Goal: Task Accomplishment & Management: Use online tool/utility

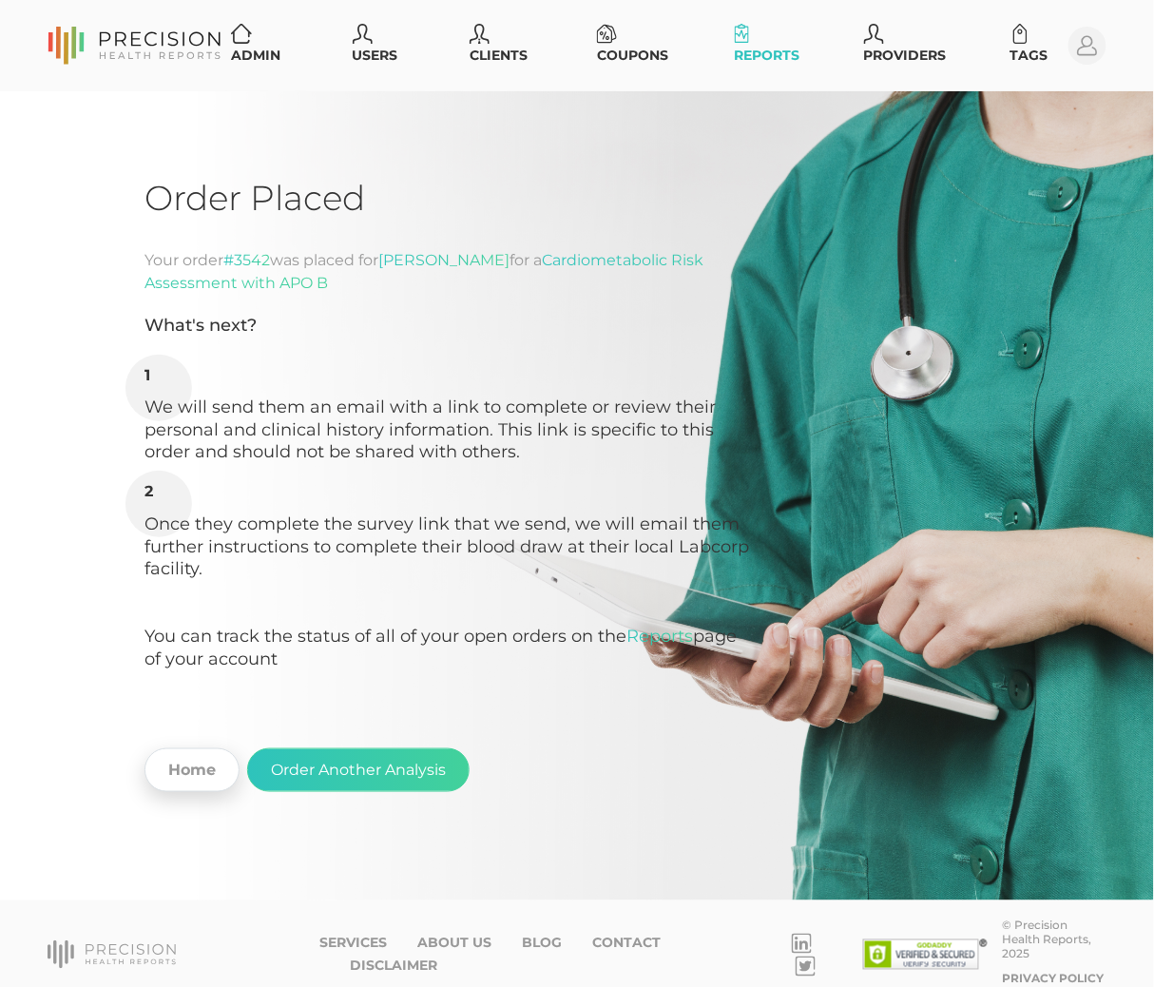
click at [202, 759] on link "Home" at bounding box center [192, 770] width 95 height 44
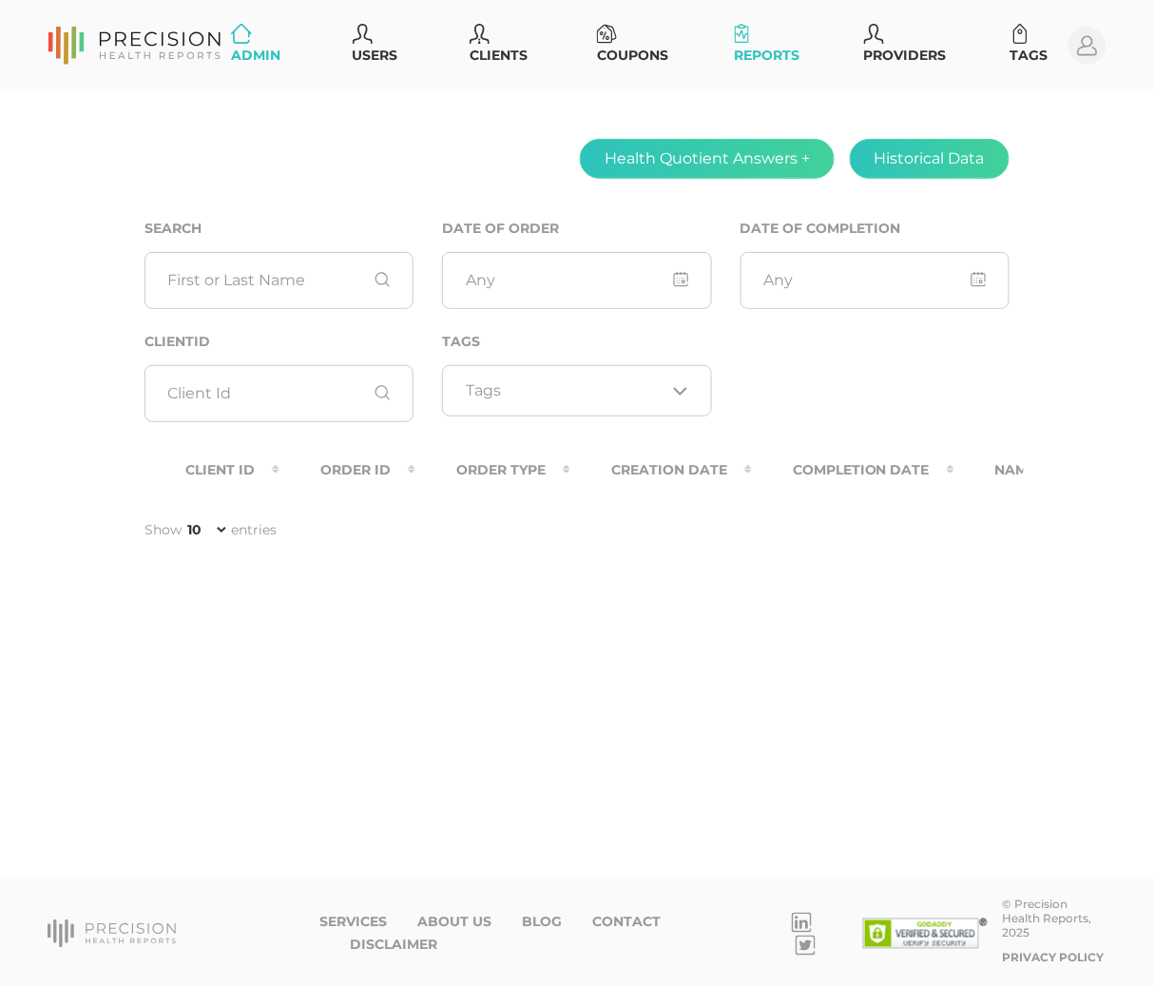
click at [743, 30] on icon at bounding box center [742, 34] width 15 height 20
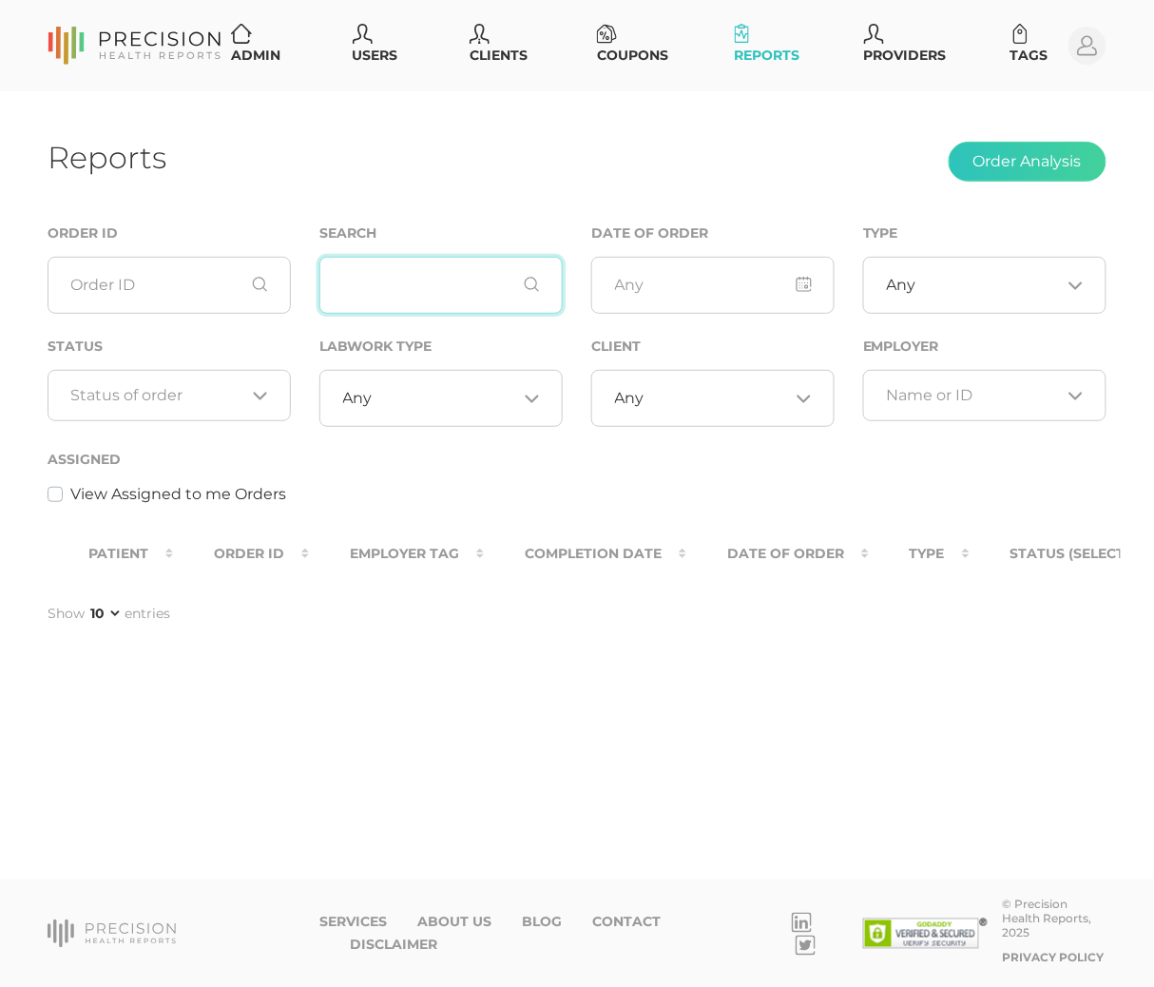
click at [420, 279] on input "text" at bounding box center [440, 285] width 243 height 57
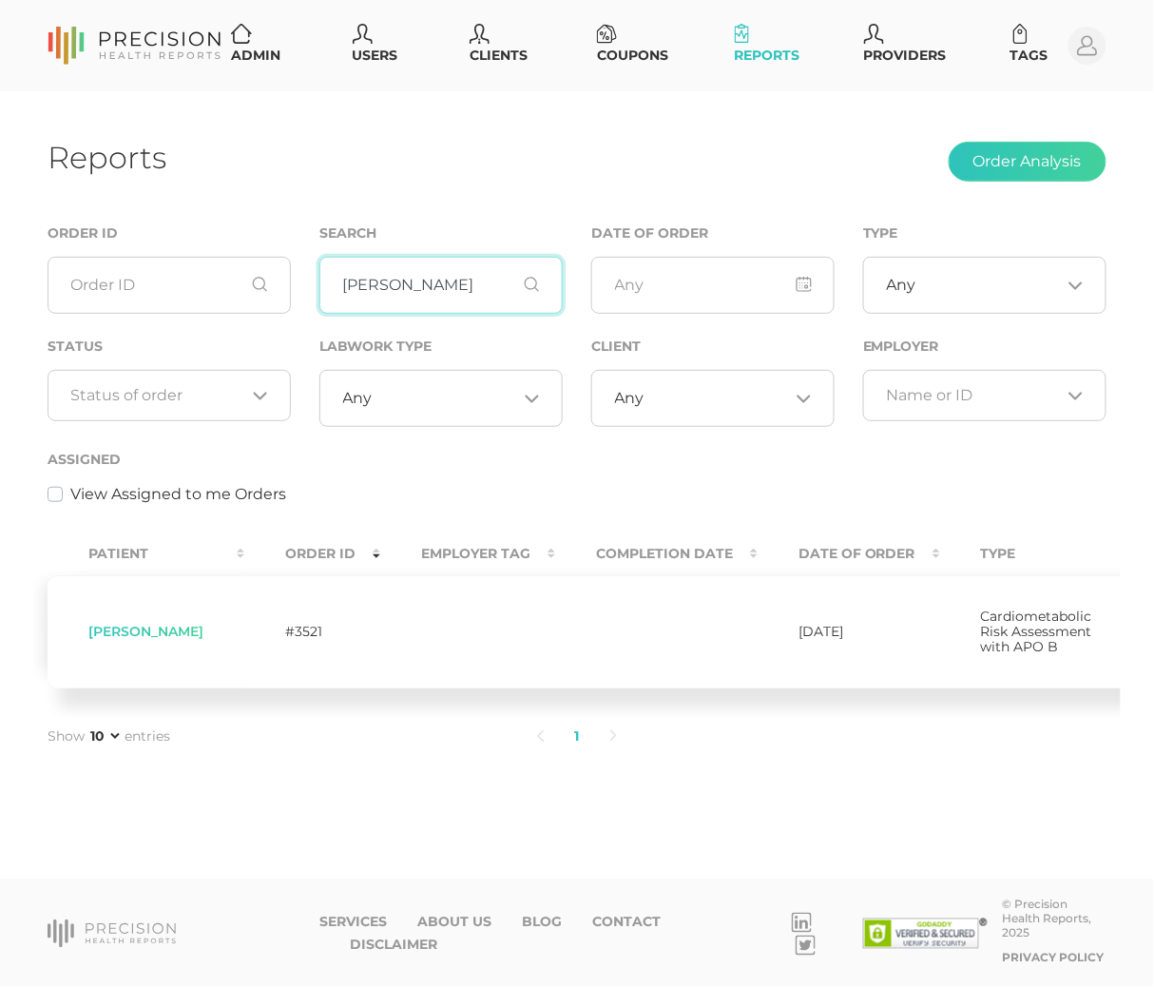
type input "[PERSON_NAME]"
click at [820, 62] on ul "Admin Users Clients Coupons Reports Providers Tags" at bounding box center [645, 45] width 845 height 55
click at [489, 31] on icon at bounding box center [480, 34] width 20 height 20
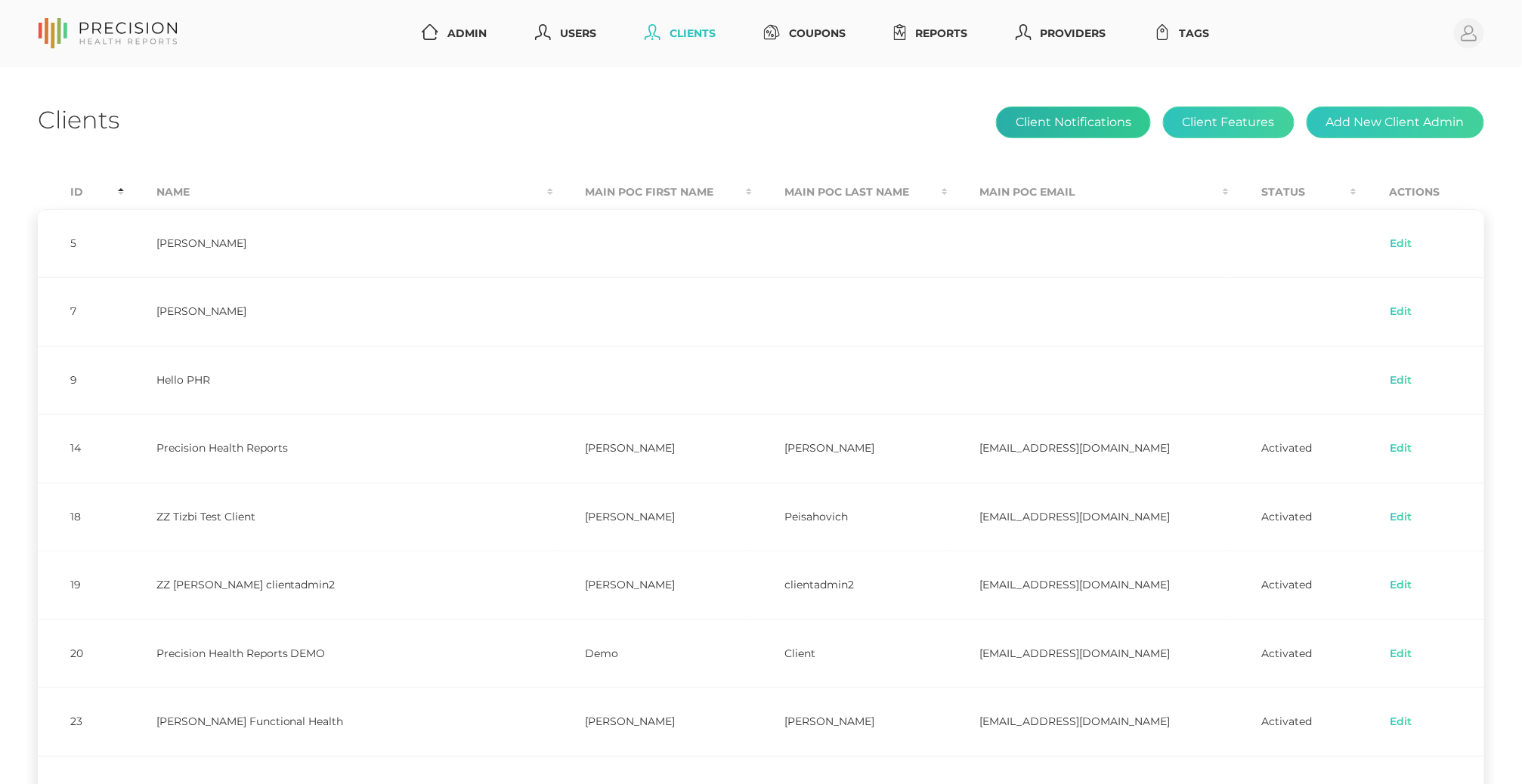
click at [916, 131] on button "Client Notifications" at bounding box center [1073, 122] width 155 height 32
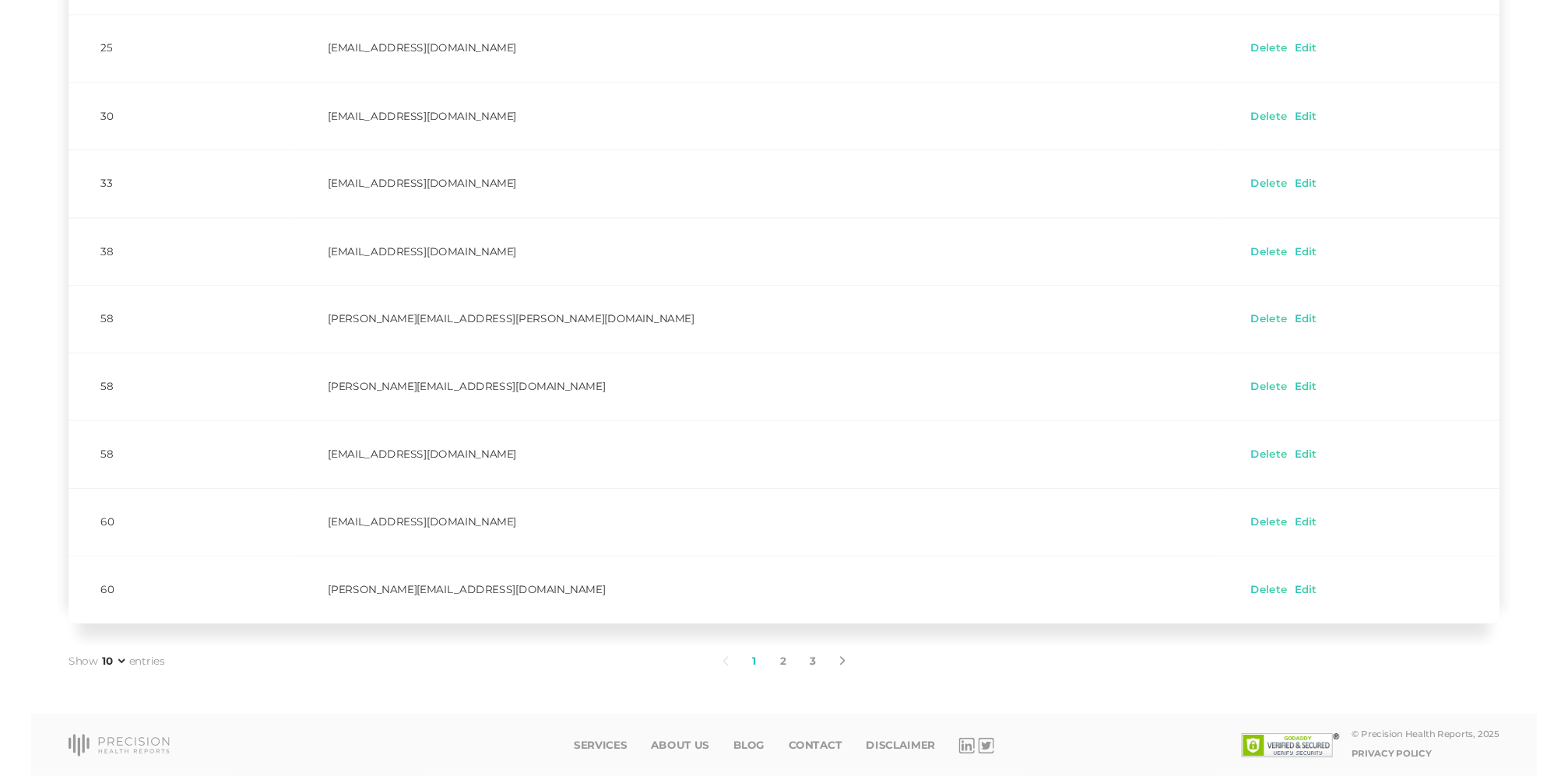
scroll to position [269, 0]
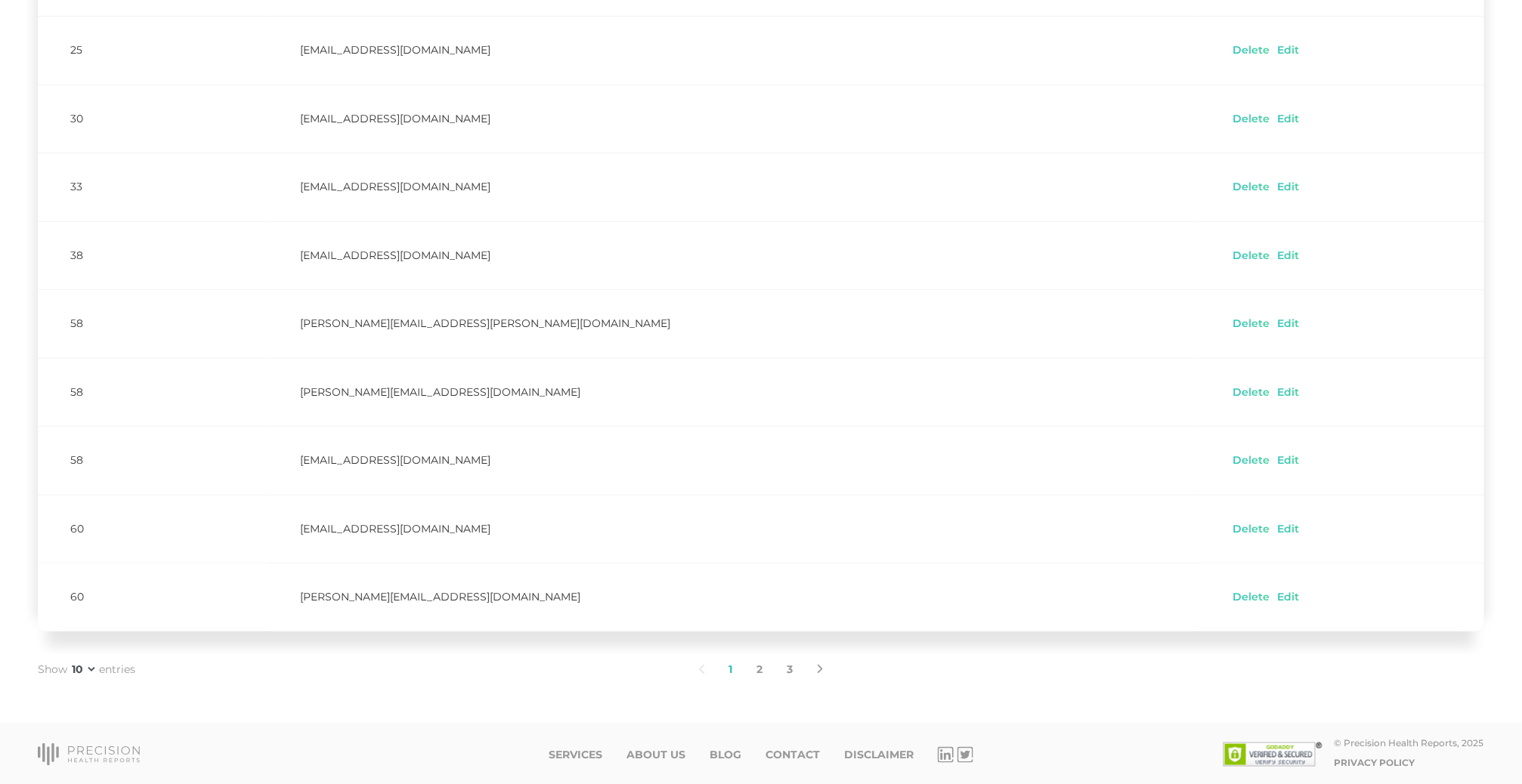
select select "75"
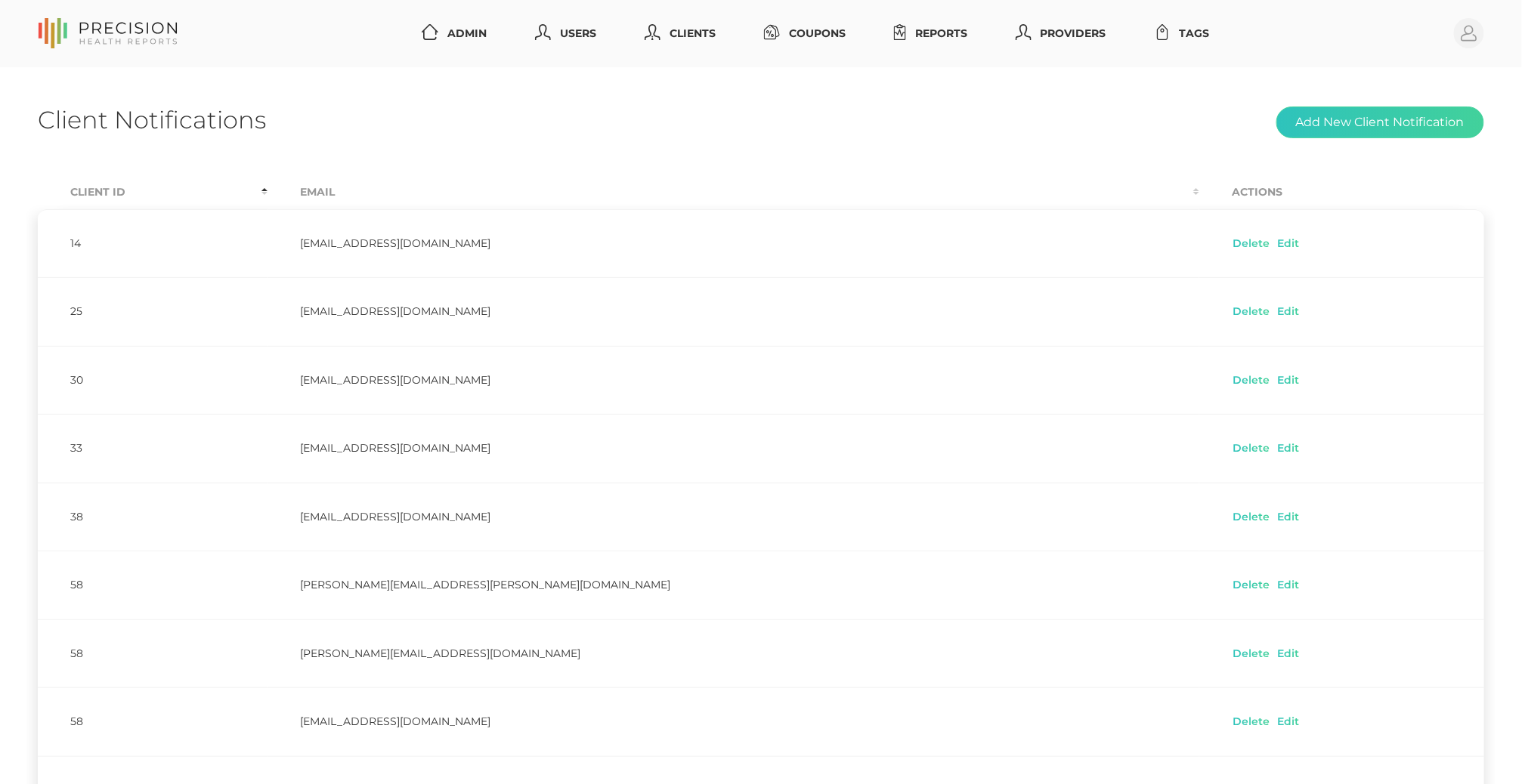
scroll to position [0, 0]
click at [91, 201] on th "Client Id" at bounding box center [153, 192] width 230 height 34
click at [916, 115] on button "Add New Client Notification" at bounding box center [1380, 122] width 207 height 32
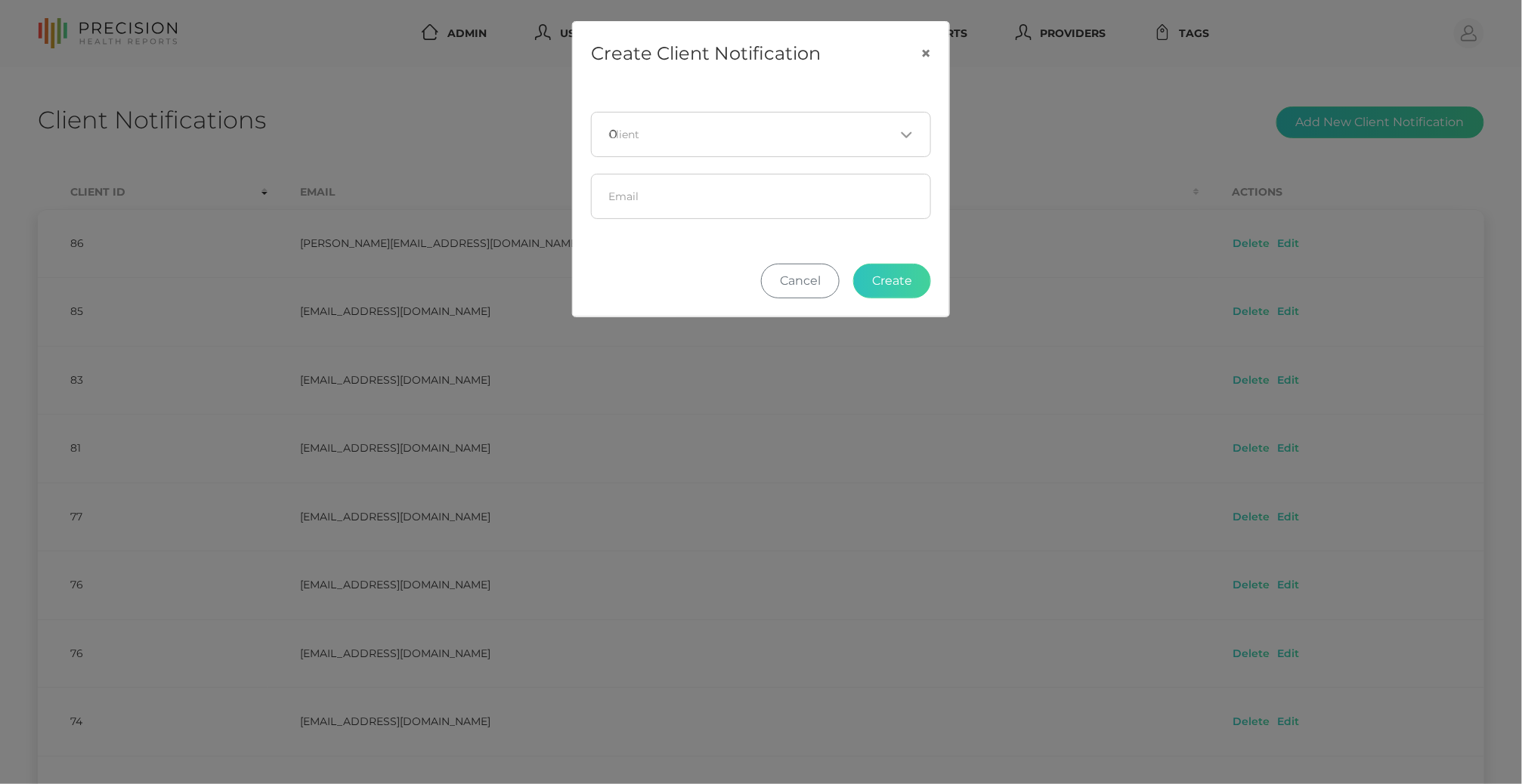
click at [746, 131] on input "Search for option" at bounding box center [757, 134] width 277 height 15
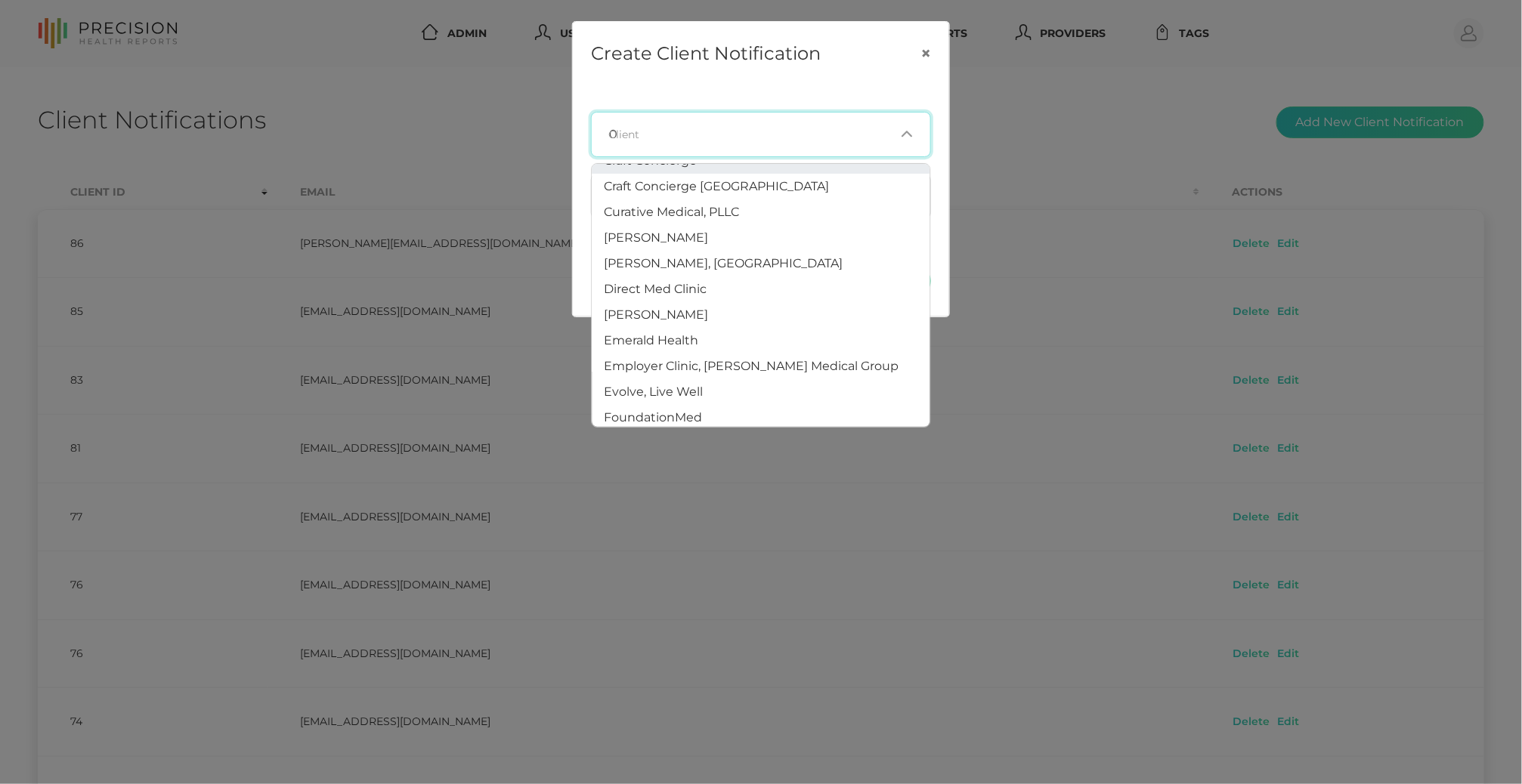
scroll to position [189, 0]
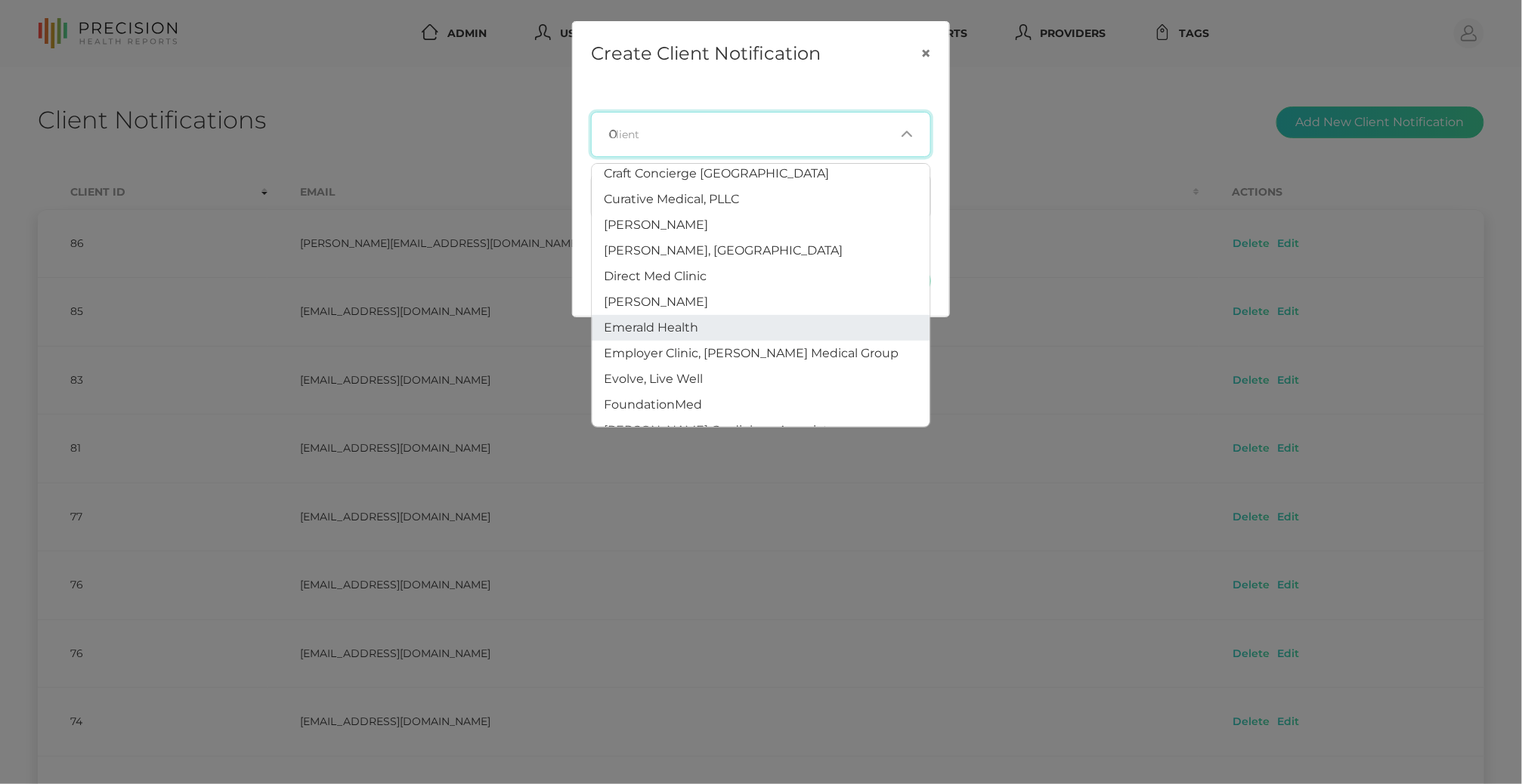
click at [696, 315] on li "Emerald Health" at bounding box center [761, 327] width 338 height 25
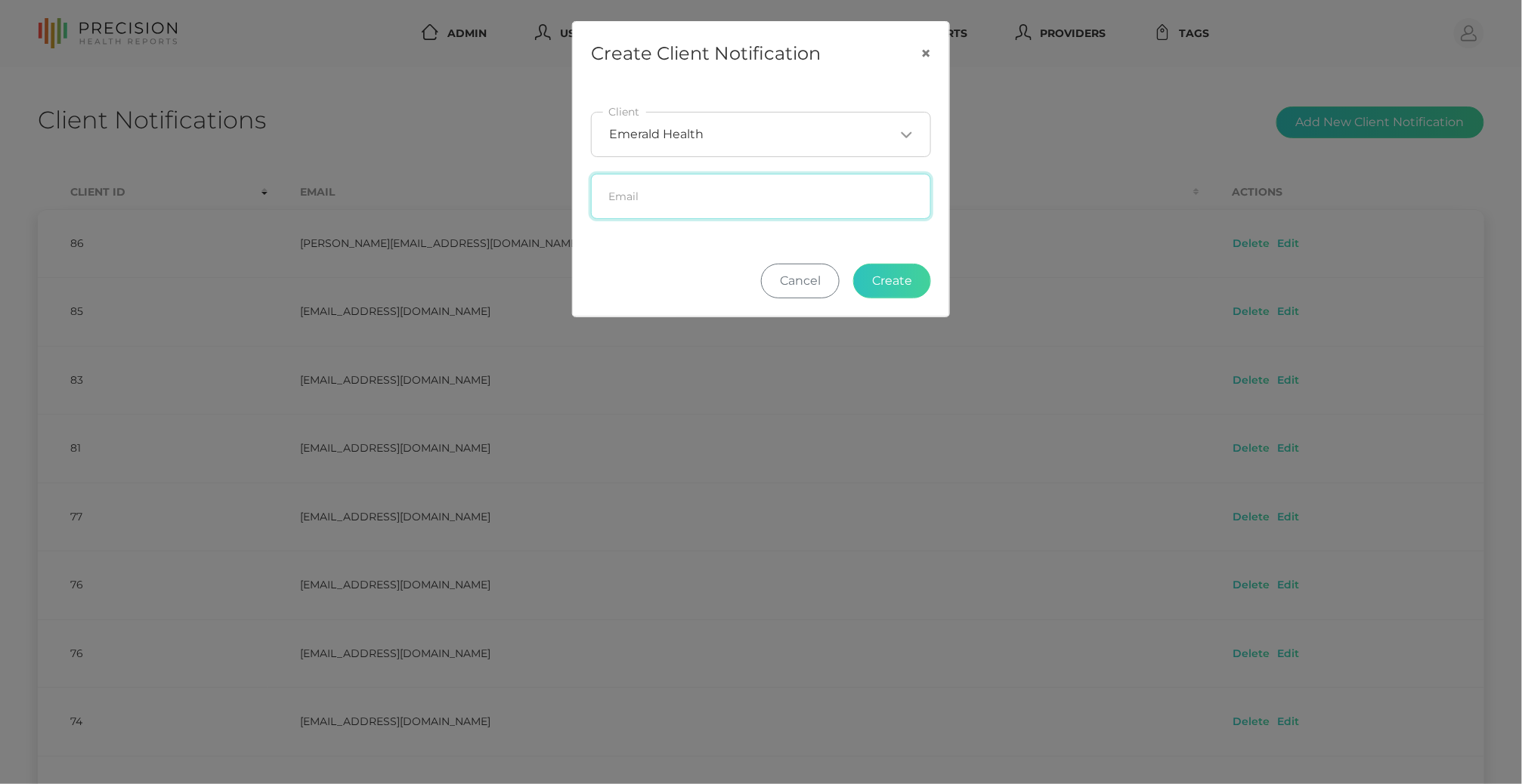
click at [699, 198] on input "text" at bounding box center [761, 196] width 340 height 45
paste input "[PERSON_NAME][EMAIL_ADDRESS][PERSON_NAME][DOMAIN_NAME]"
type input "[PERSON_NAME][EMAIL_ADDRESS][PERSON_NAME][DOMAIN_NAME]"
click at [895, 279] on button "Create" at bounding box center [892, 281] width 78 height 35
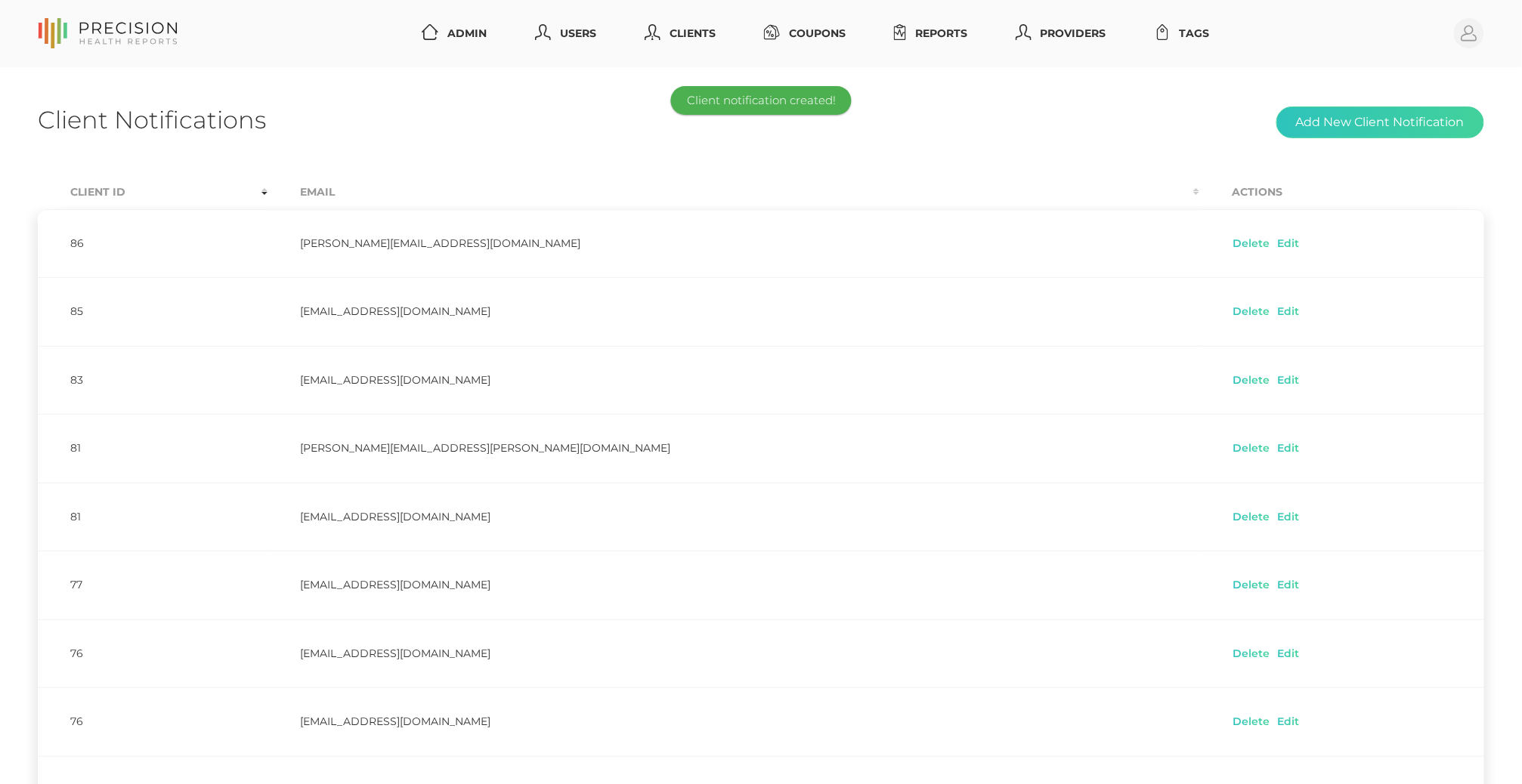
click at [577, 131] on div "Client Notifications Add New Client Notification" at bounding box center [761, 122] width 1446 height 36
click at [916, 23] on link "Reports" at bounding box center [930, 33] width 85 height 28
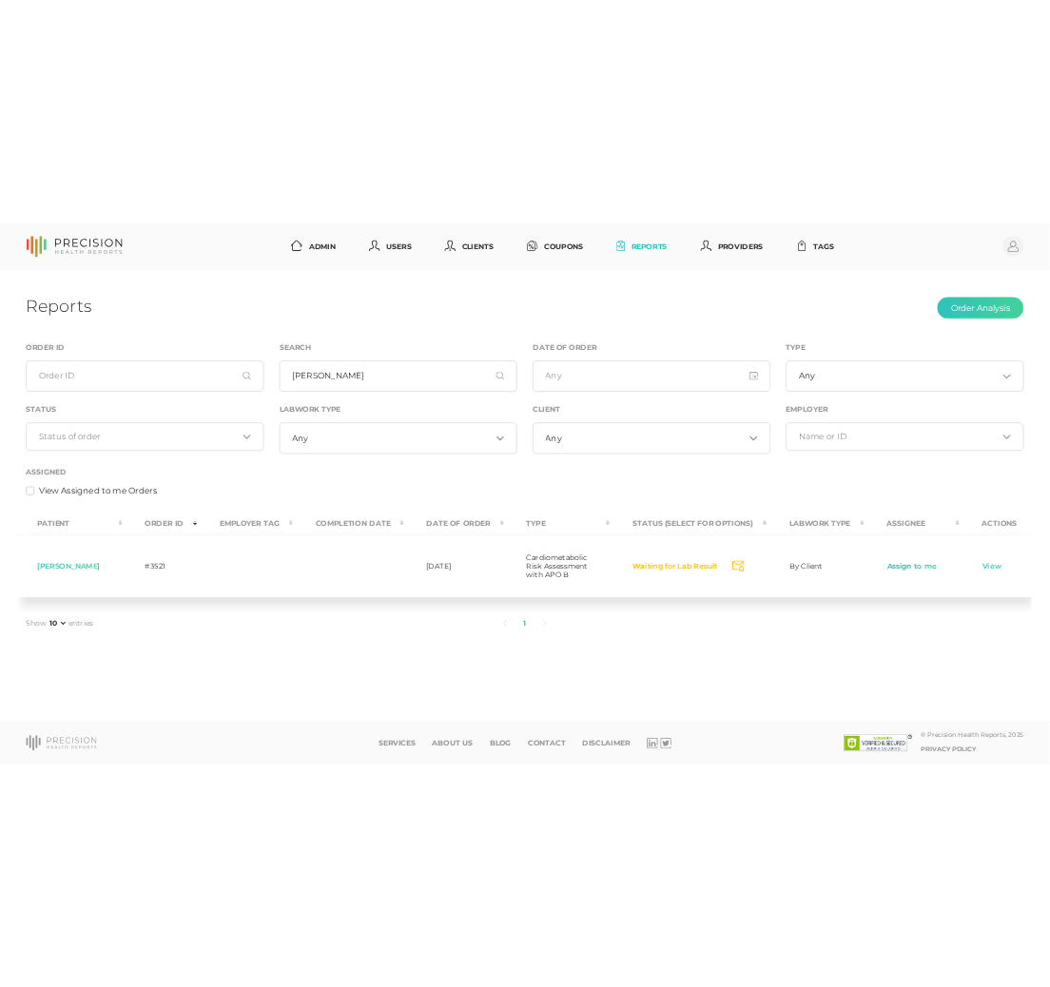
scroll to position [0, 20]
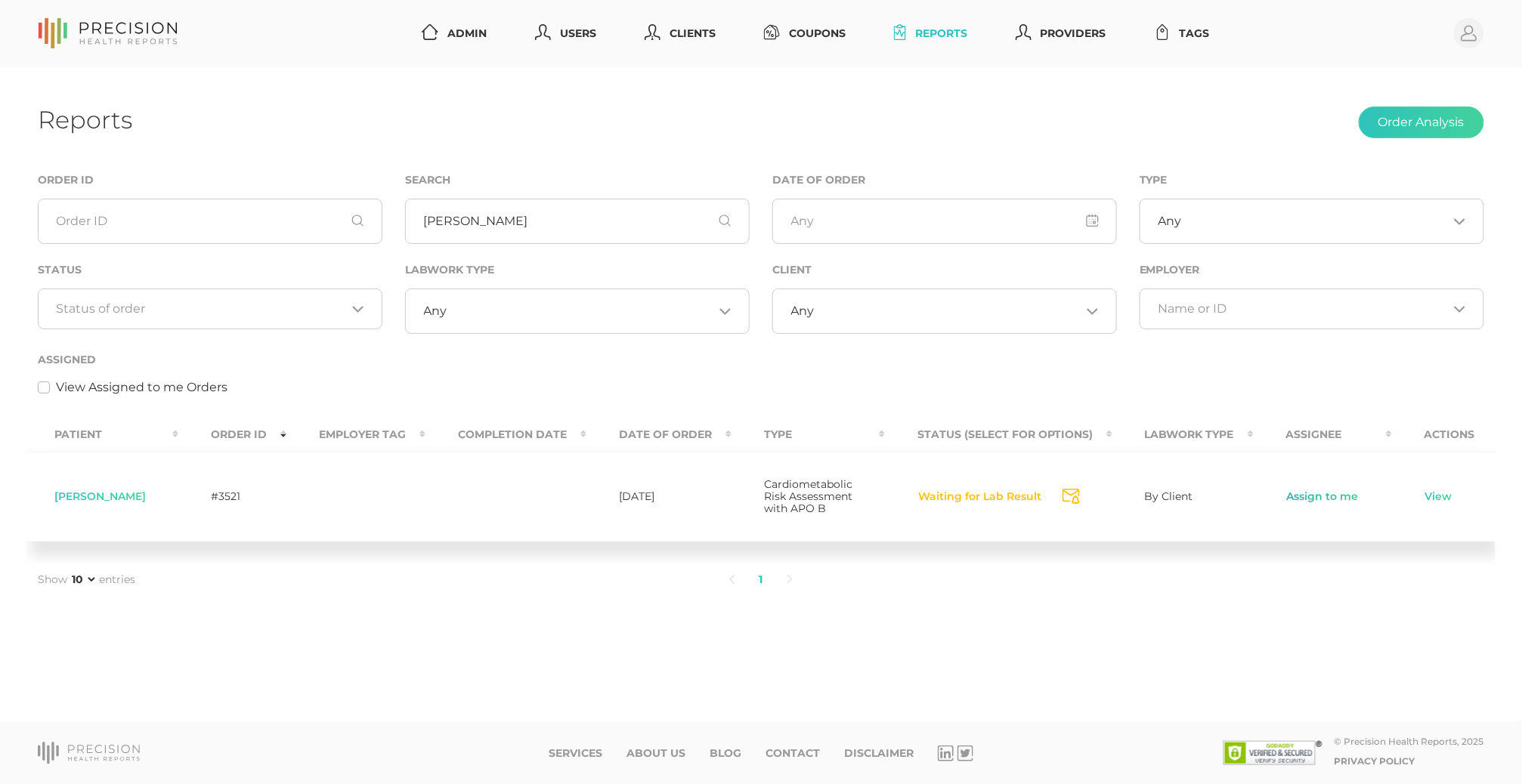
click at [916, 500] on link "Assign to me" at bounding box center [1323, 496] width 73 height 15
click at [916, 494] on link "View" at bounding box center [1437, 496] width 29 height 15
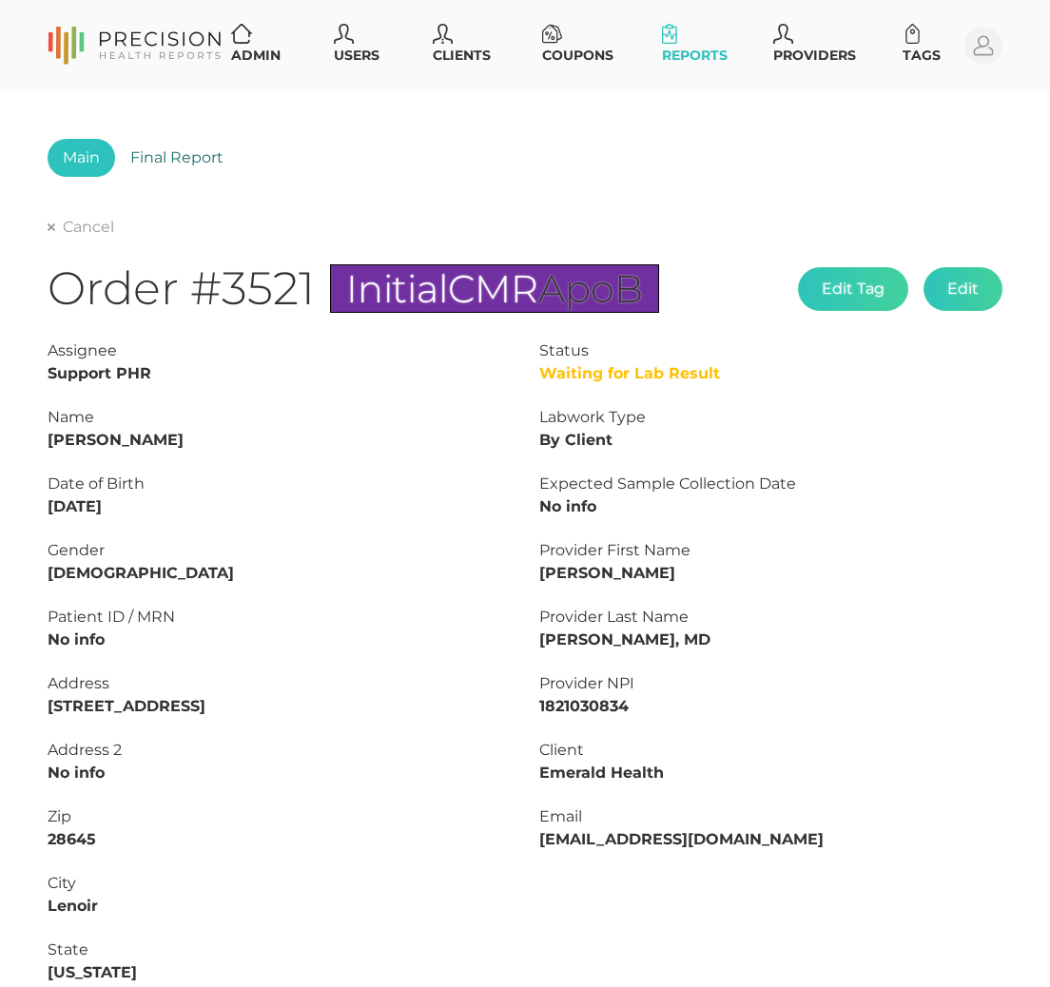
click at [168, 149] on link "Final Report" at bounding box center [177, 158] width 124 height 38
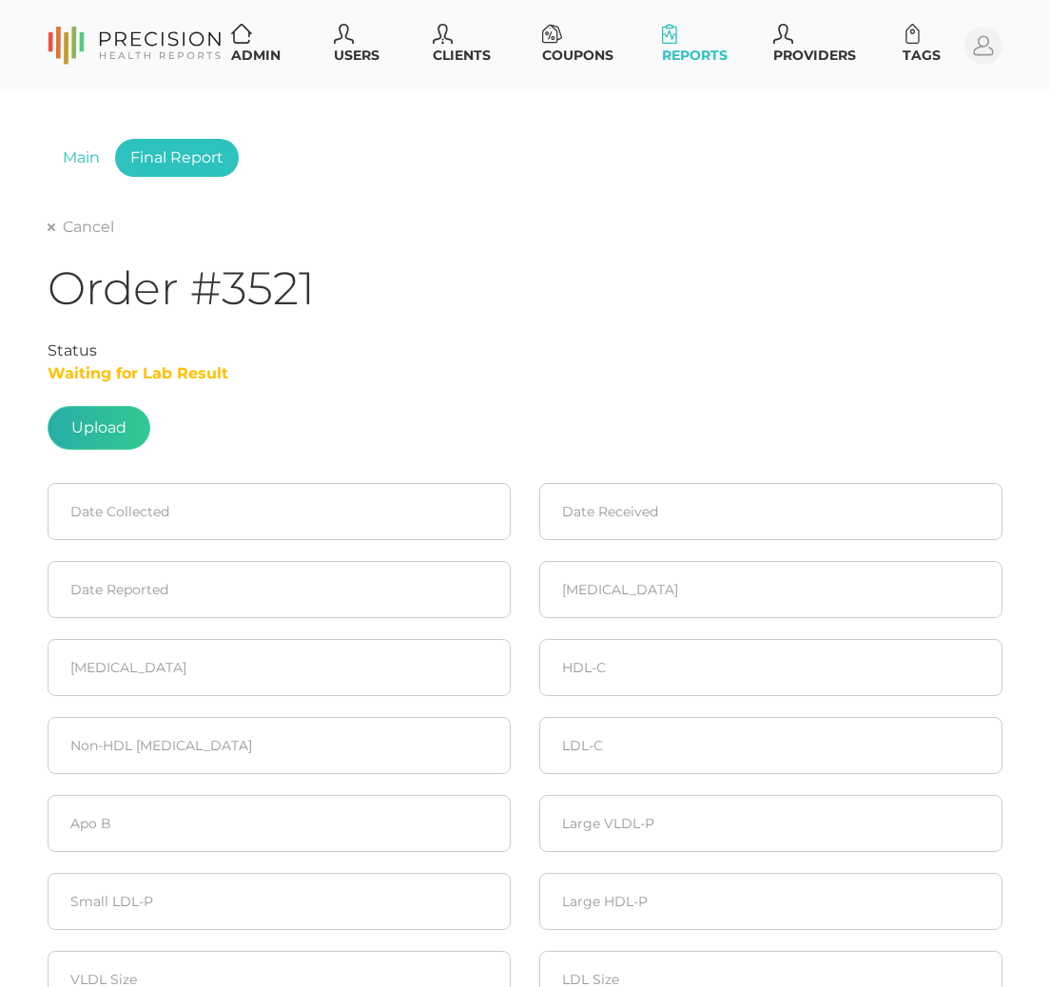
click at [92, 416] on label at bounding box center [98, 428] width 101 height 42
click at [126, 418] on input "file" at bounding box center [126, 418] width 1 height 1
type input "C:\fakepath\f94e0f2f-a468-4454-8c29-6c366cbb0b71.pdf"
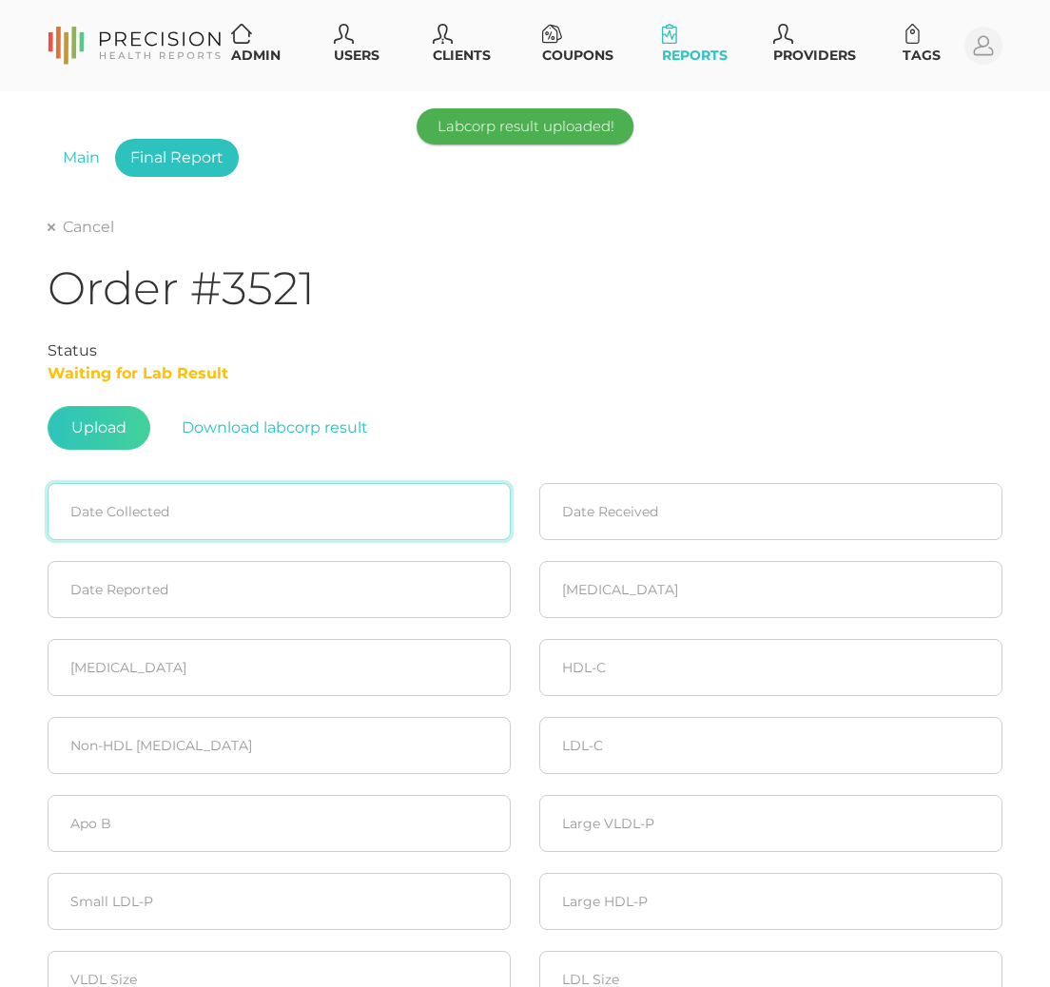
click at [291, 515] on input at bounding box center [279, 511] width 463 height 57
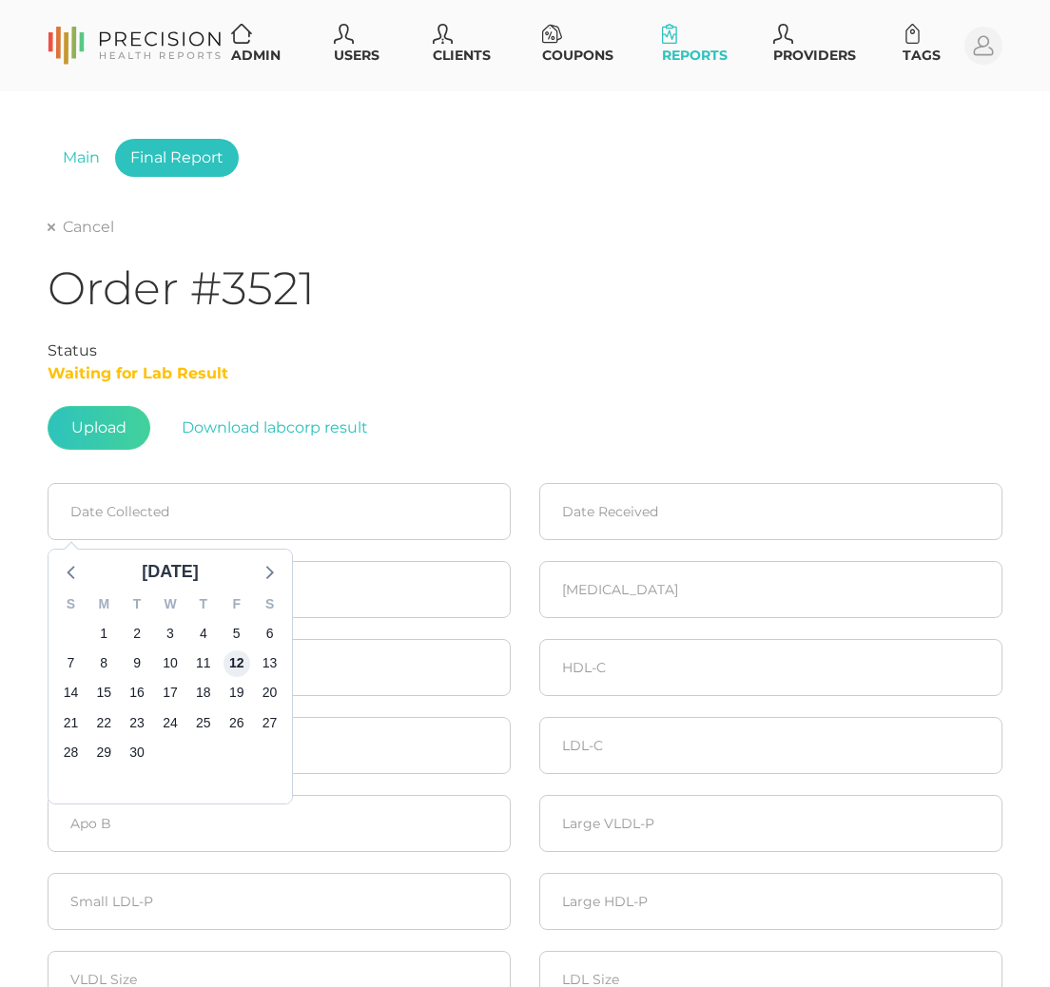
click at [237, 656] on span "12" at bounding box center [236, 663] width 27 height 27
type input "[DATE]"
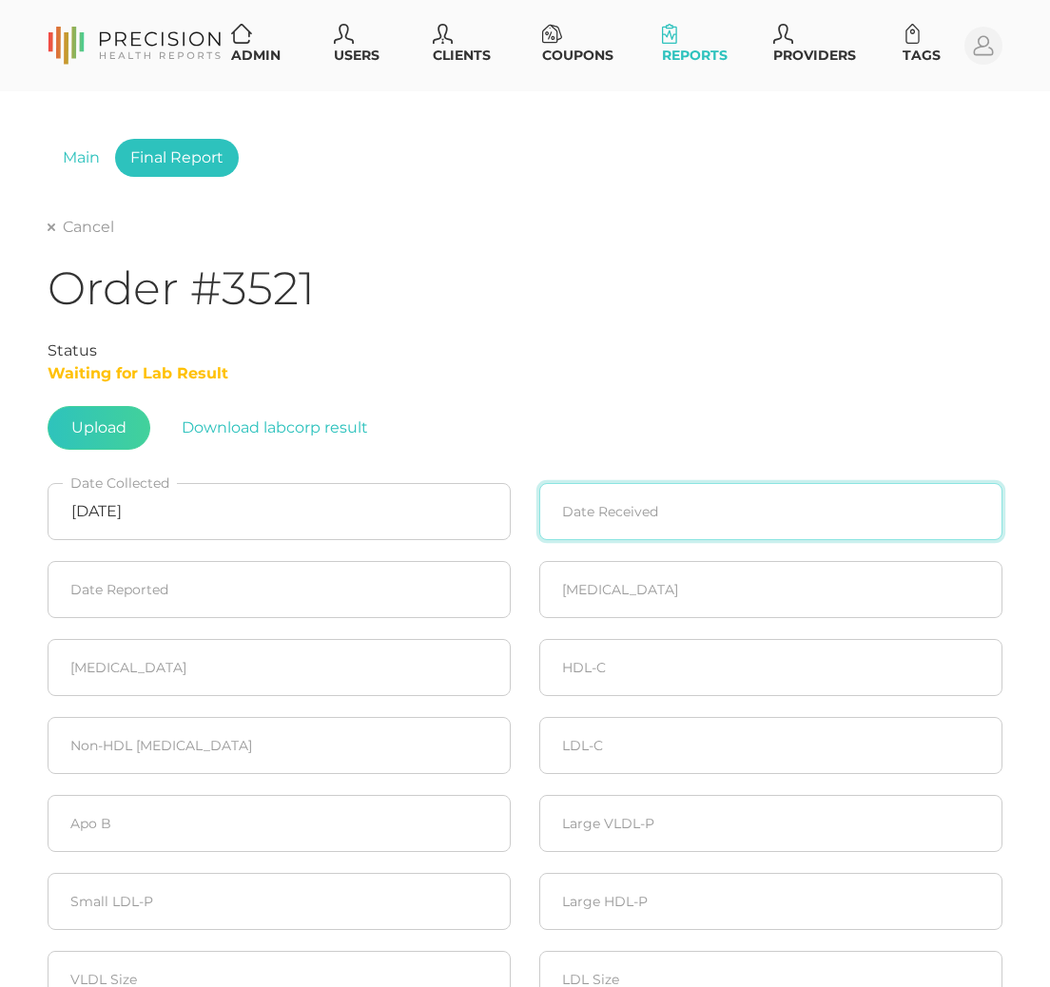
click at [715, 503] on input at bounding box center [770, 511] width 463 height 57
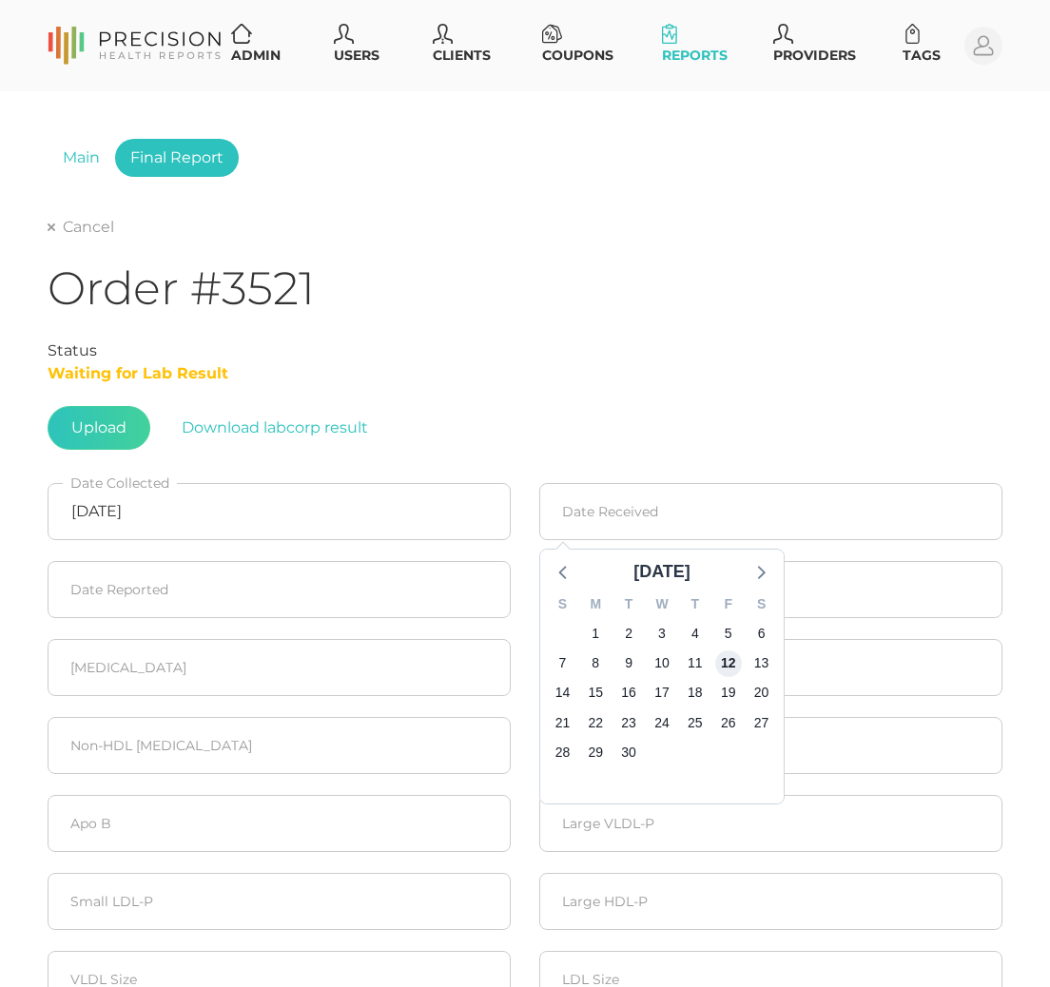
click at [730, 650] on span "12" at bounding box center [728, 663] width 27 height 27
type input "[DATE]"
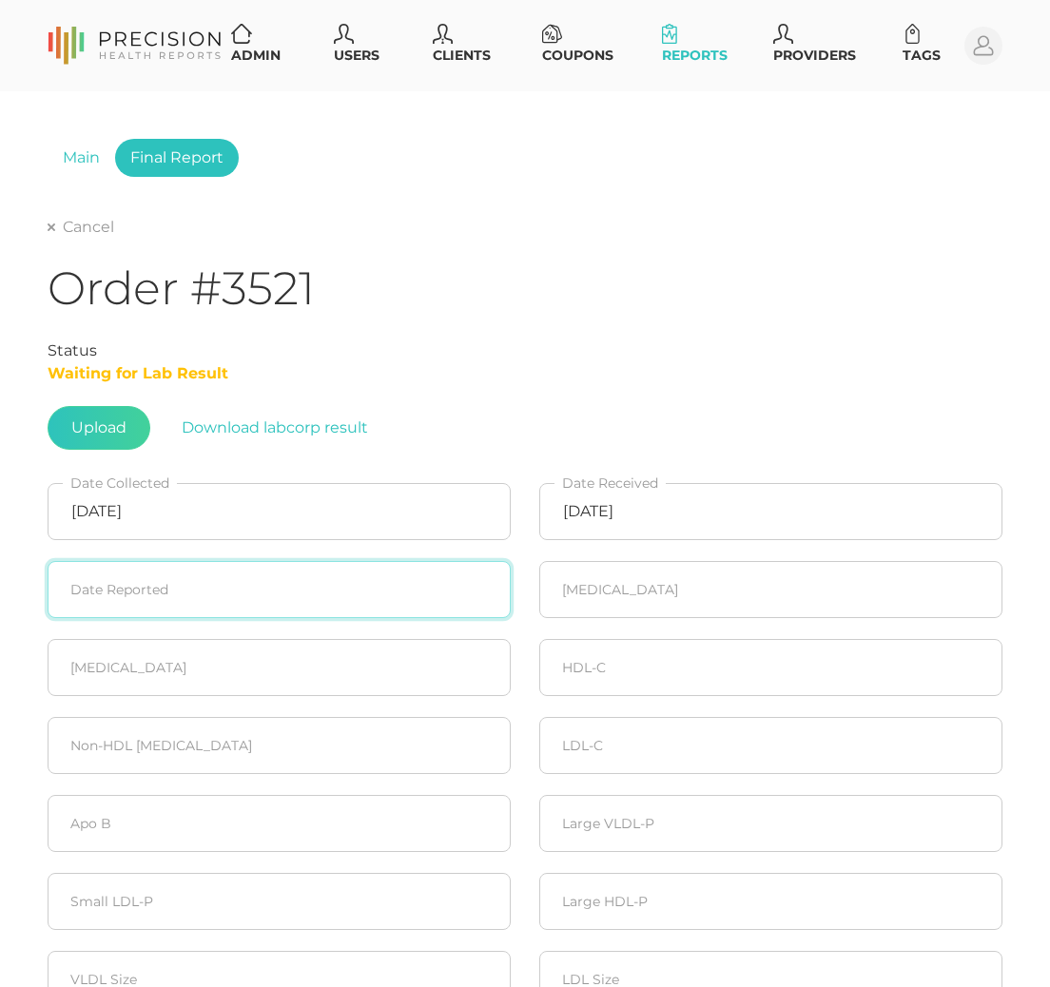
click at [317, 584] on input at bounding box center [279, 589] width 463 height 57
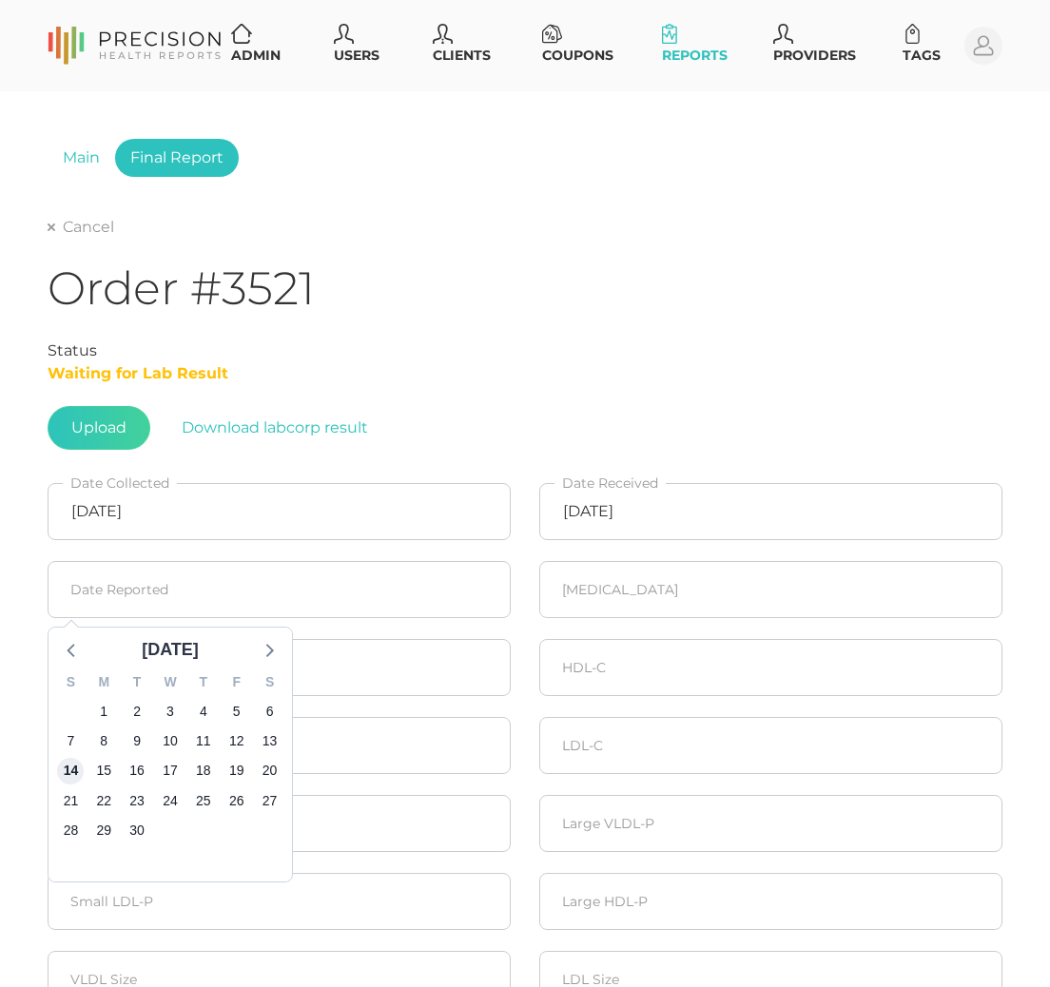
click at [73, 772] on span "14" at bounding box center [70, 771] width 27 height 27
type input "[DATE]"
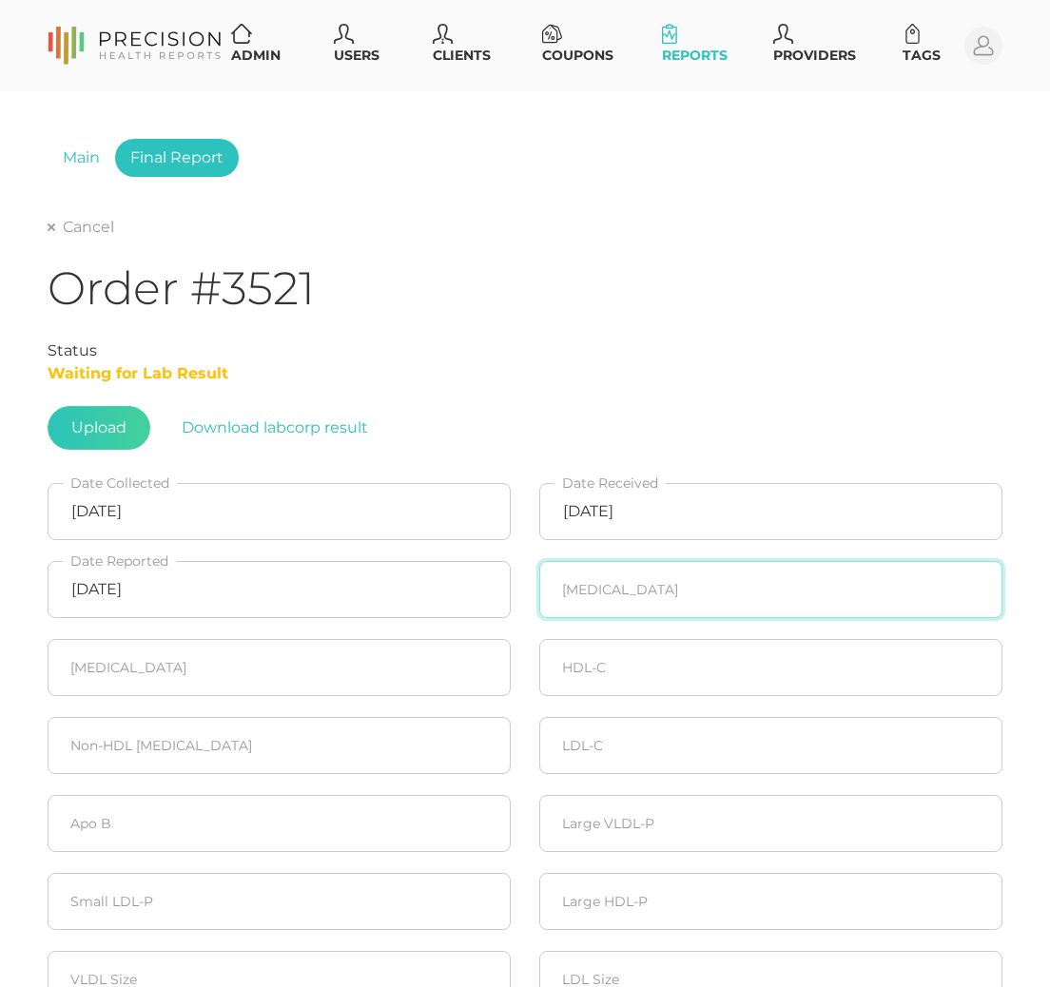
click at [639, 599] on input "number" at bounding box center [770, 589] width 463 height 57
type input "275"
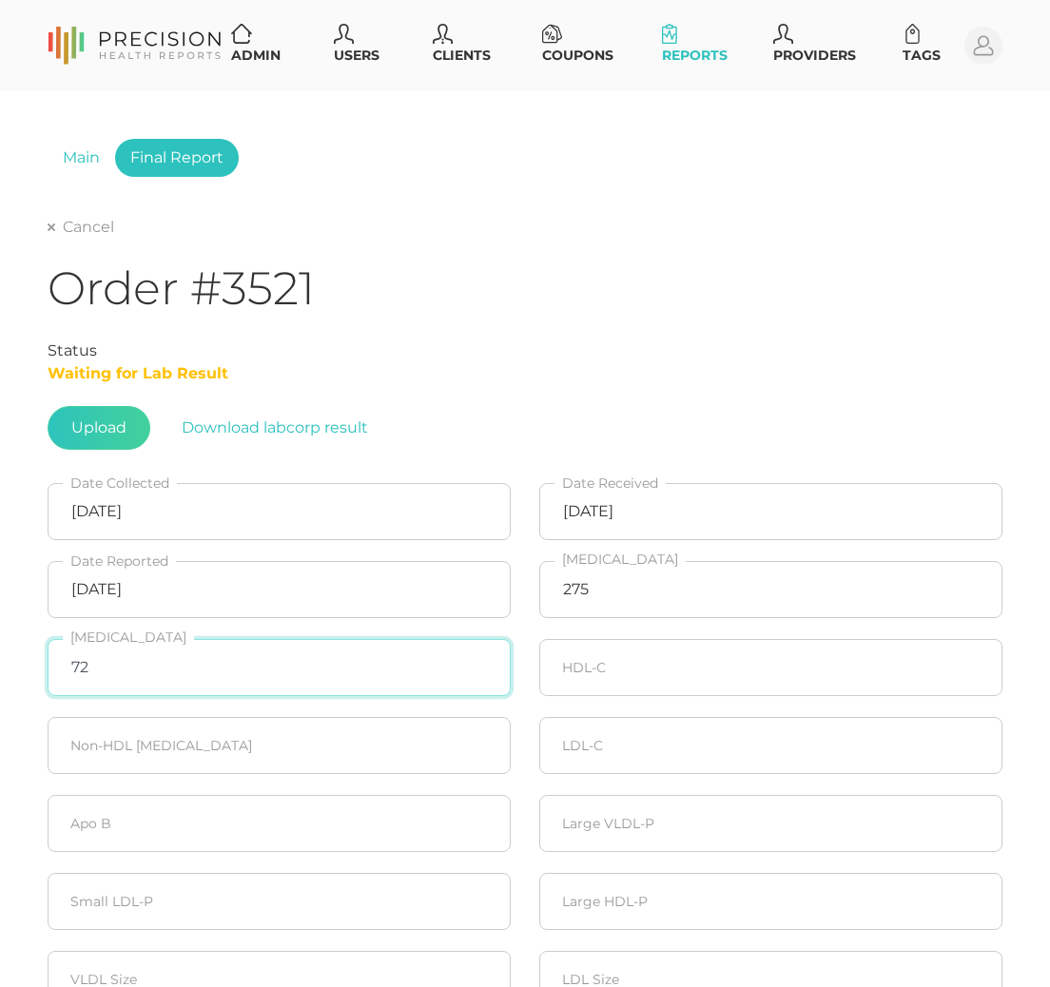
type input "72"
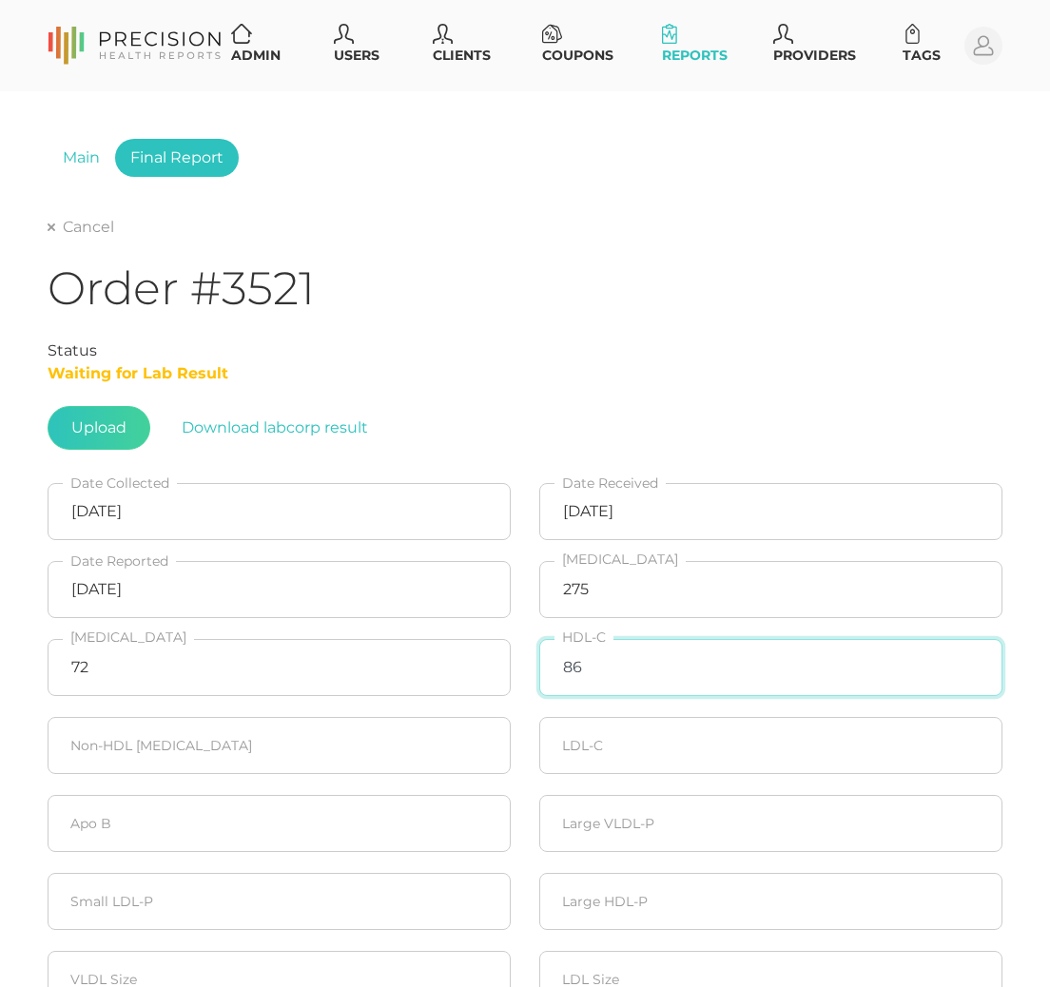
type input "86"
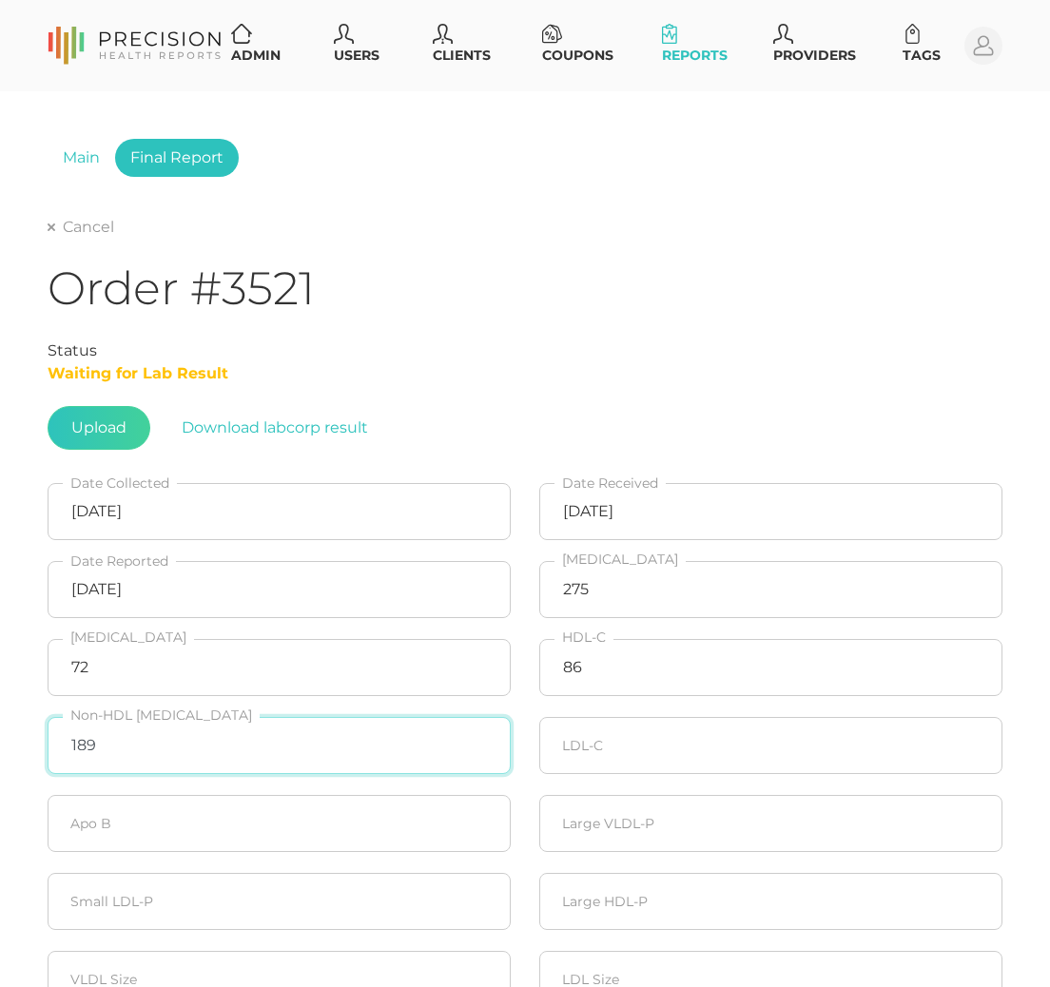
type input "189"
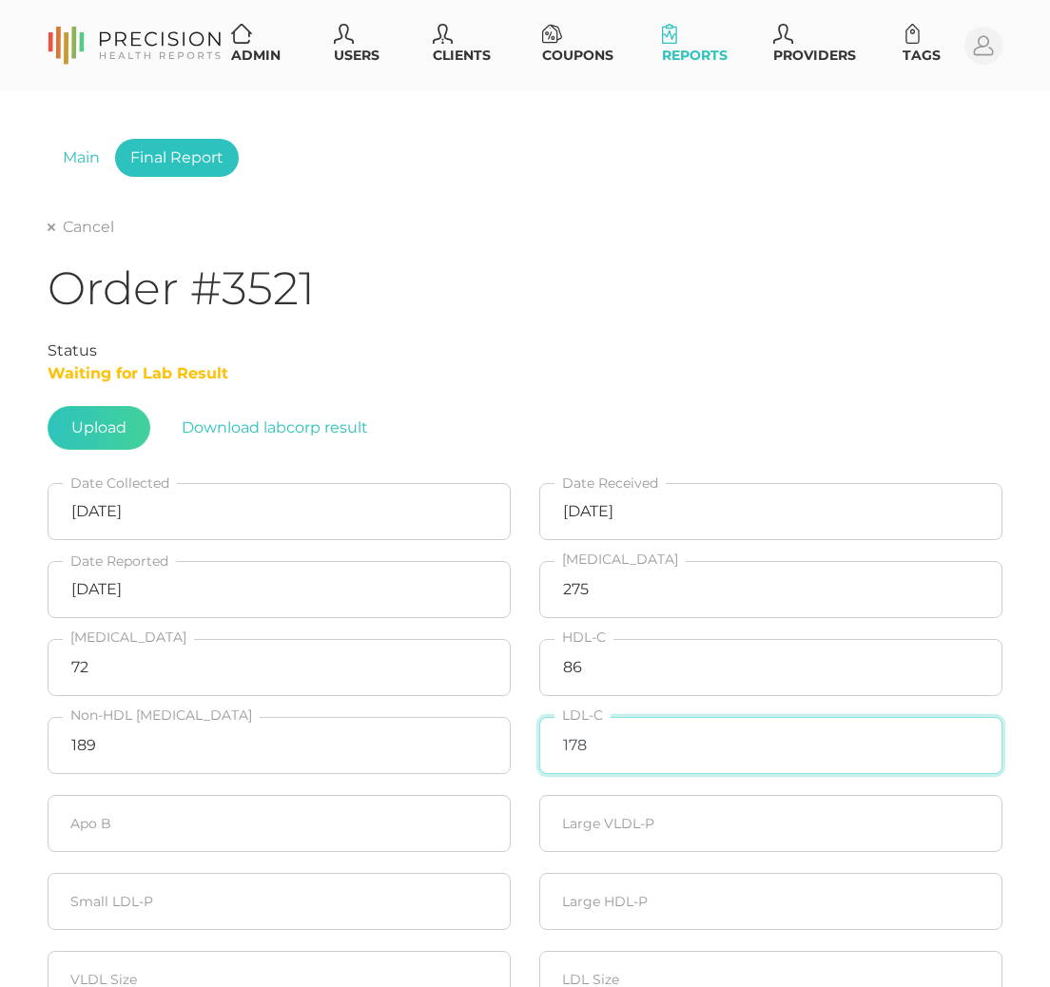
type input "178"
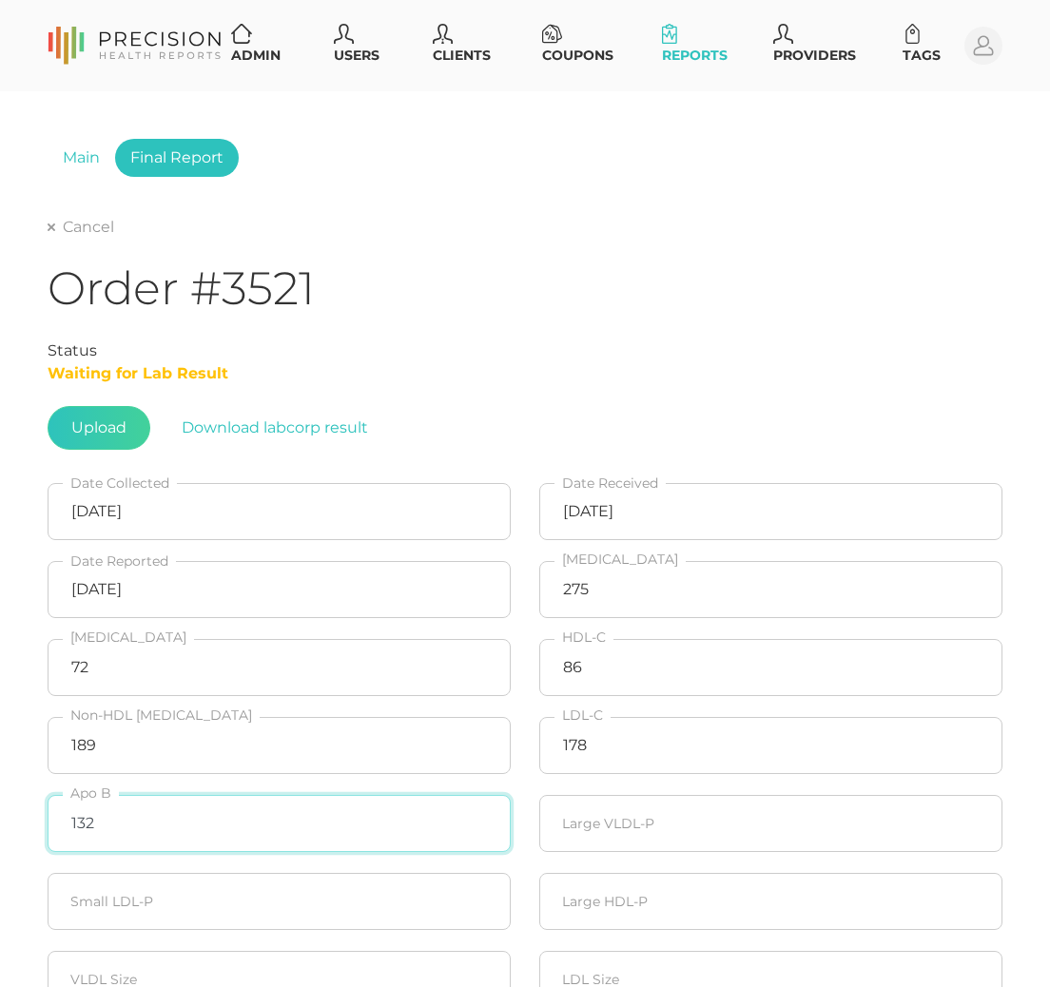
type input "132"
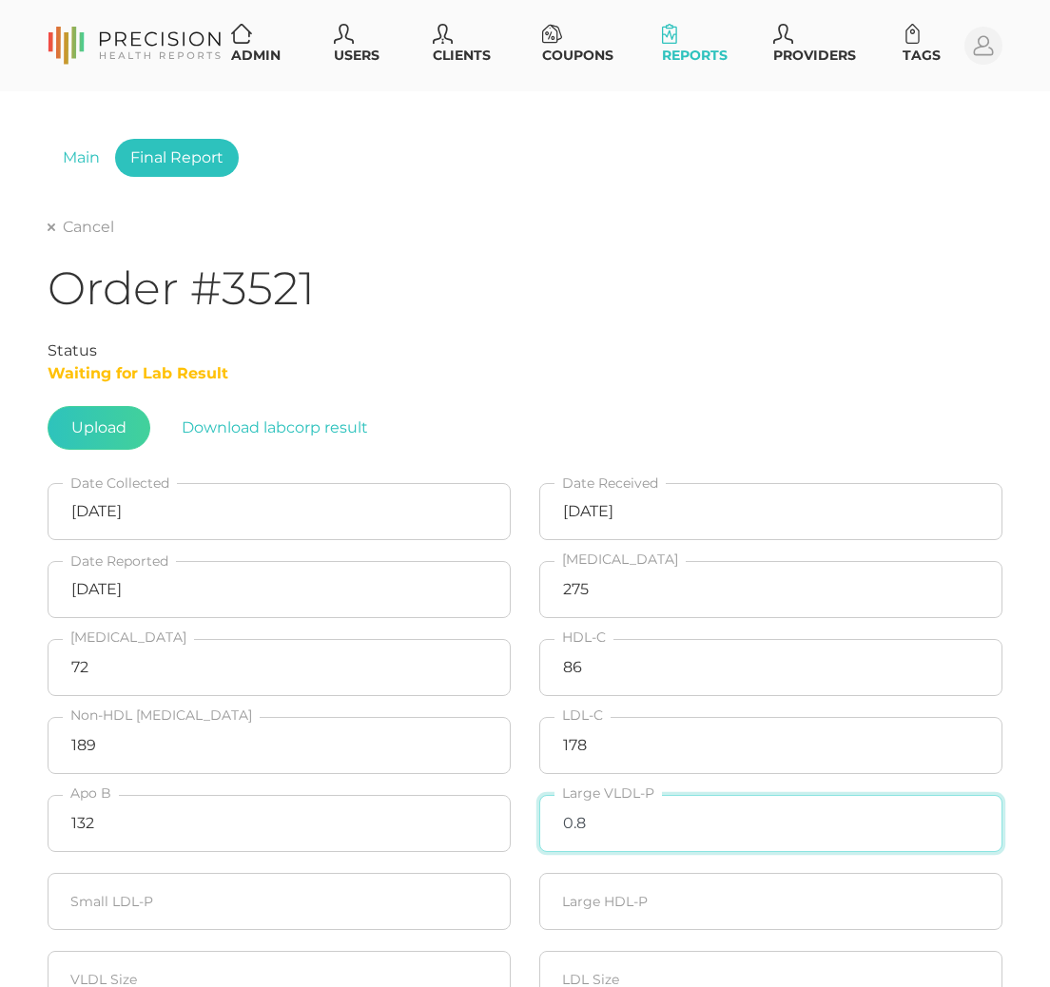
type input "0.8"
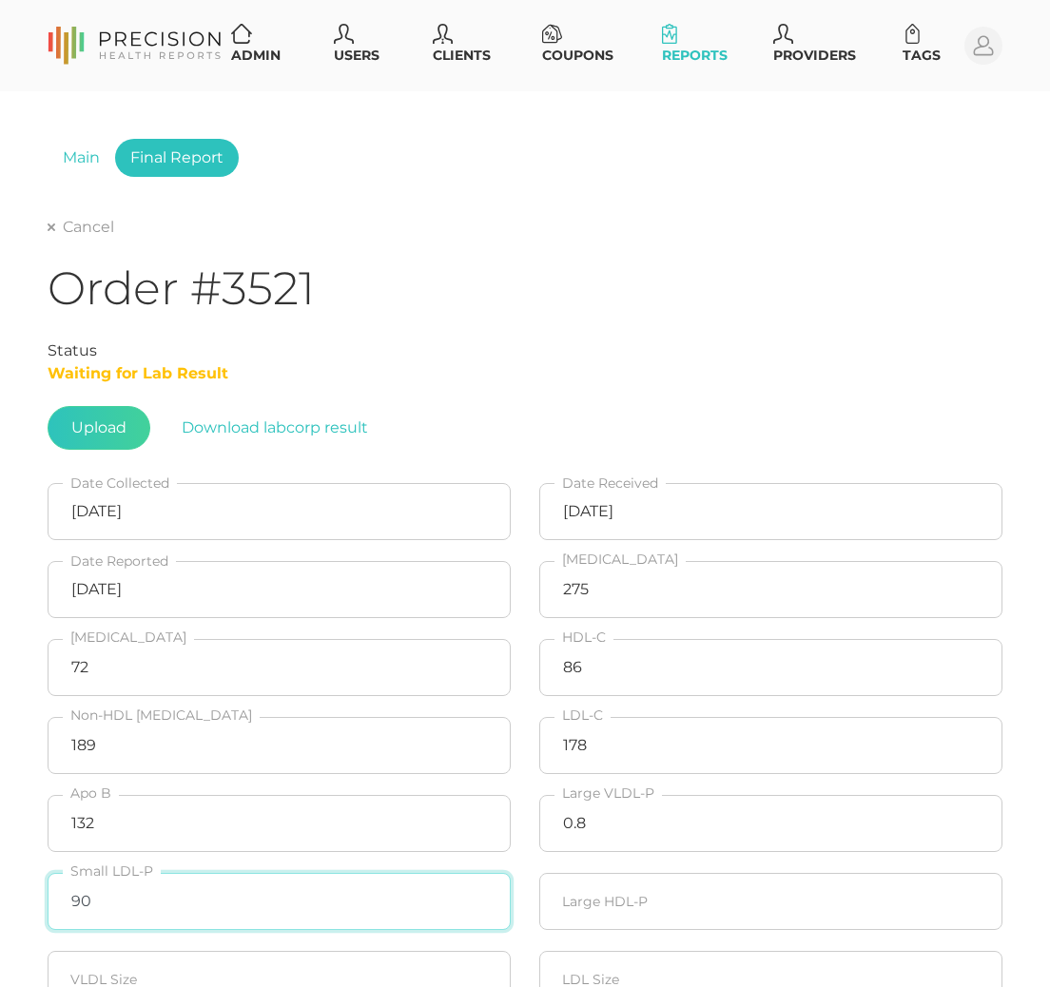
type input "90"
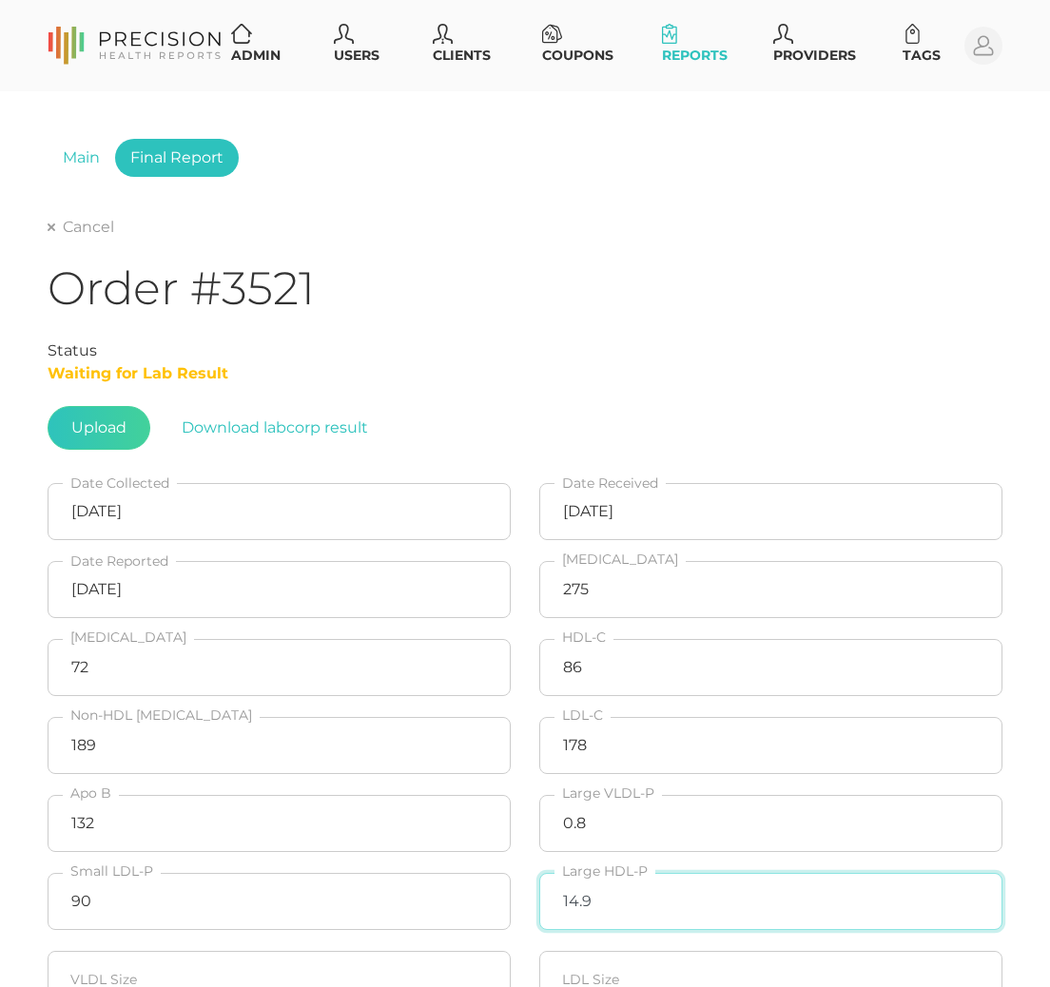
type input "14.9"
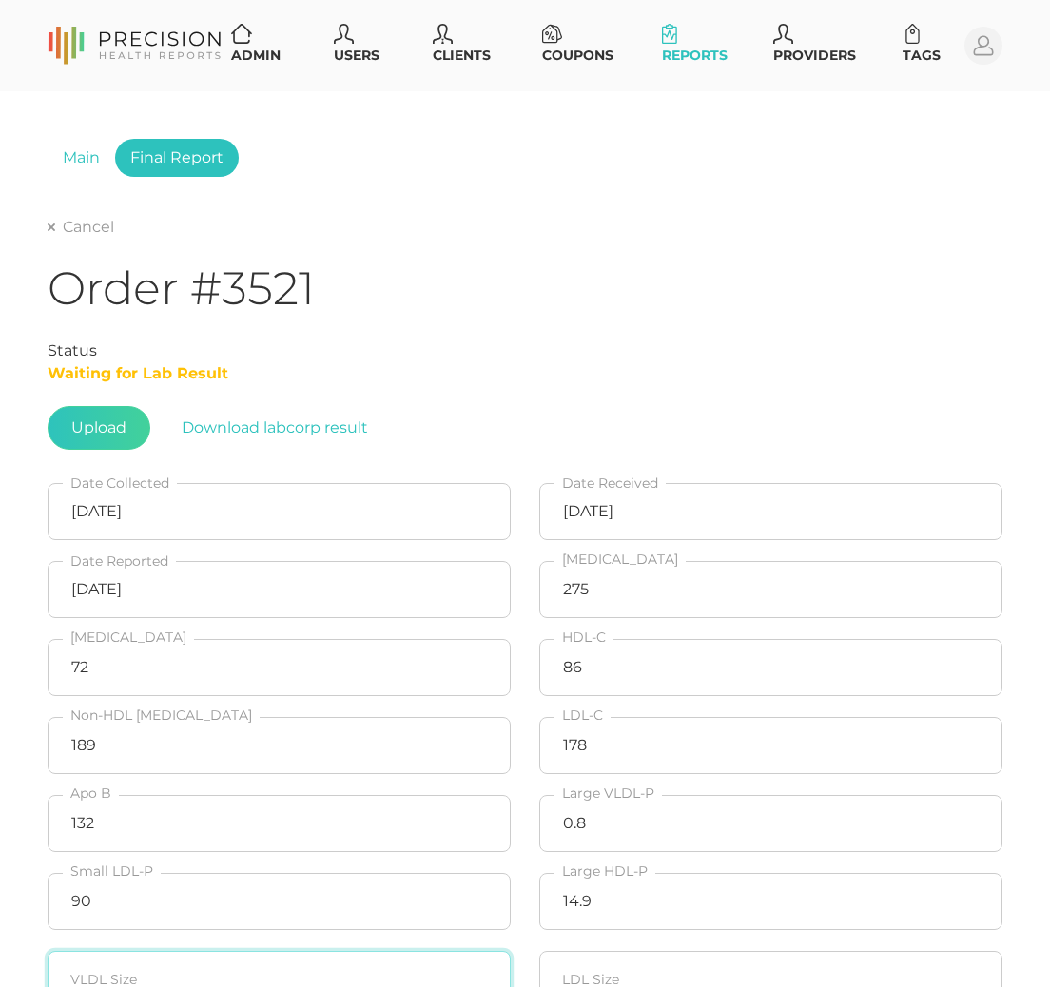
scroll to position [4, 0]
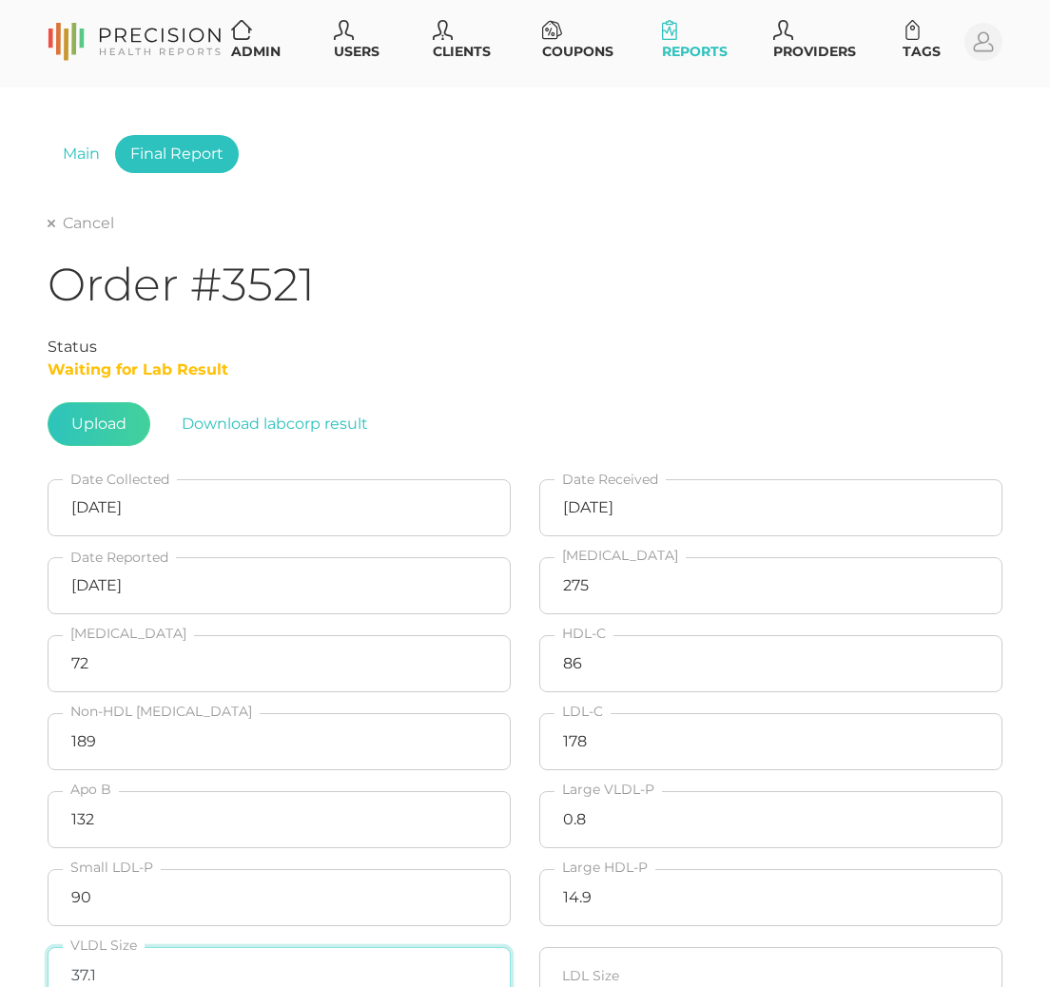
type input "37.1"
type input "22.0"
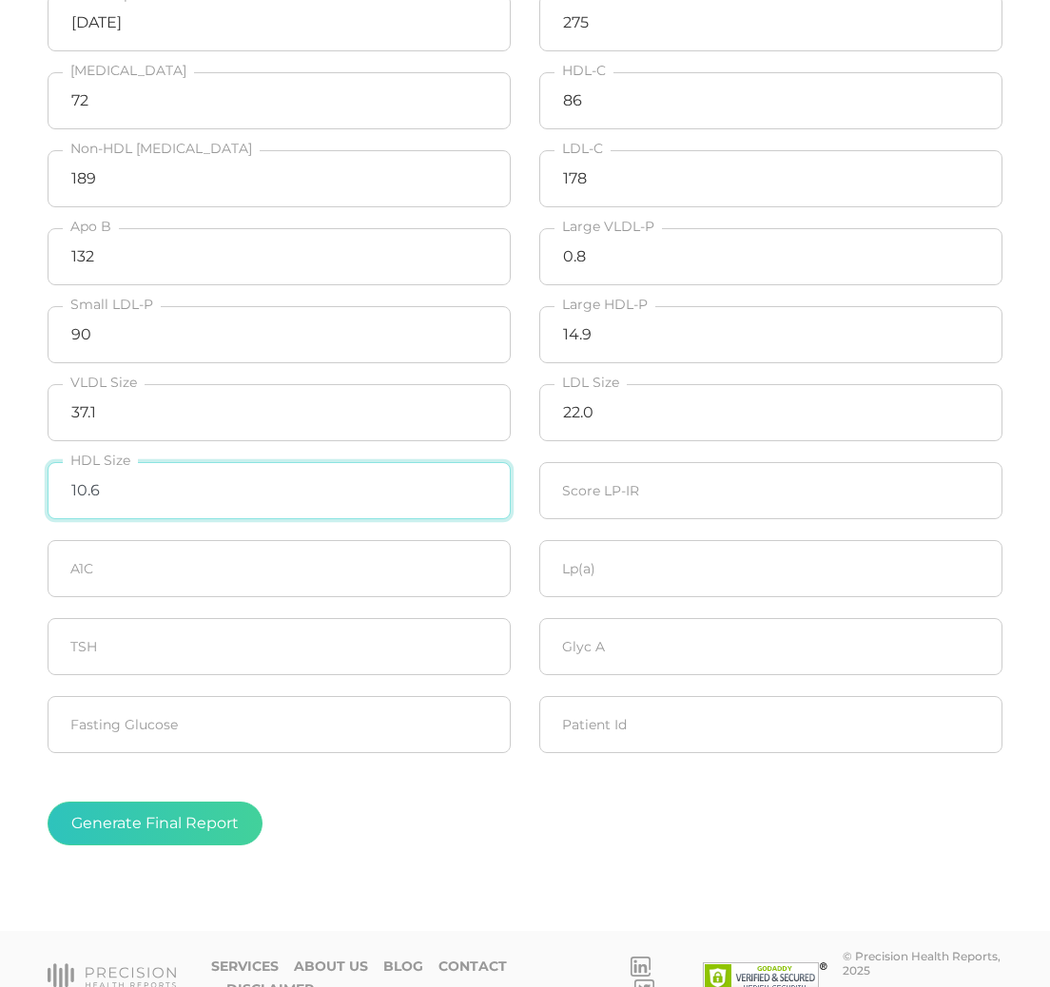
type input "10.6"
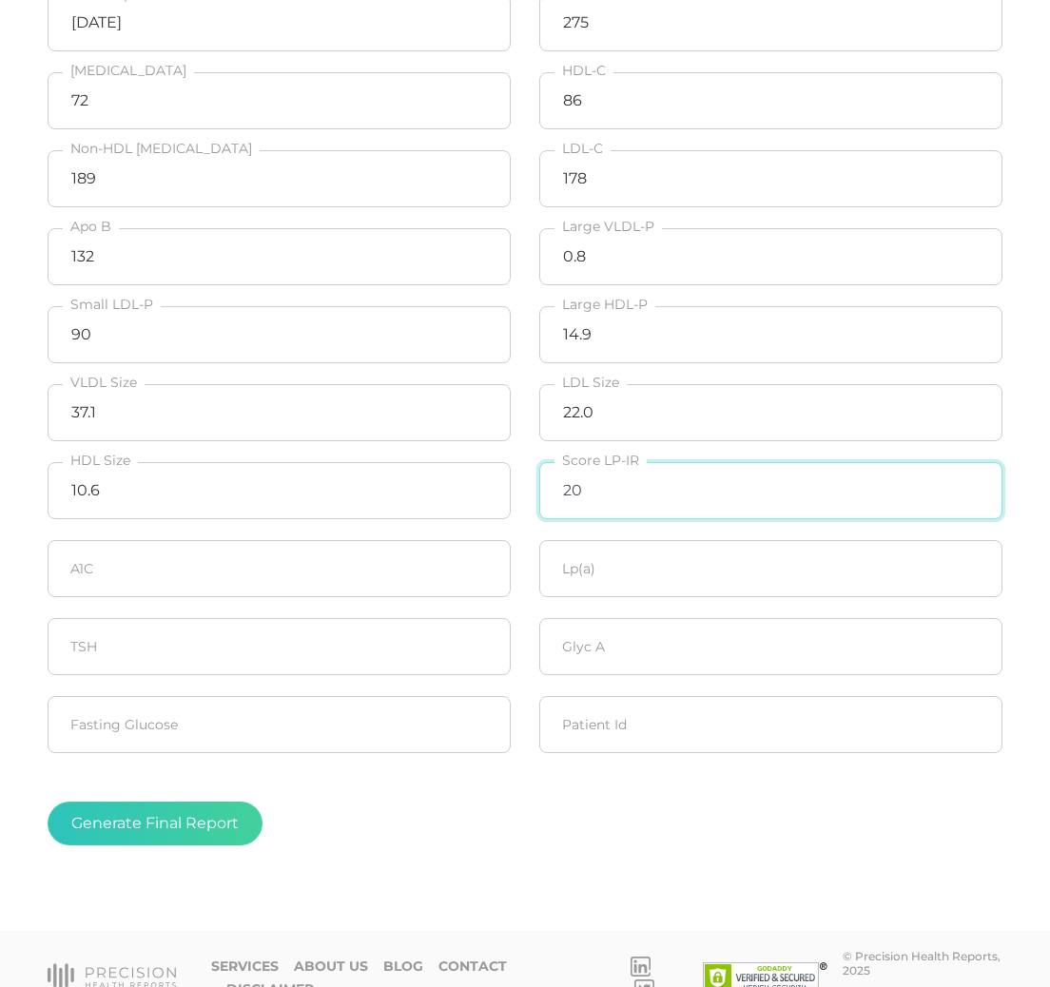
type input "20"
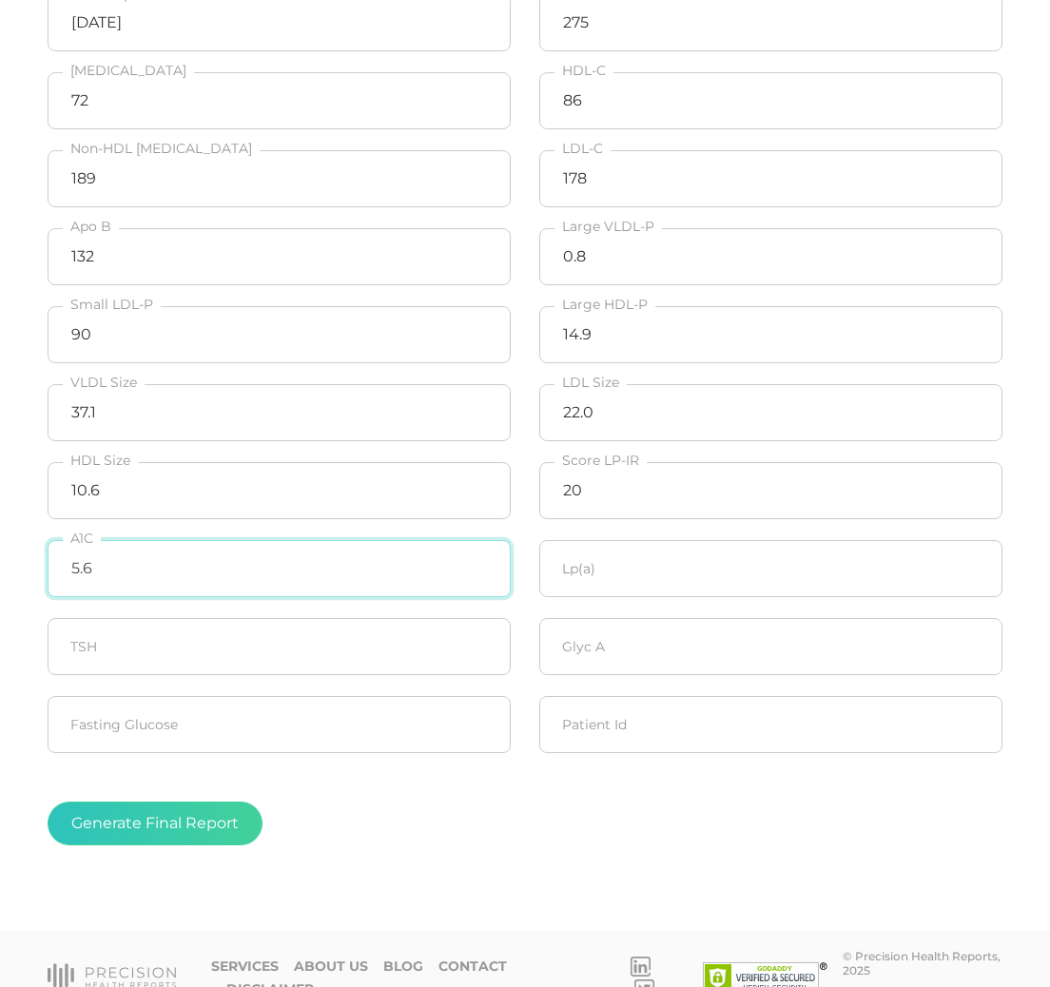
type input "5.6"
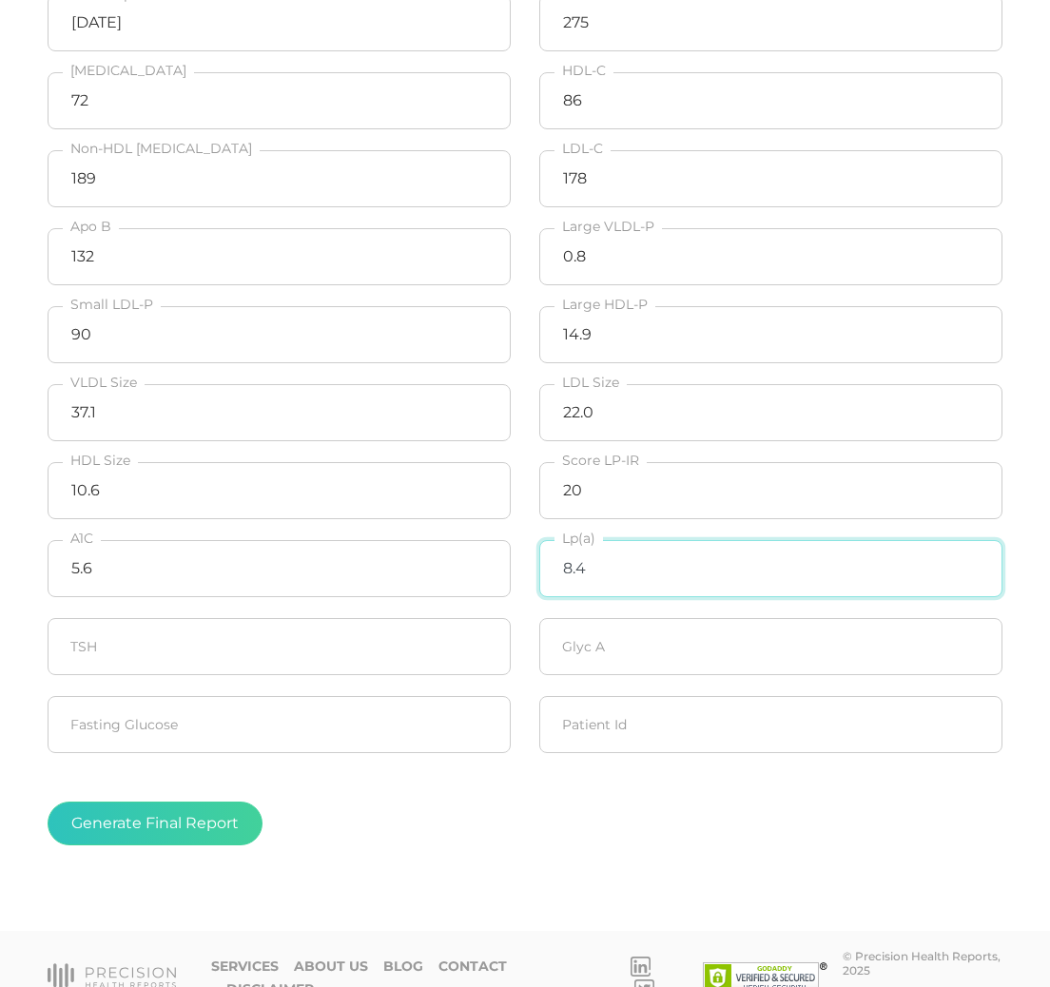
type input "8.4"
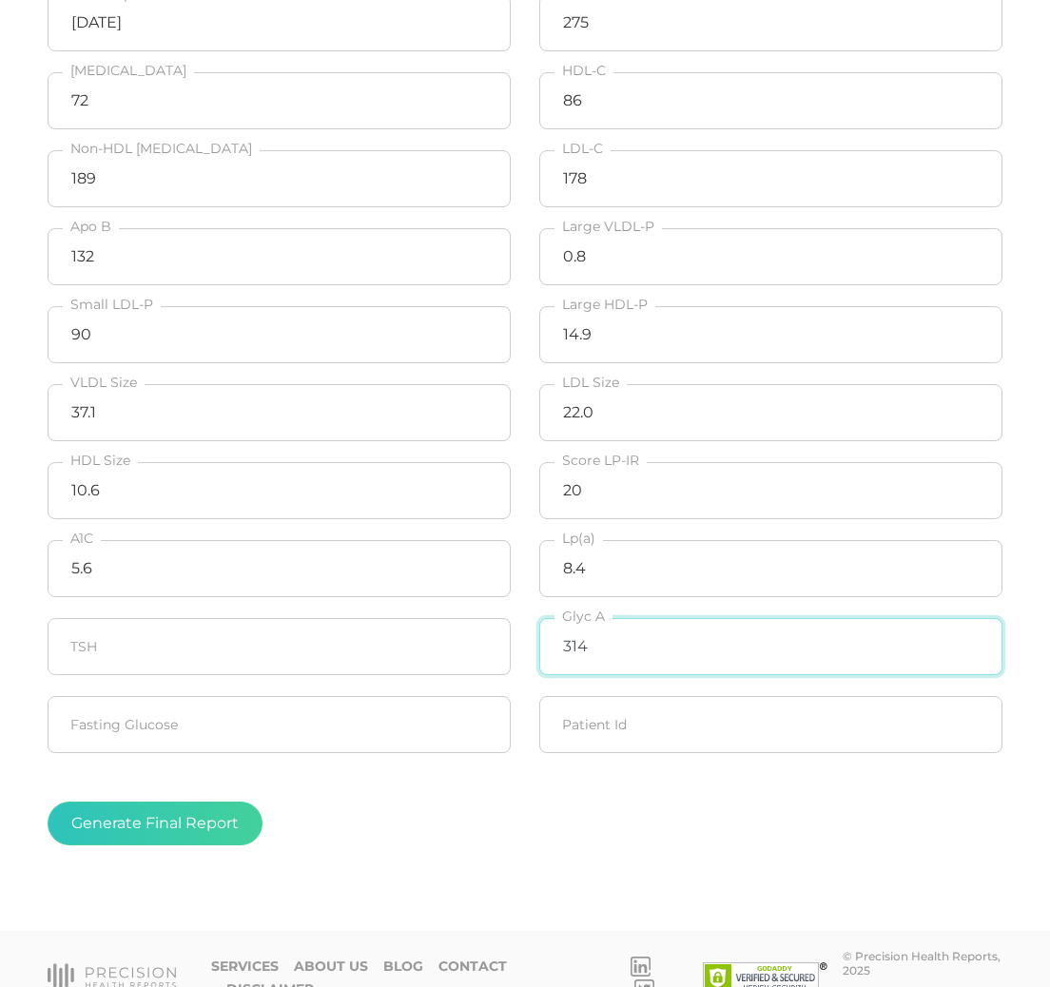
type input "314"
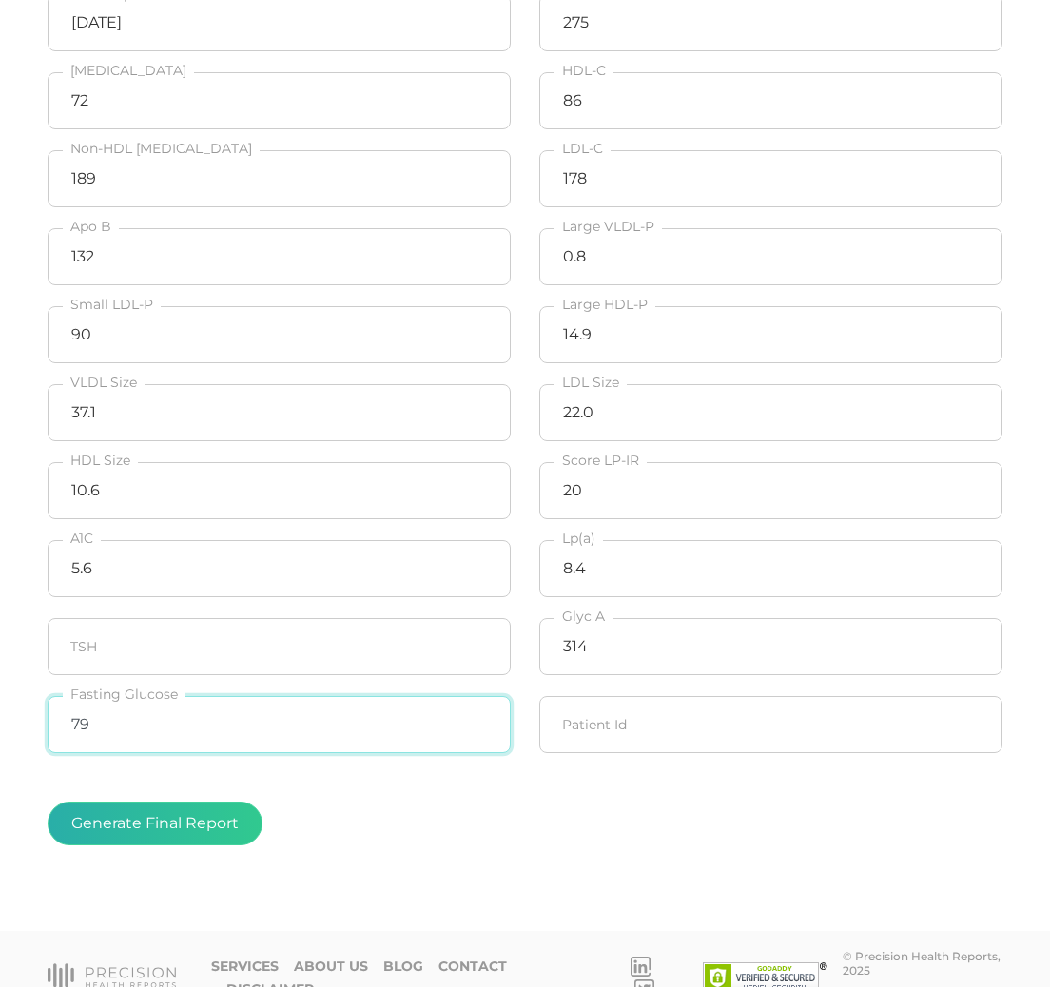
type input "79"
click at [222, 837] on button "Generate Final Report" at bounding box center [155, 824] width 215 height 44
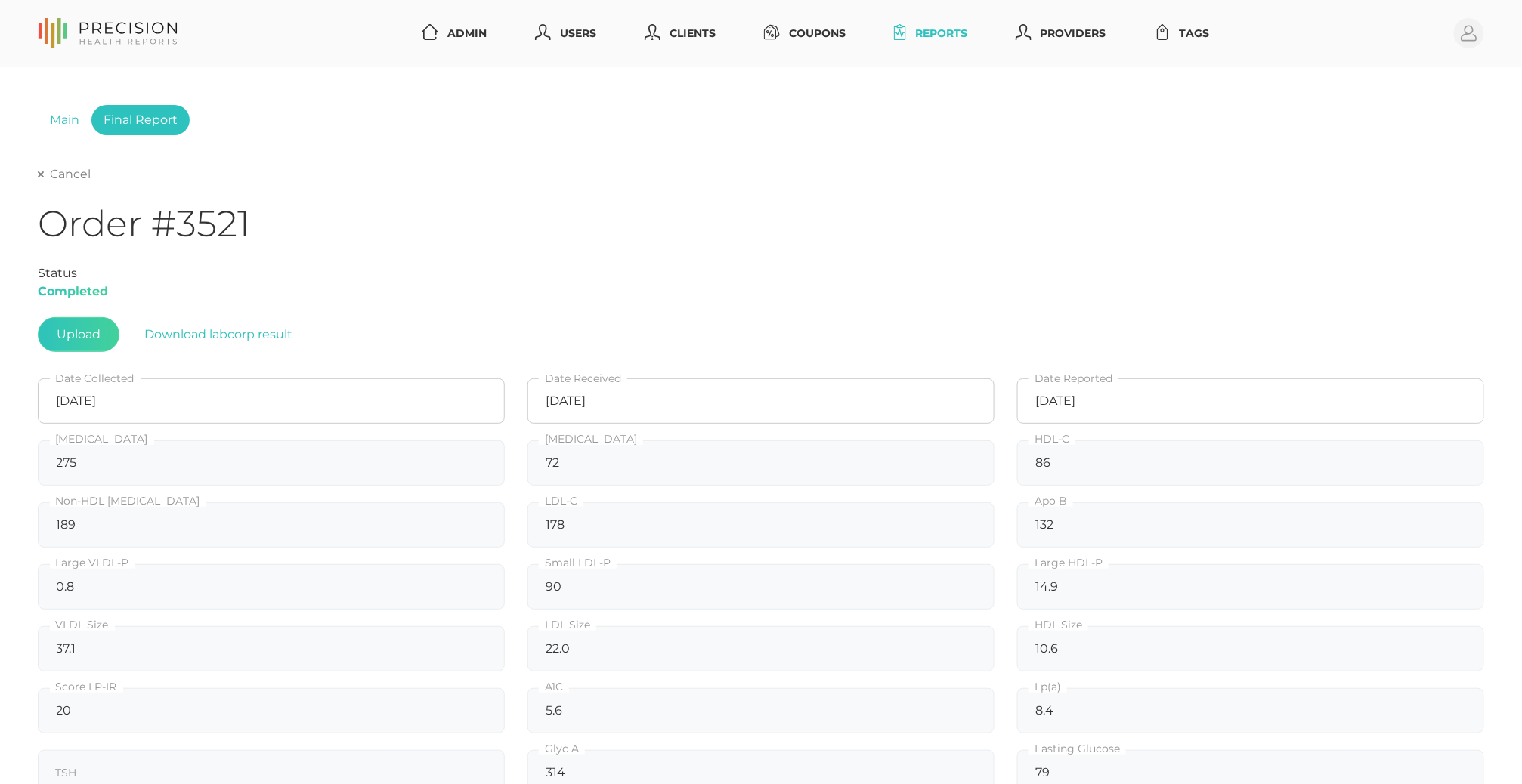
scroll to position [0, 0]
click at [56, 182] on link "Cancel" at bounding box center [64, 174] width 53 height 15
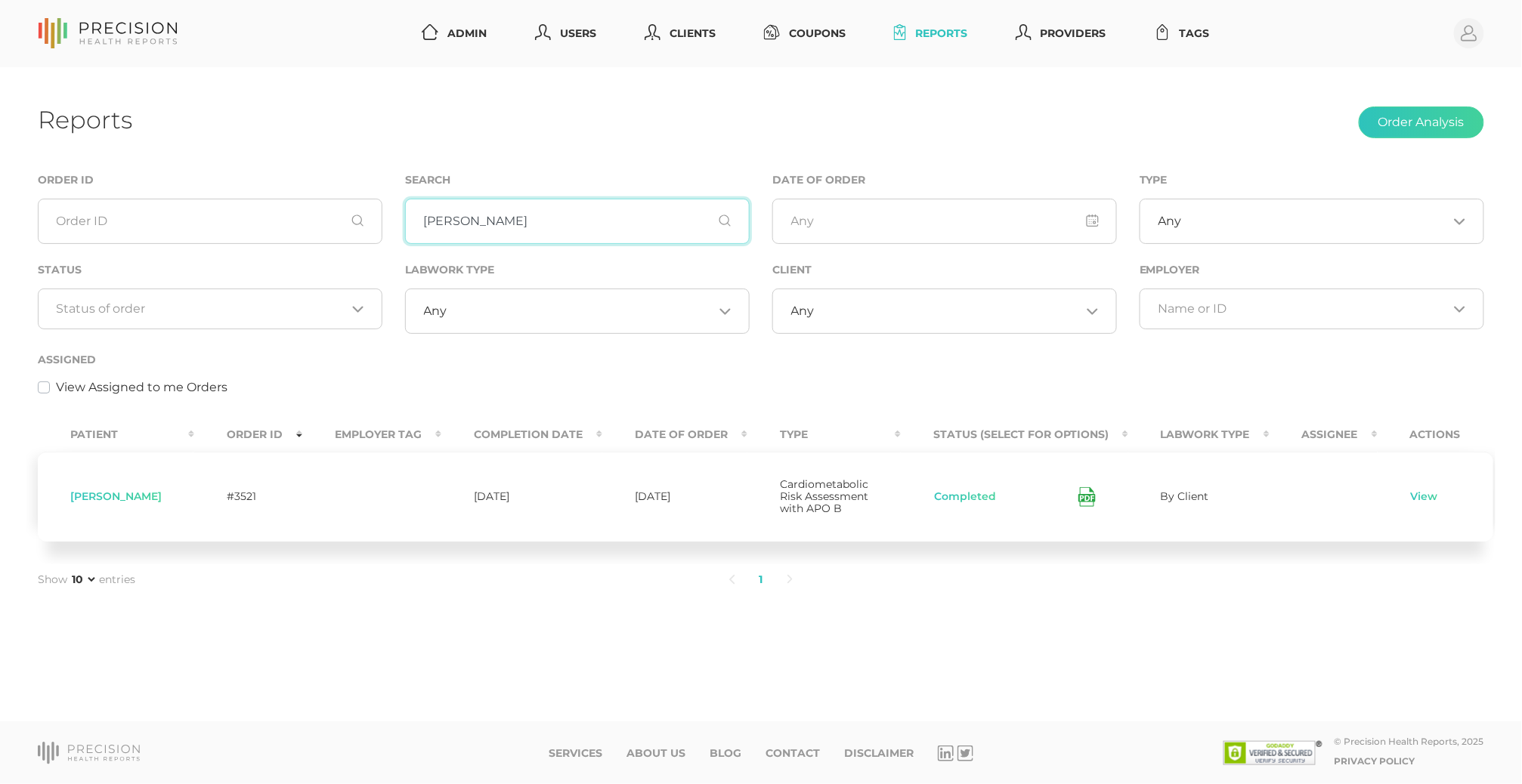
click at [448, 218] on input "[PERSON_NAME]" at bounding box center [578, 221] width 345 height 45
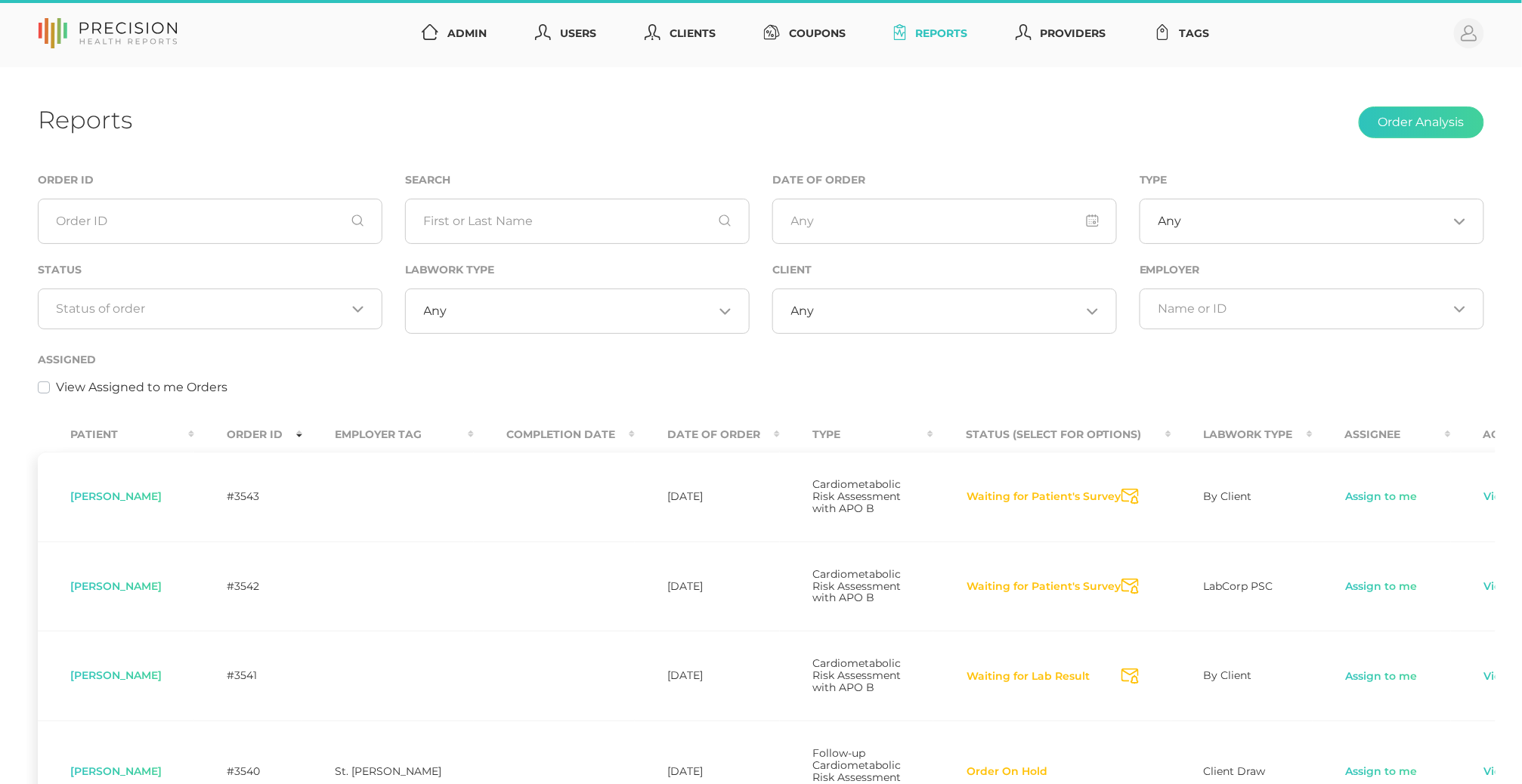
click at [200, 318] on div "Loading..." at bounding box center [211, 308] width 345 height 41
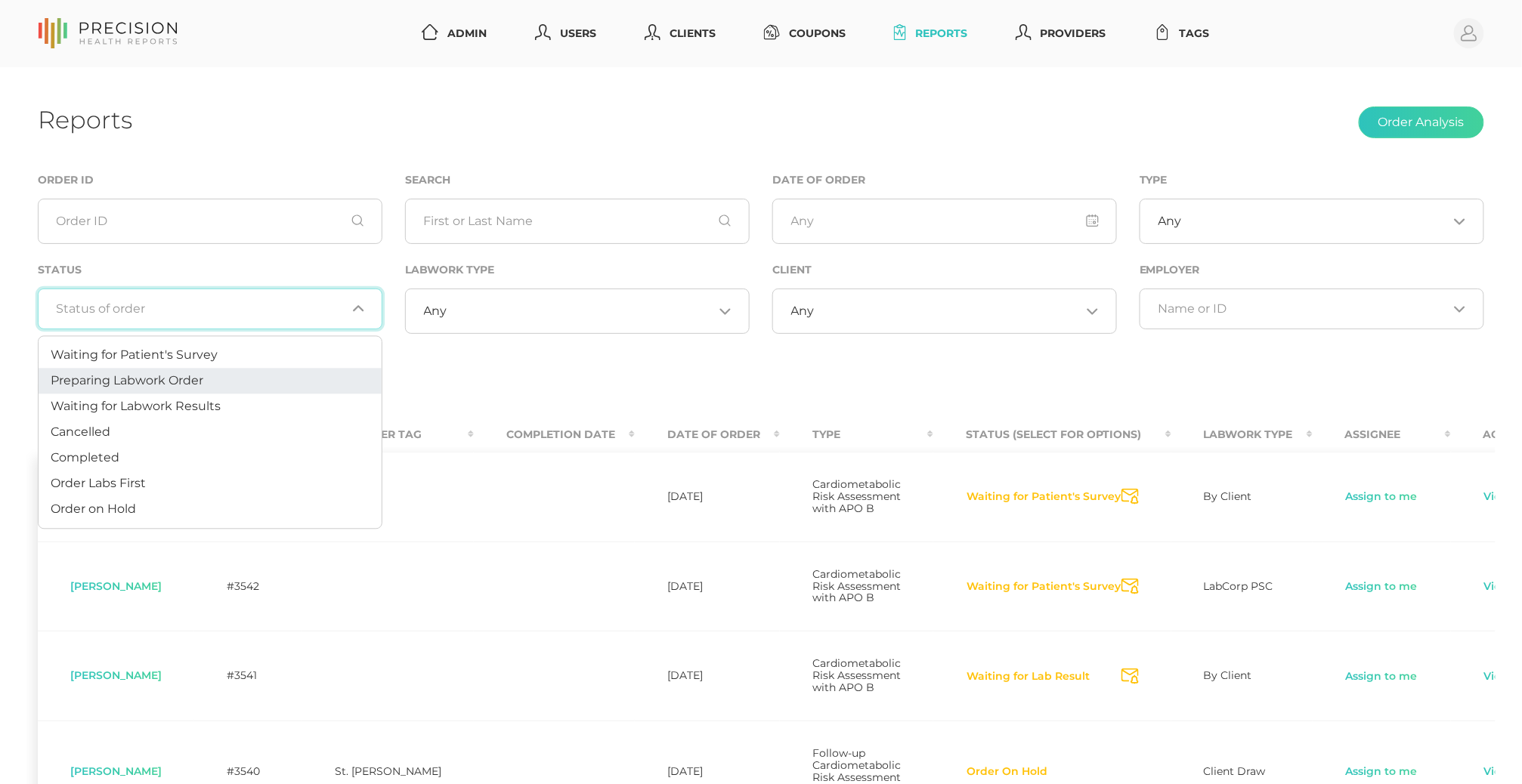
click at [173, 385] on span "Preparing Labwork Order" at bounding box center [127, 380] width 153 height 14
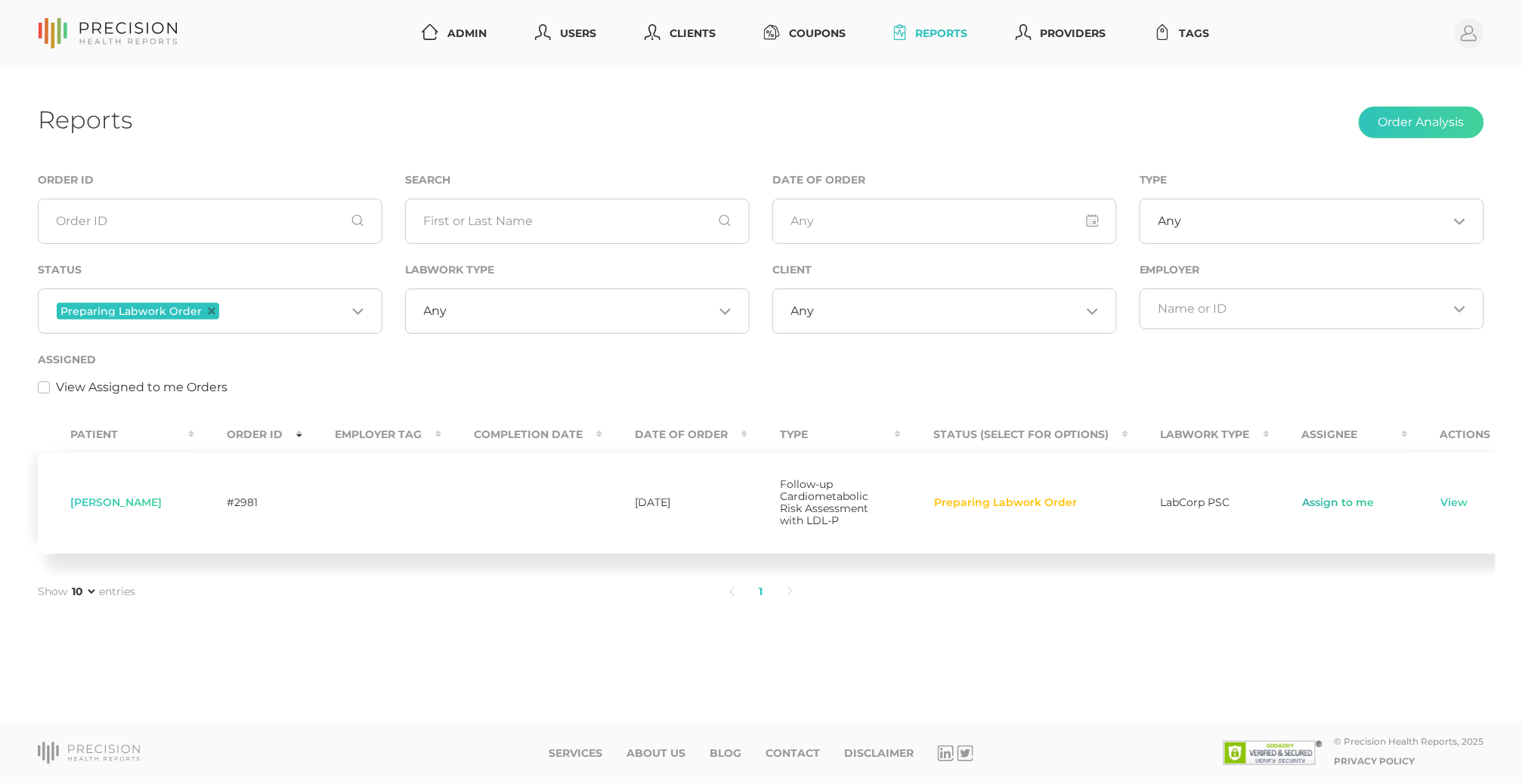
click at [916, 509] on link "Assign to me" at bounding box center [1338, 503] width 73 height 15
click at [916, 508] on link "View" at bounding box center [1453, 503] width 29 height 15
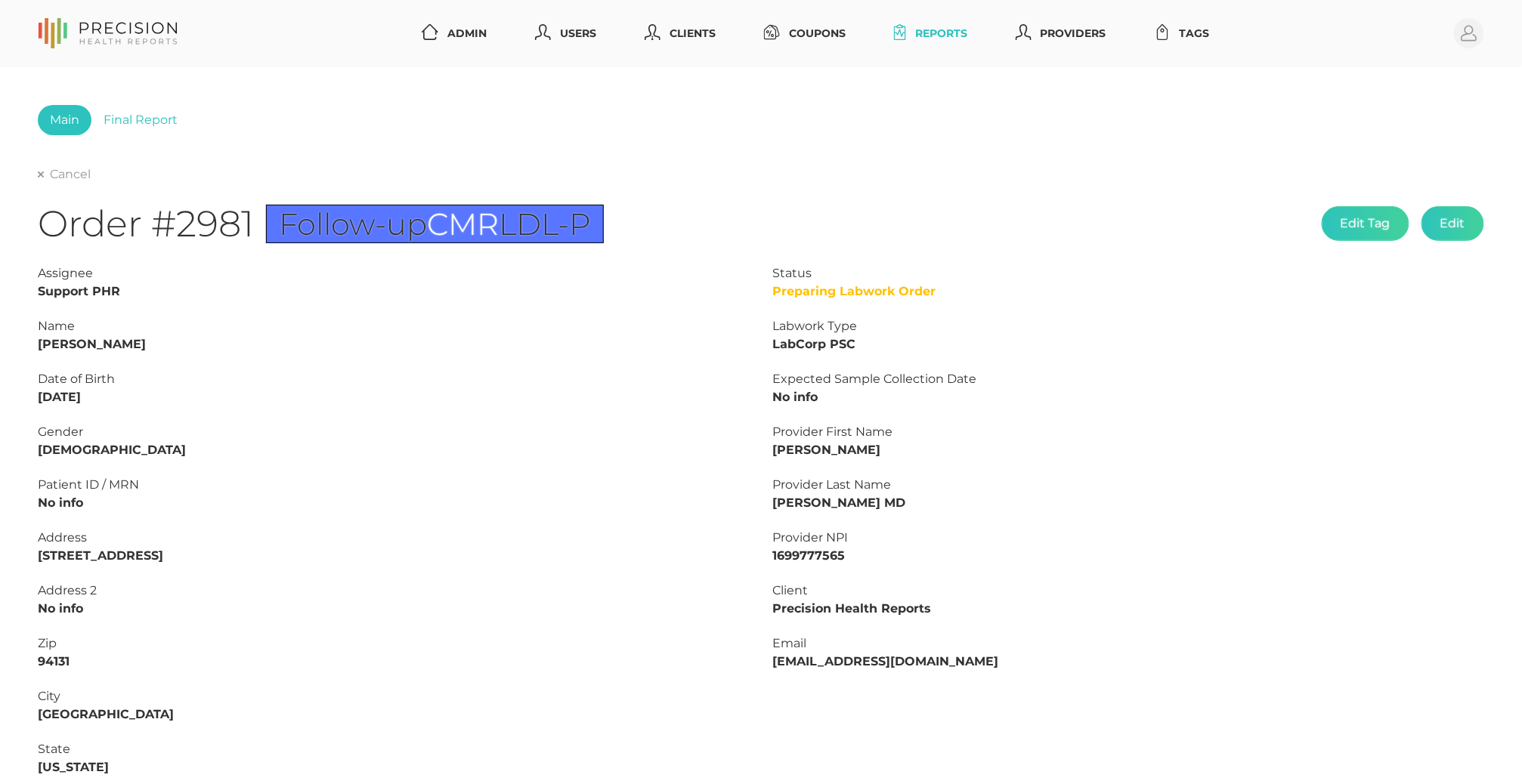
click at [83, 338] on strong "[PERSON_NAME]" at bounding box center [92, 344] width 108 height 14
copy strong "[PERSON_NAME]"
click at [53, 342] on strong "[PERSON_NAME]" at bounding box center [92, 344] width 108 height 14
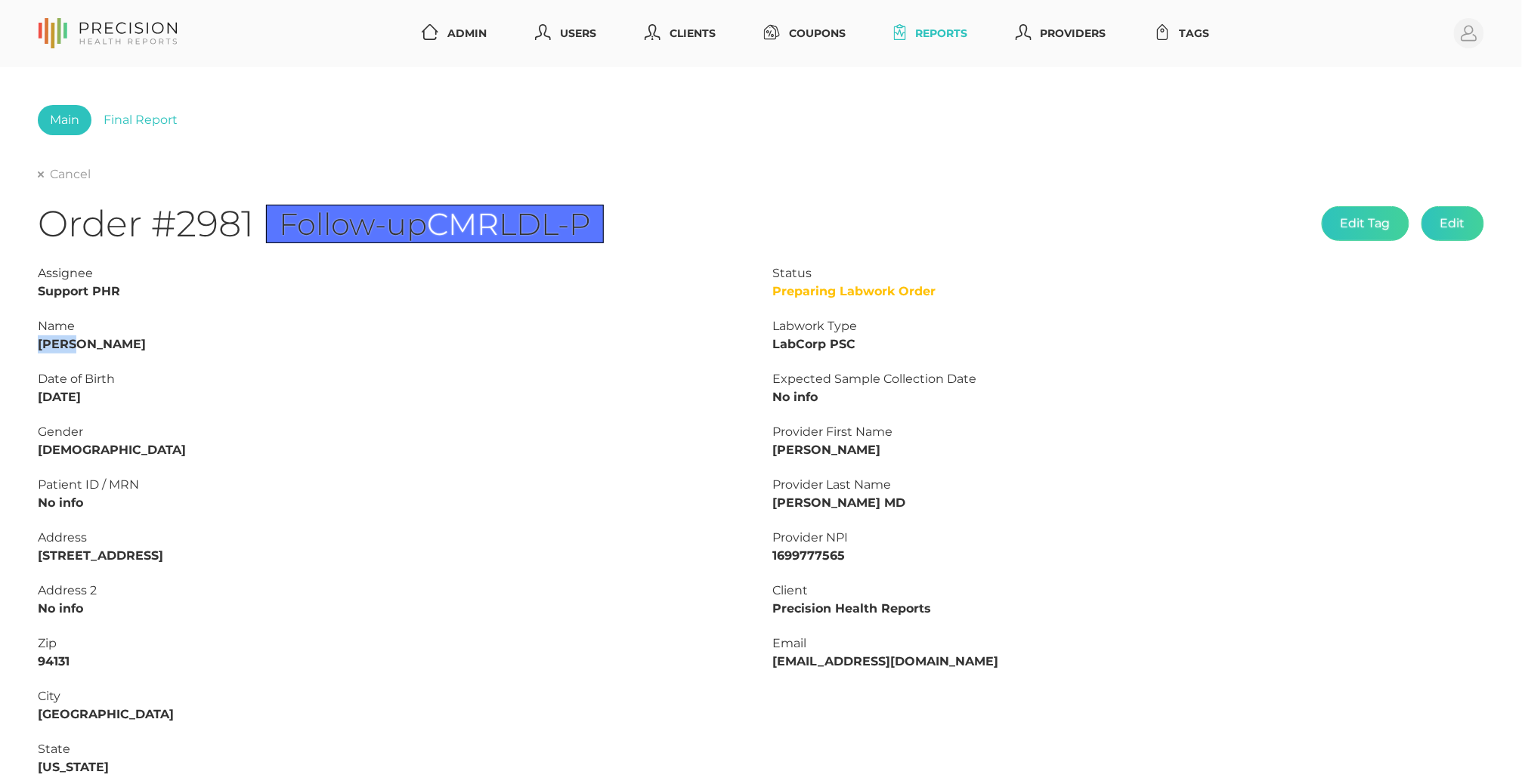
copy strong "[PERSON_NAME]"
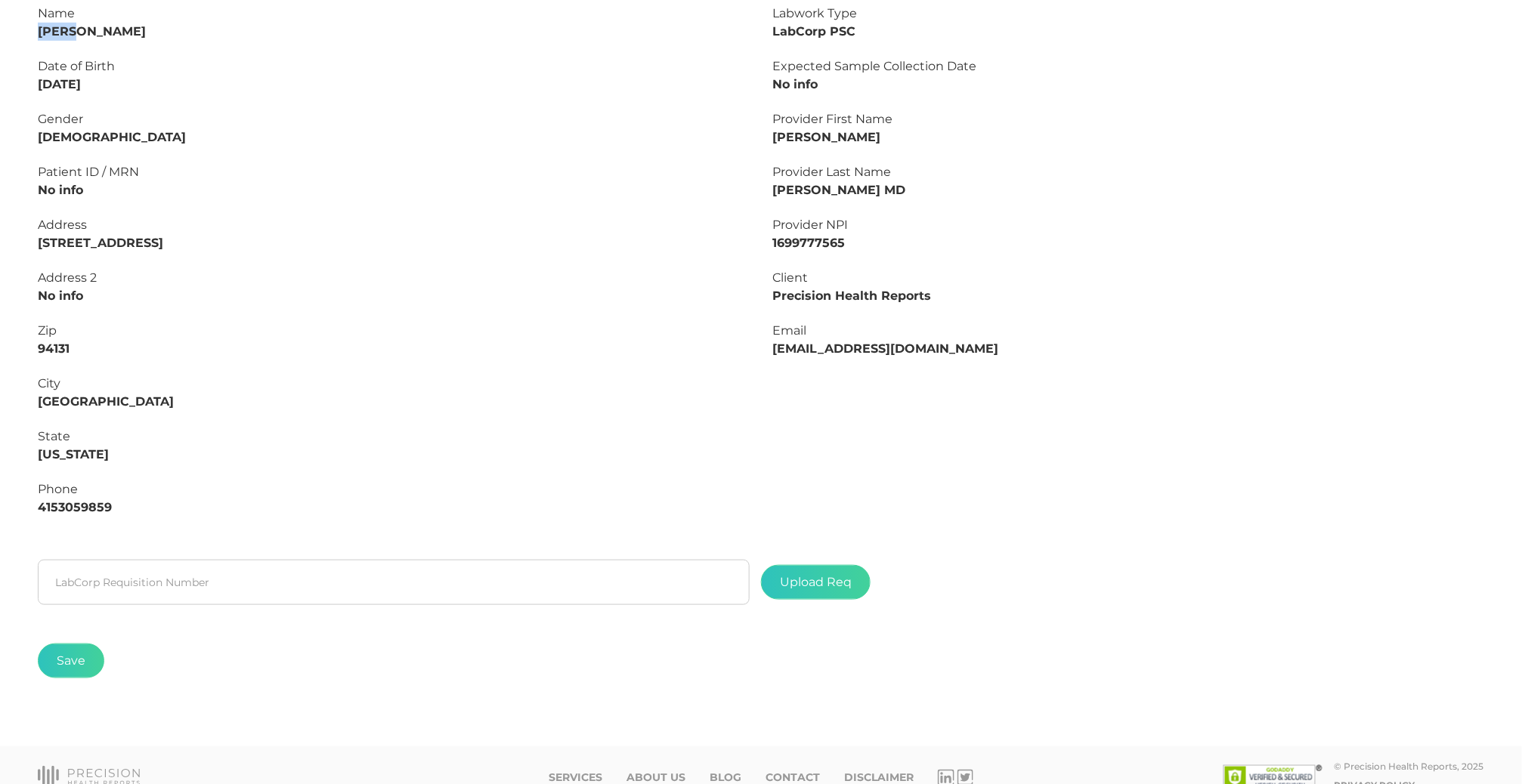
scroll to position [337, 0]
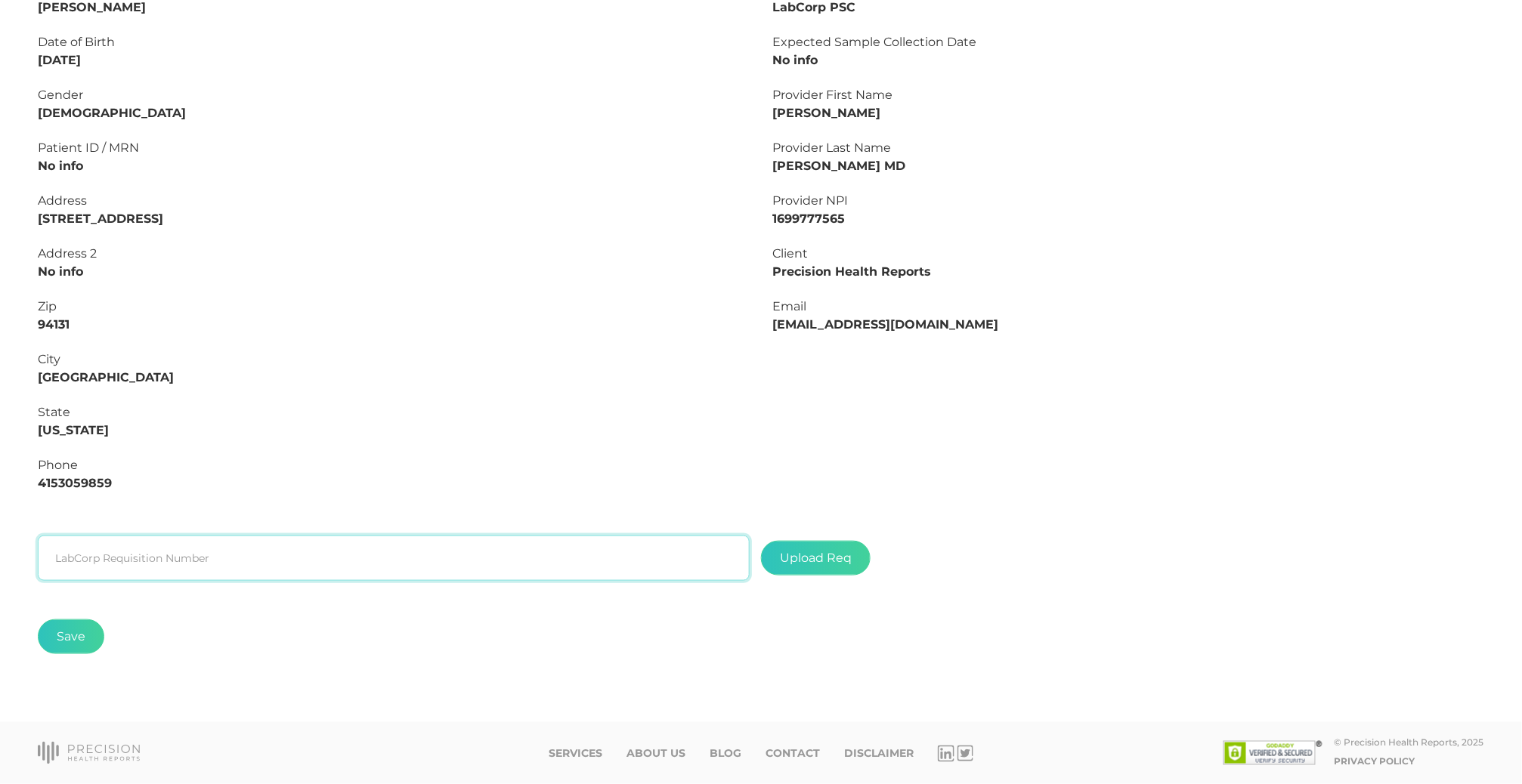
click at [298, 537] on input "text" at bounding box center [394, 558] width 712 height 45
paste input "L2506712807"
type input "L2506712807"
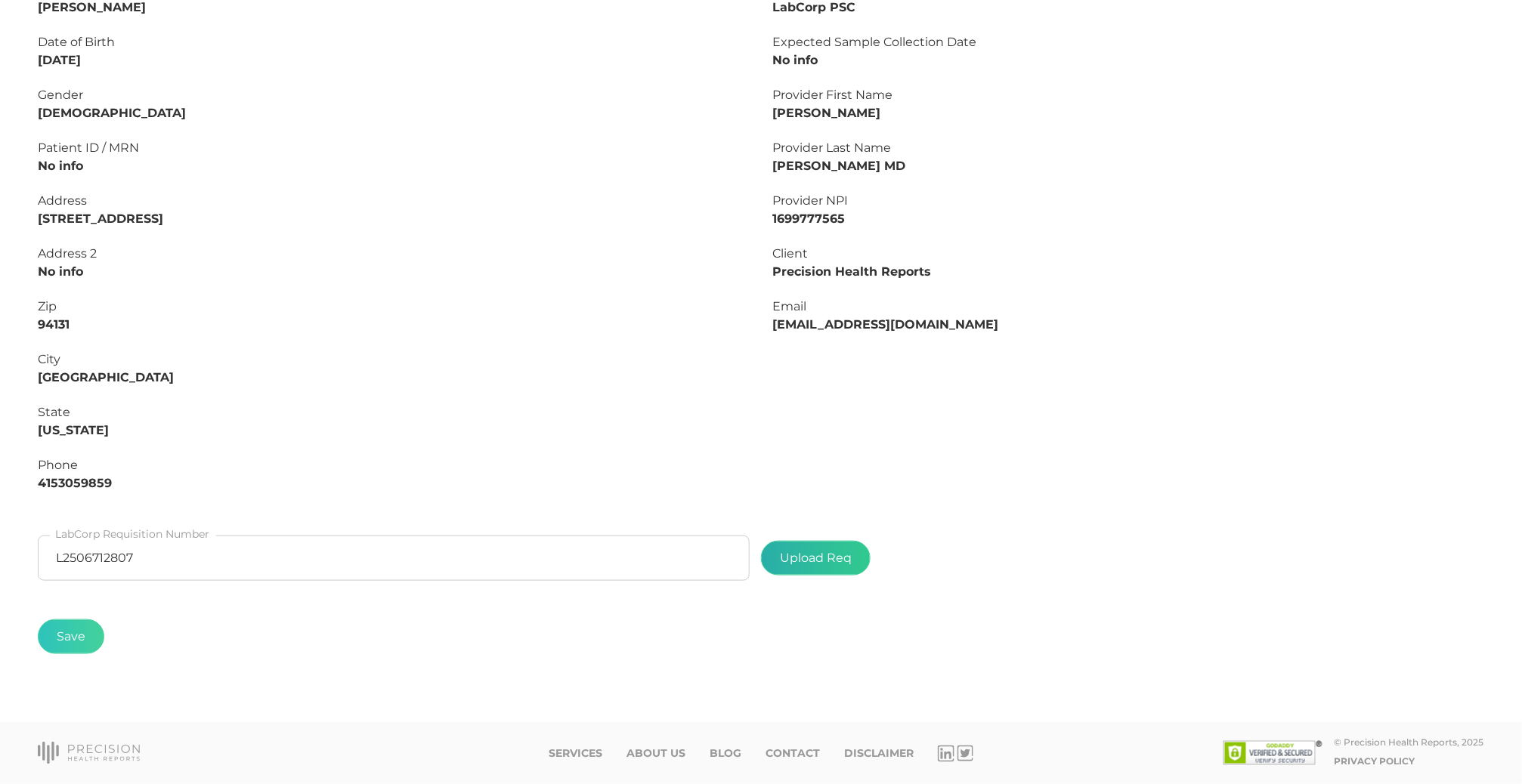
click at [806, 570] on label at bounding box center [815, 558] width 108 height 33
type input "C:\fakepath\ffe5f491-225f-44a7-81a6-6a21ed86016d.pdf"
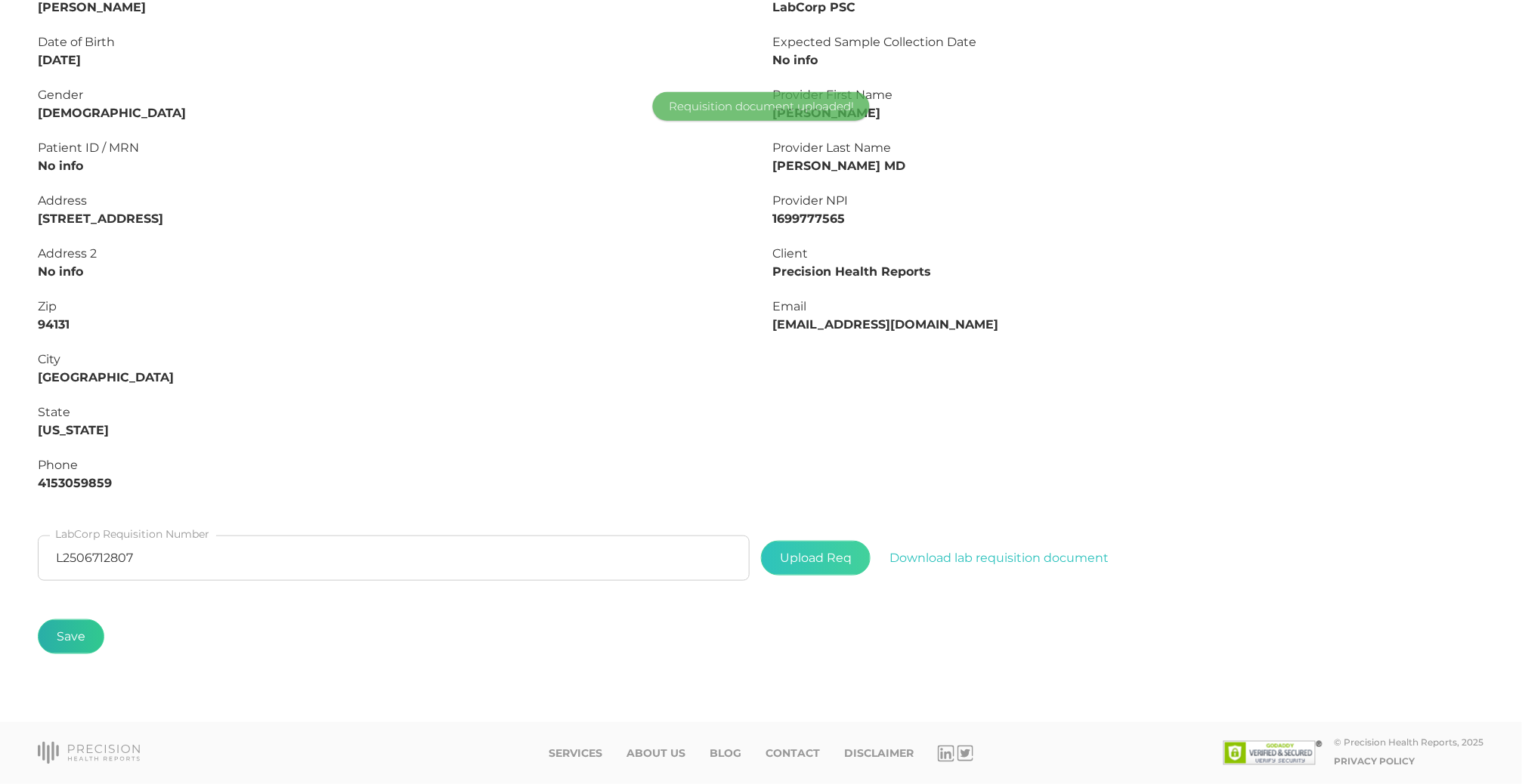
click at [85, 621] on button "Save" at bounding box center [72, 637] width 67 height 35
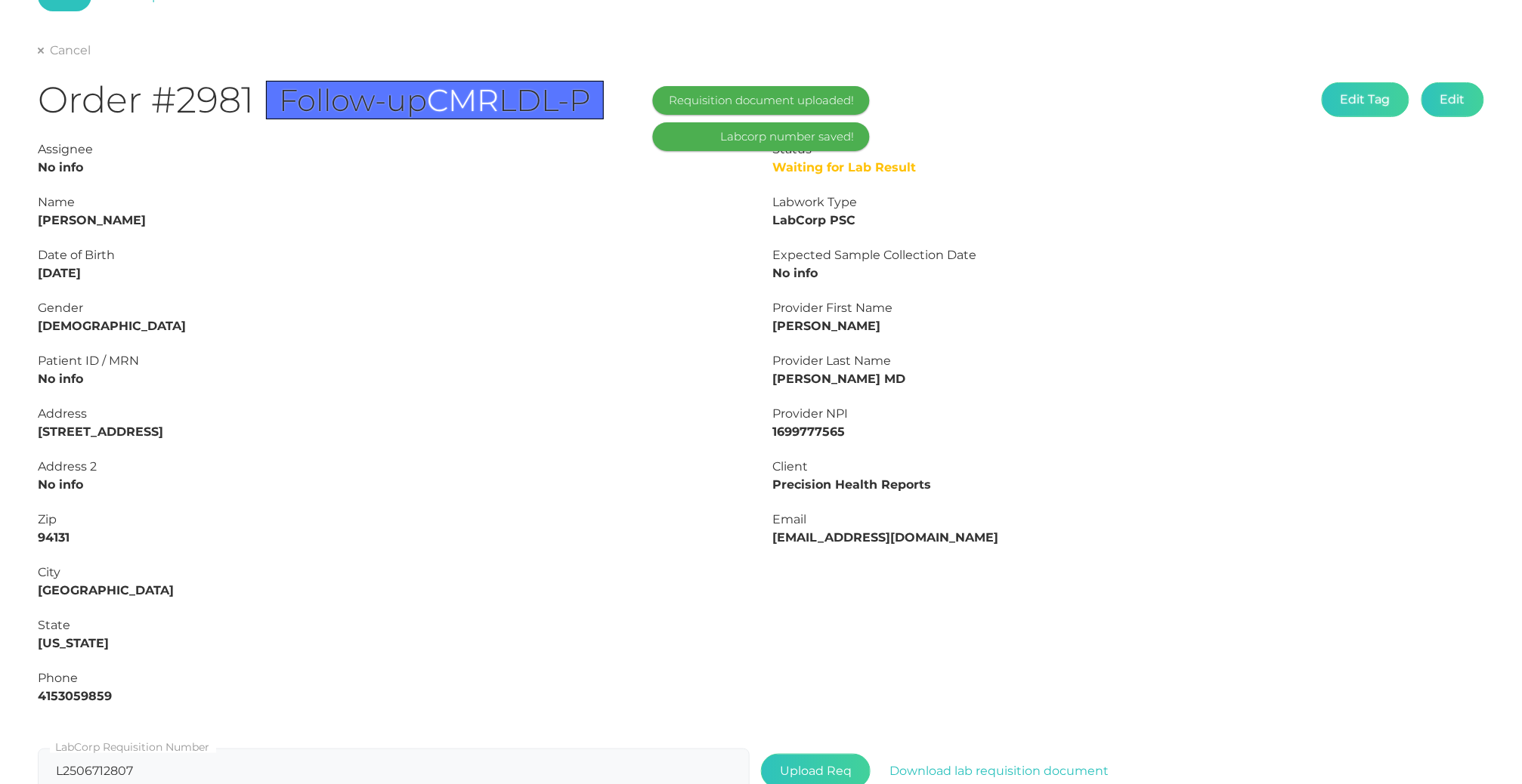
scroll to position [29, 0]
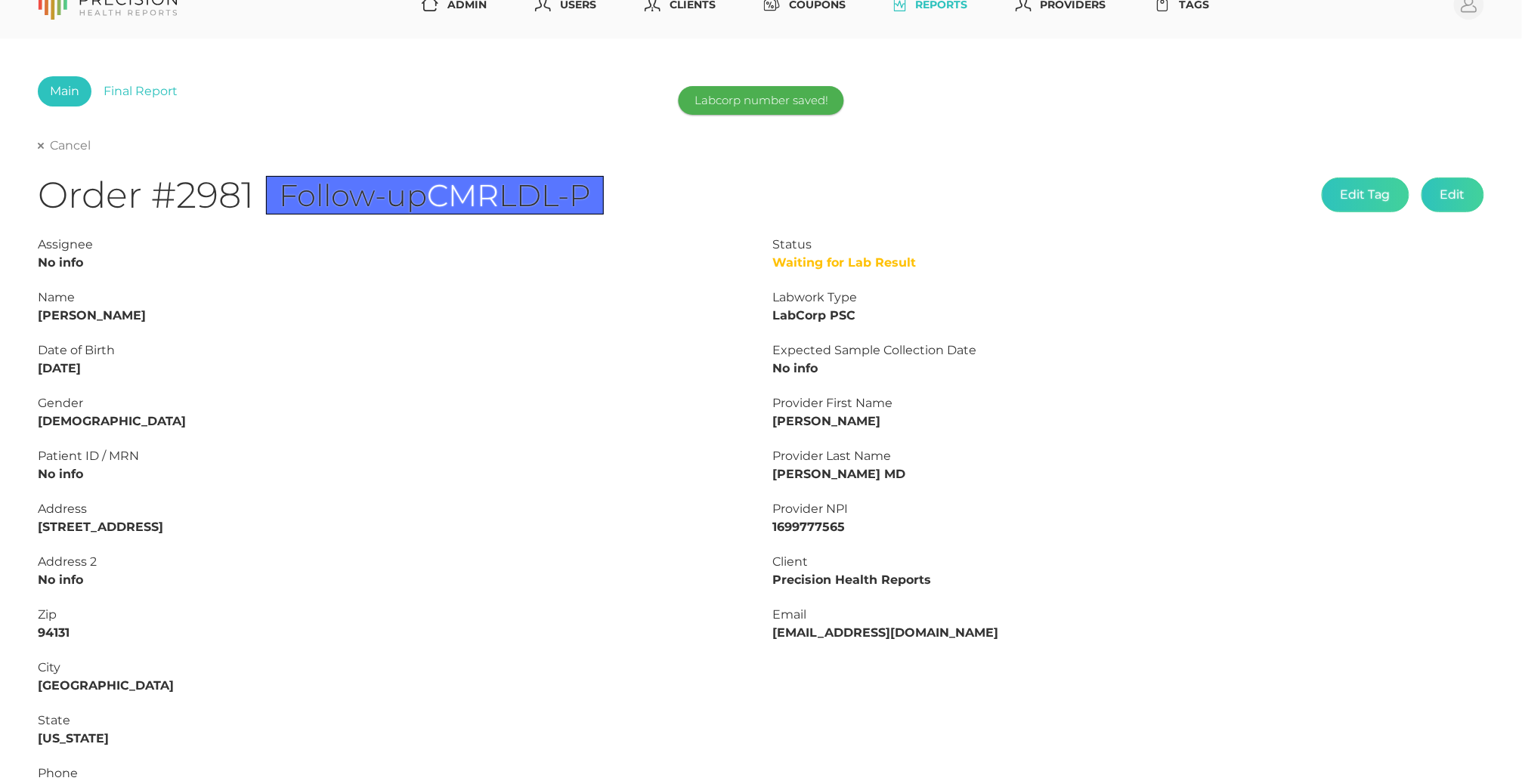
click at [43, 141] on link "Cancel" at bounding box center [64, 145] width 53 height 15
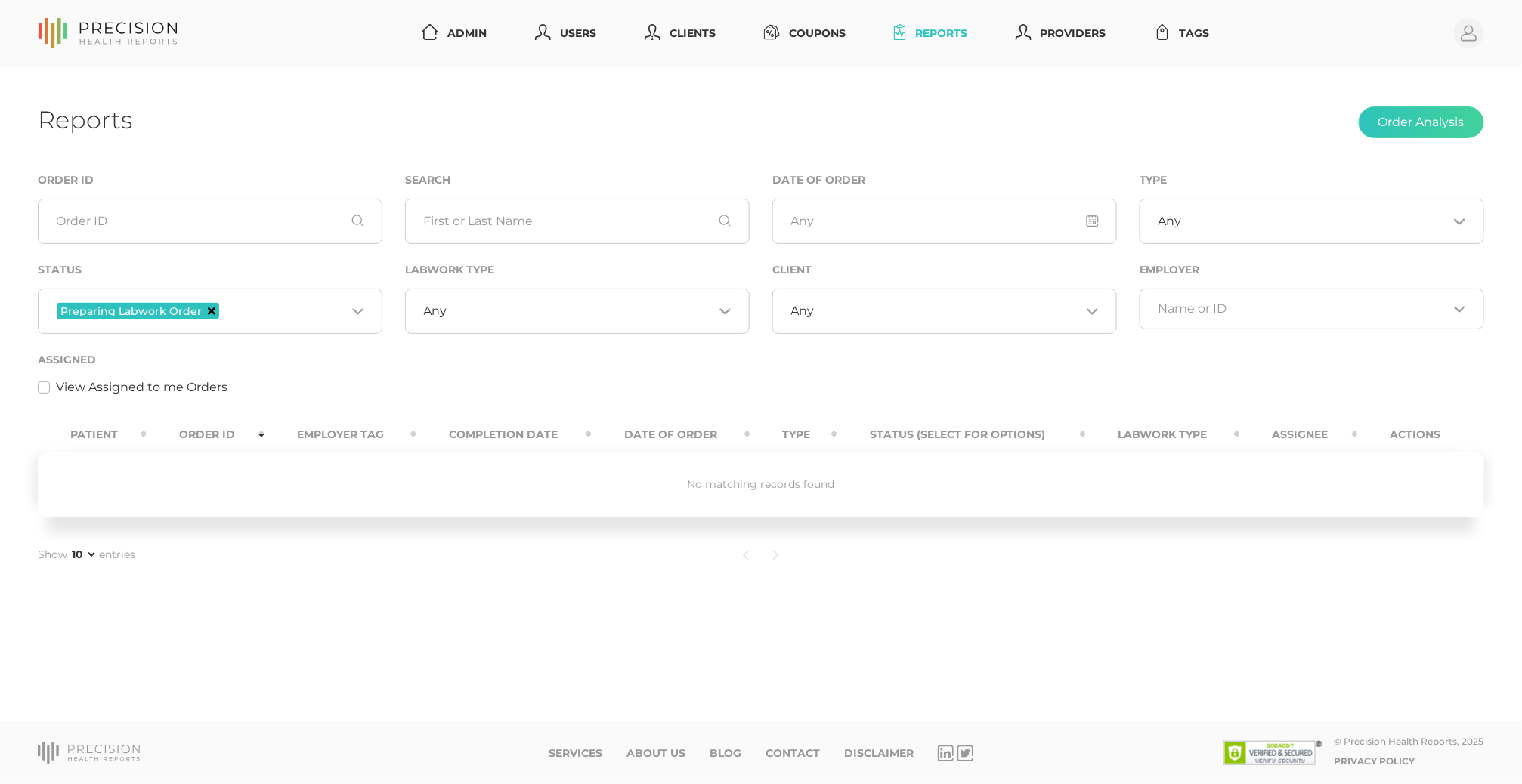
click at [207, 307] on icon "Deselect Preparing Labwork Order" at bounding box center [211, 311] width 8 height 8
click at [234, 312] on input "Search for option" at bounding box center [201, 308] width 289 height 15
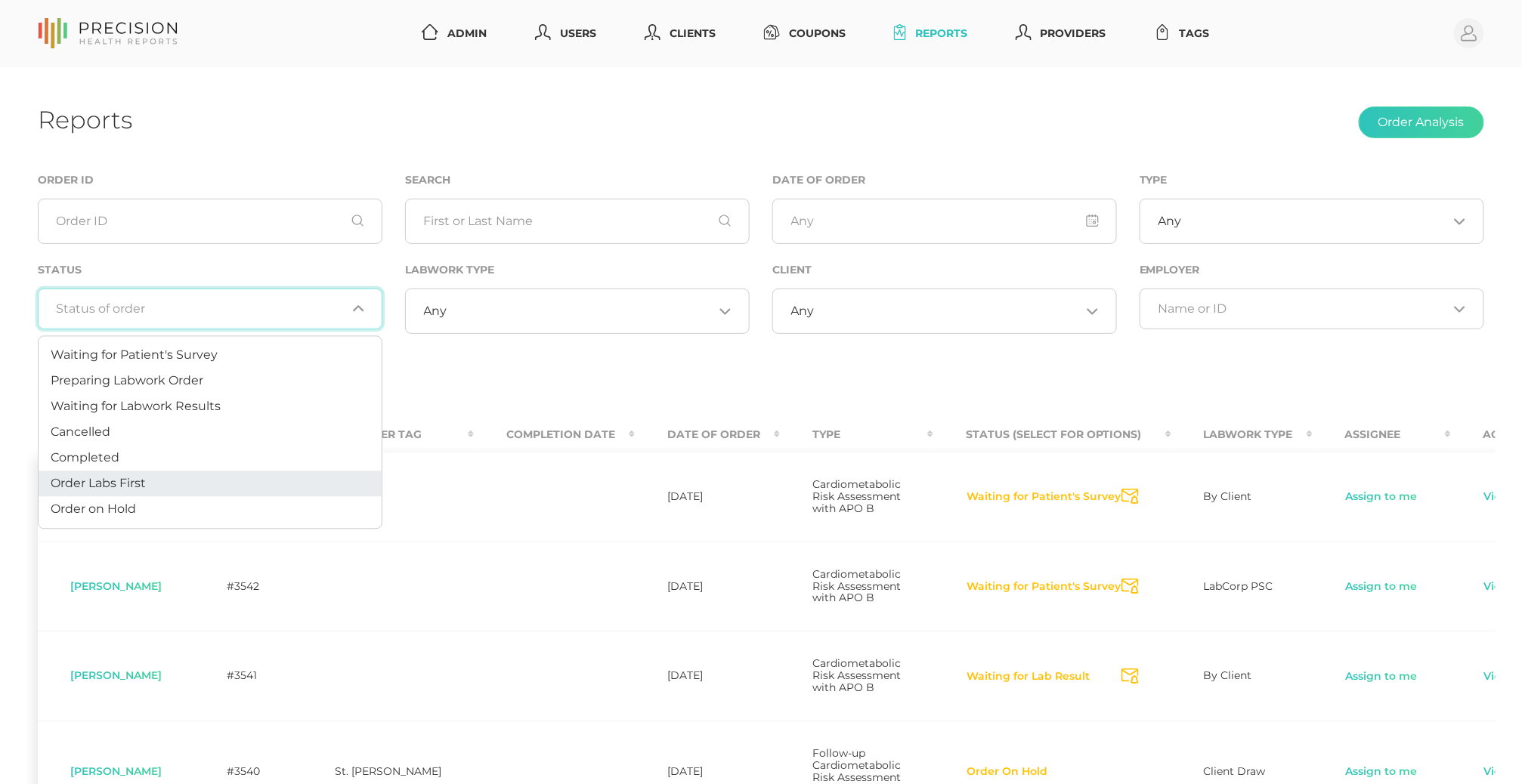
click at [167, 486] on li "Order Labs First" at bounding box center [210, 484] width 343 height 25
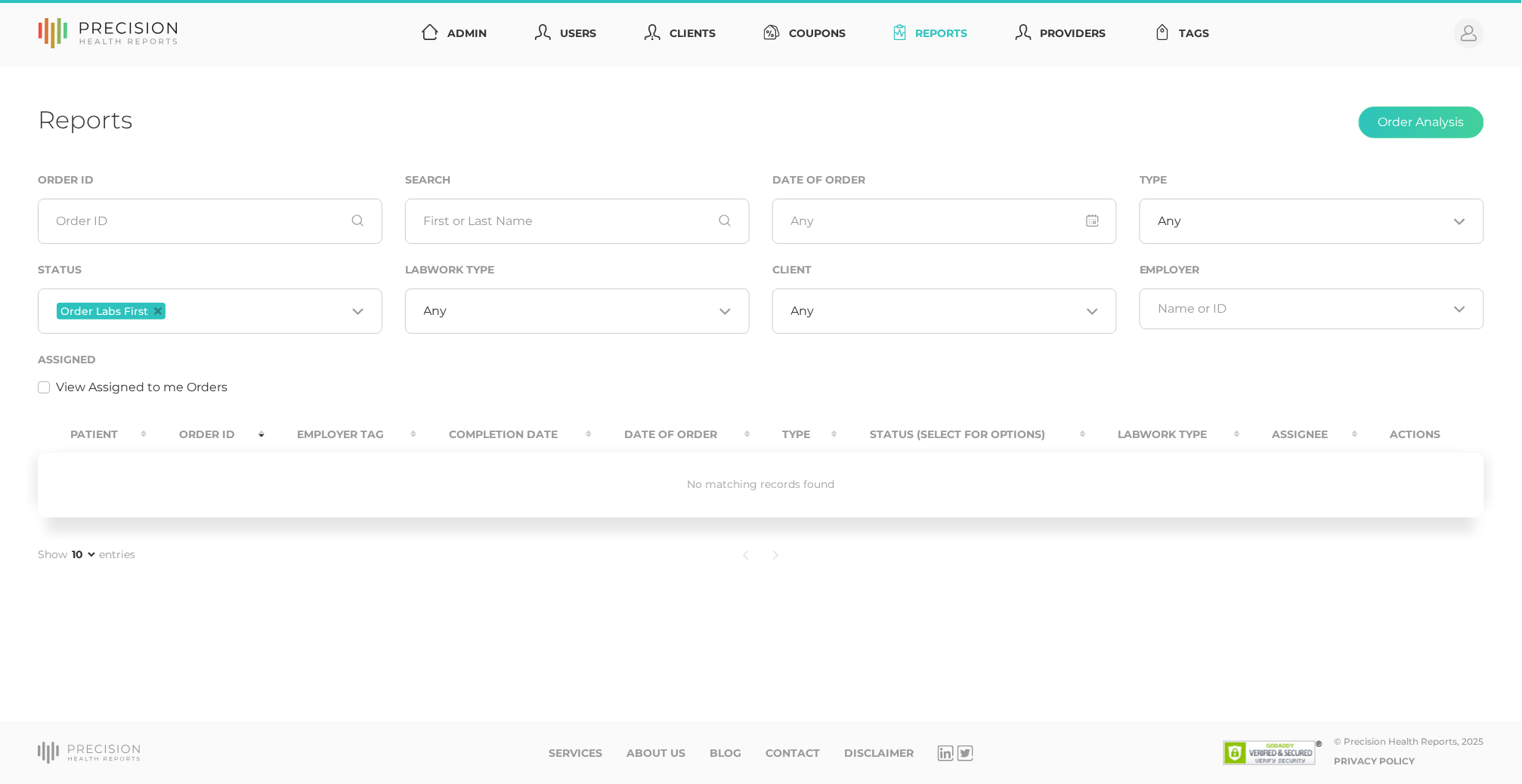
click at [161, 310] on span "Order Labs First" at bounding box center [110, 311] width 109 height 17
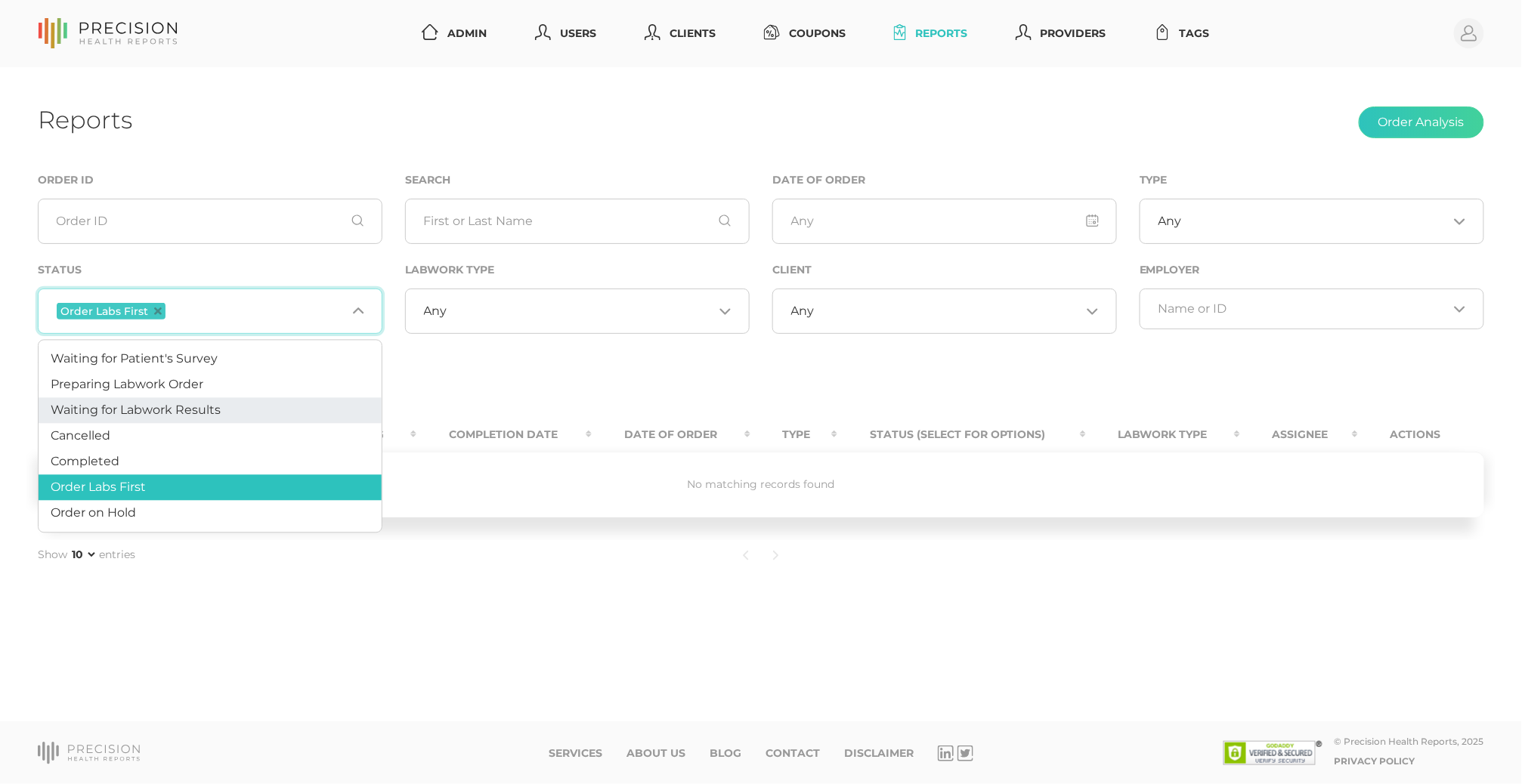
click at [146, 403] on span "Waiting for Labwork Results" at bounding box center [136, 410] width 170 height 14
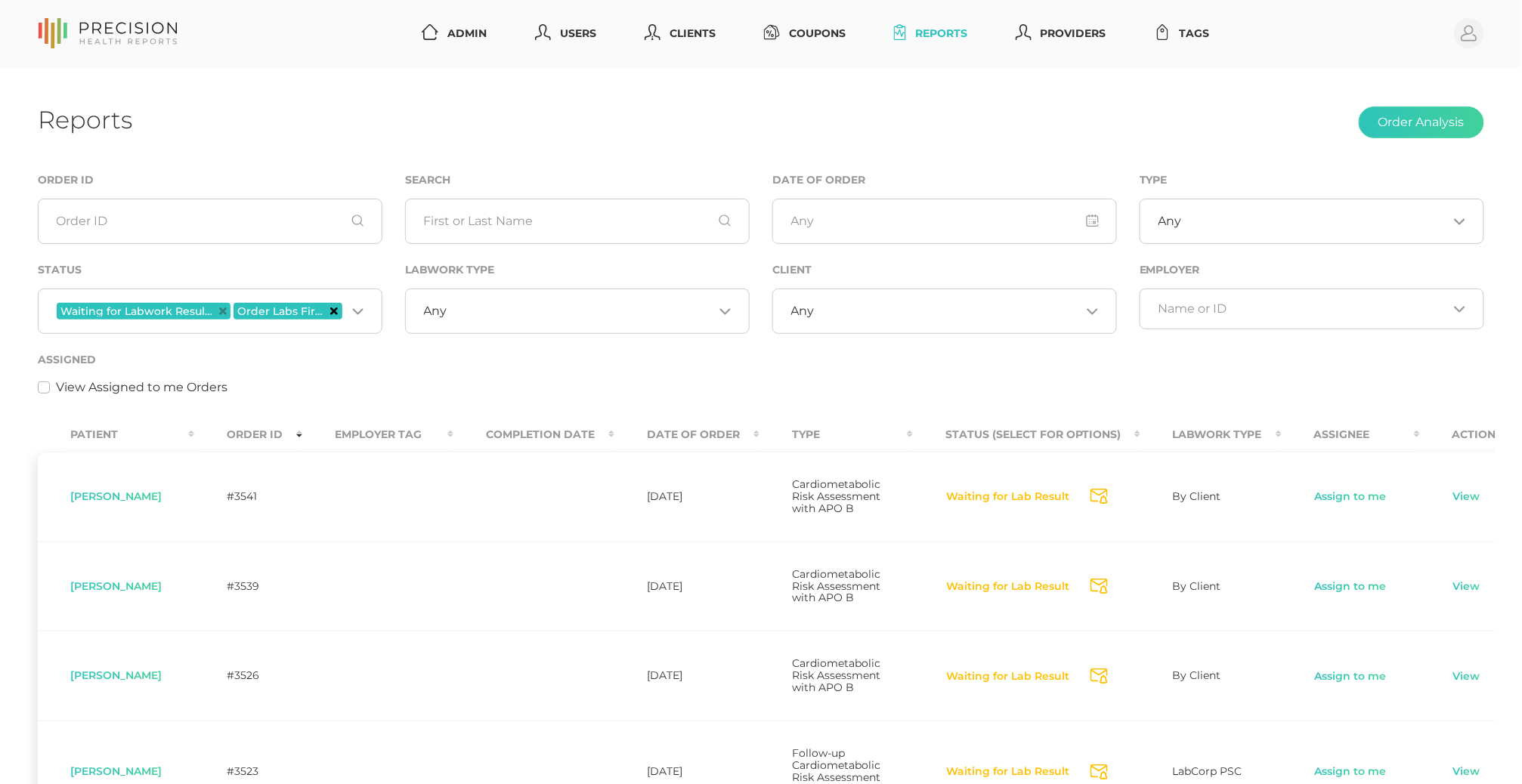
click at [332, 310] on icon "Deselect Order Labs First" at bounding box center [335, 311] width 8 height 8
click at [434, 309] on span "Any" at bounding box center [435, 311] width 23 height 15
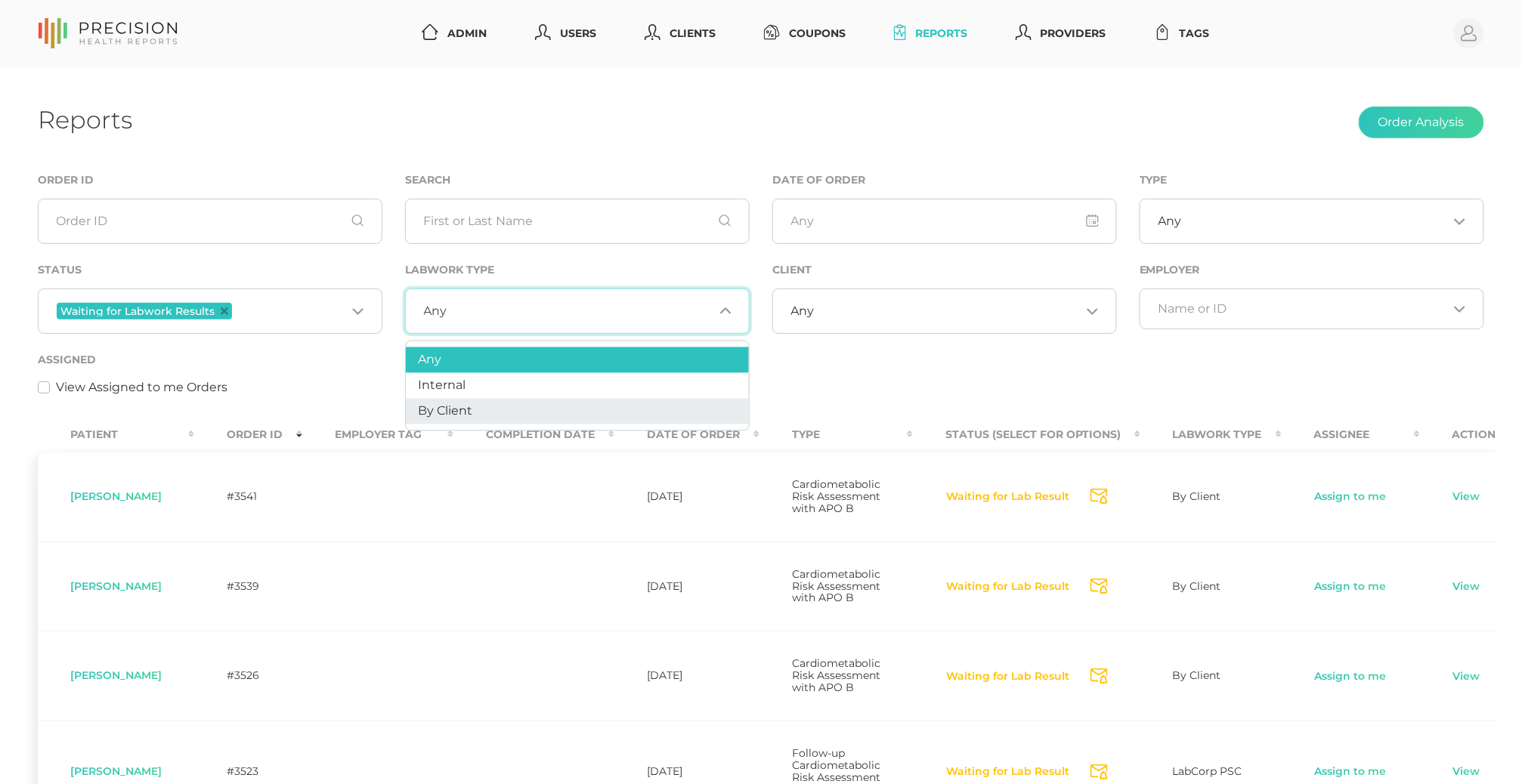
click at [448, 415] on span "By Client" at bounding box center [445, 411] width 54 height 14
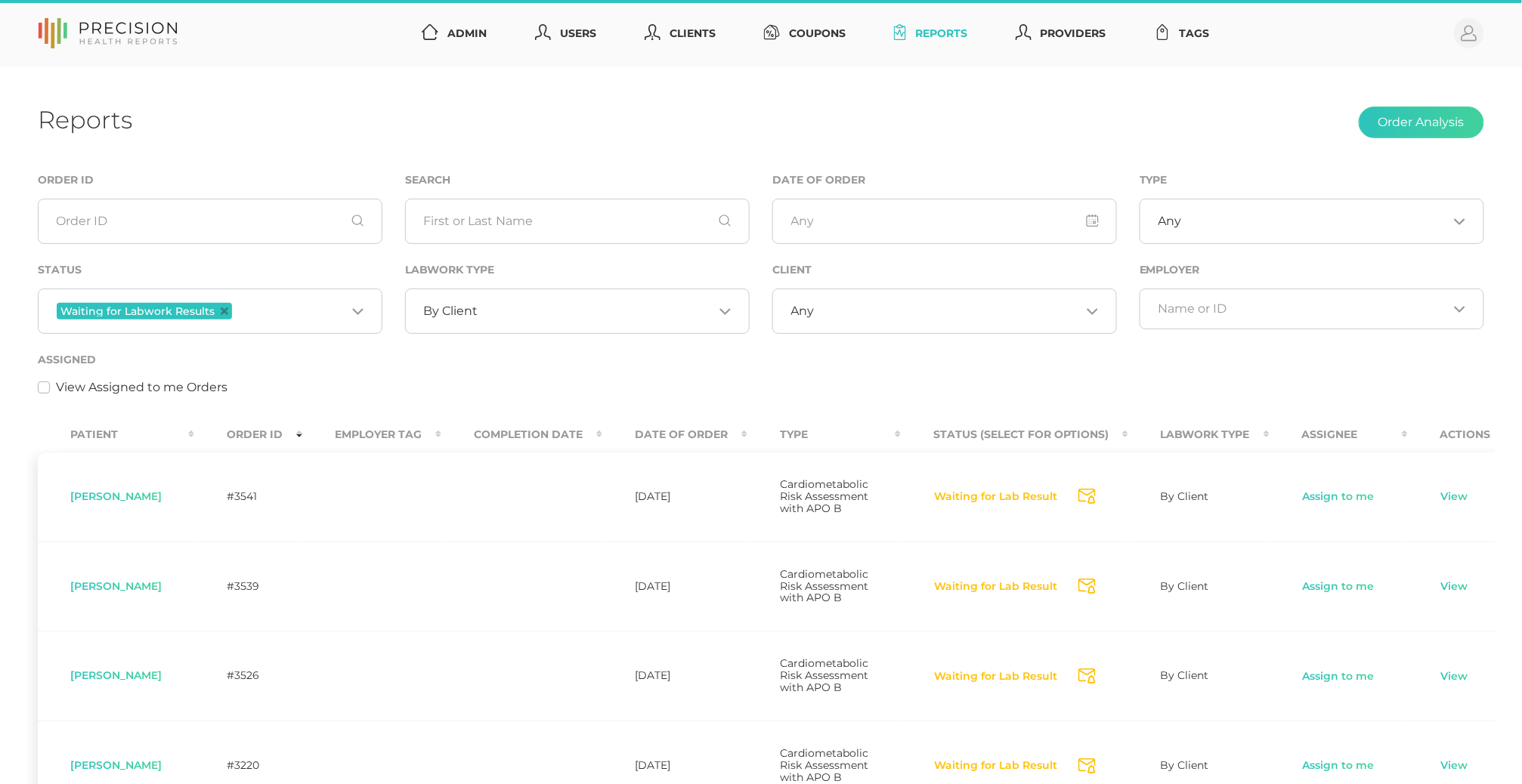
click at [248, 431] on th "Order ID" at bounding box center [248, 434] width 108 height 34
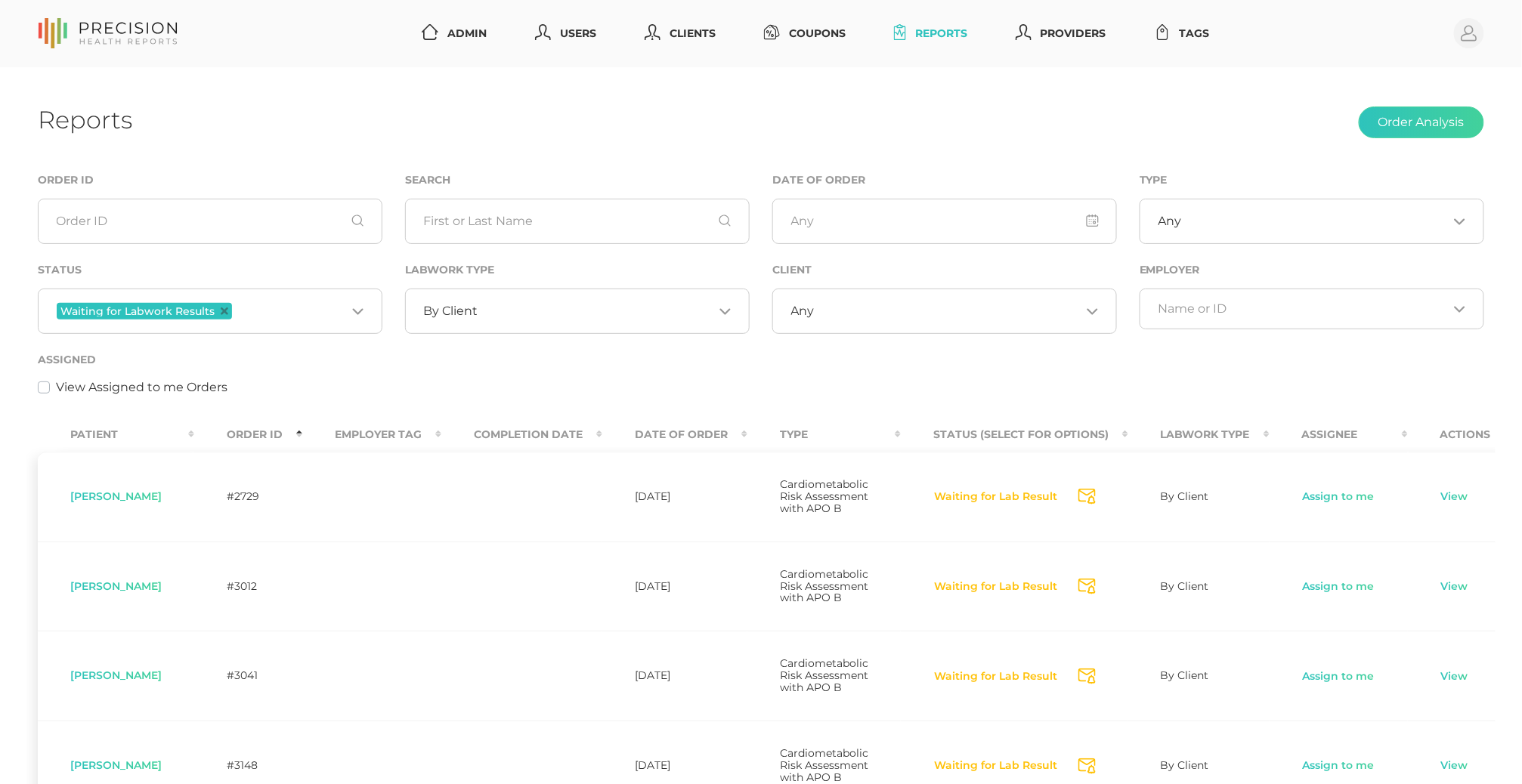
click at [248, 431] on th "Order ID" at bounding box center [248, 434] width 108 height 34
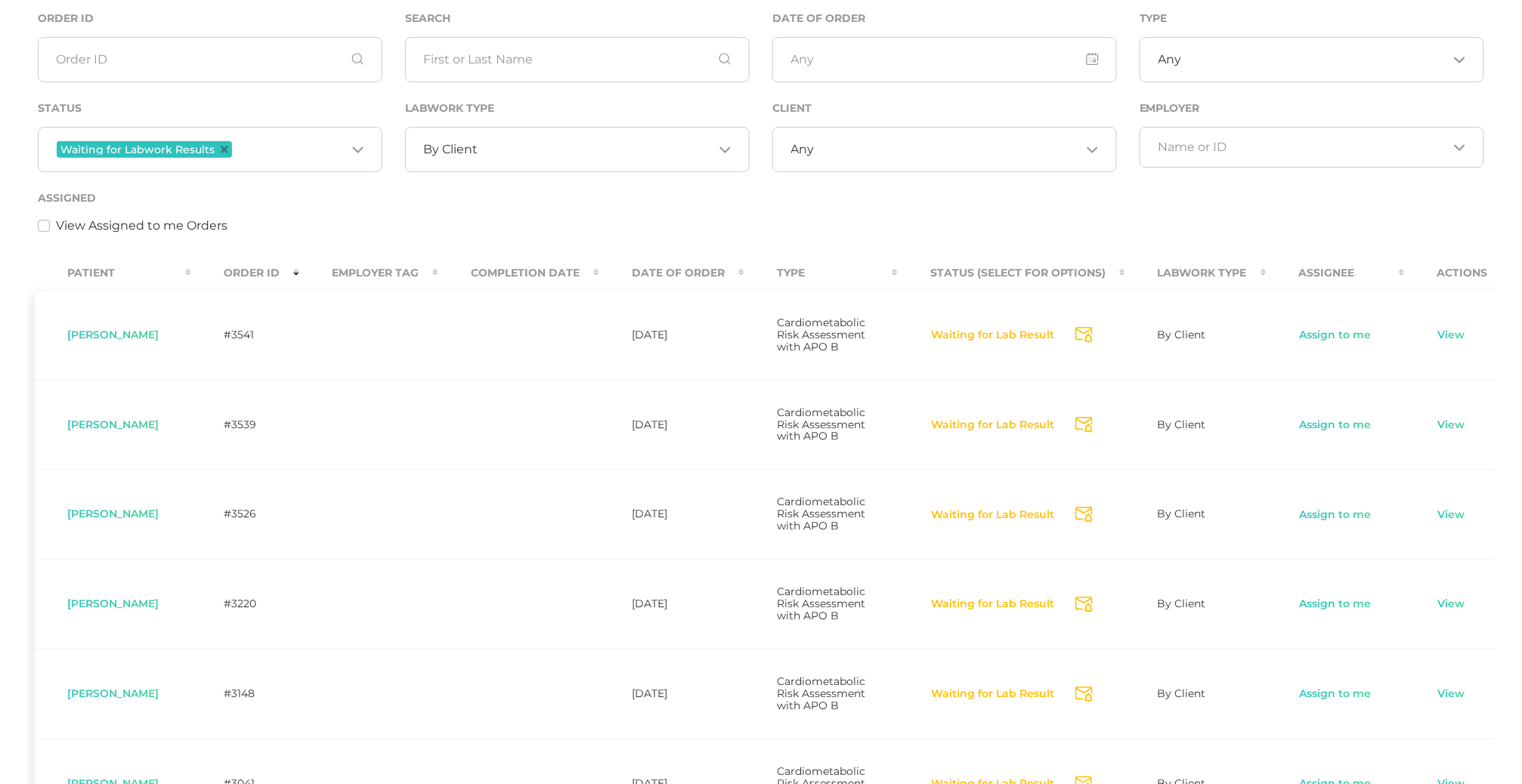
scroll to position [143, 0]
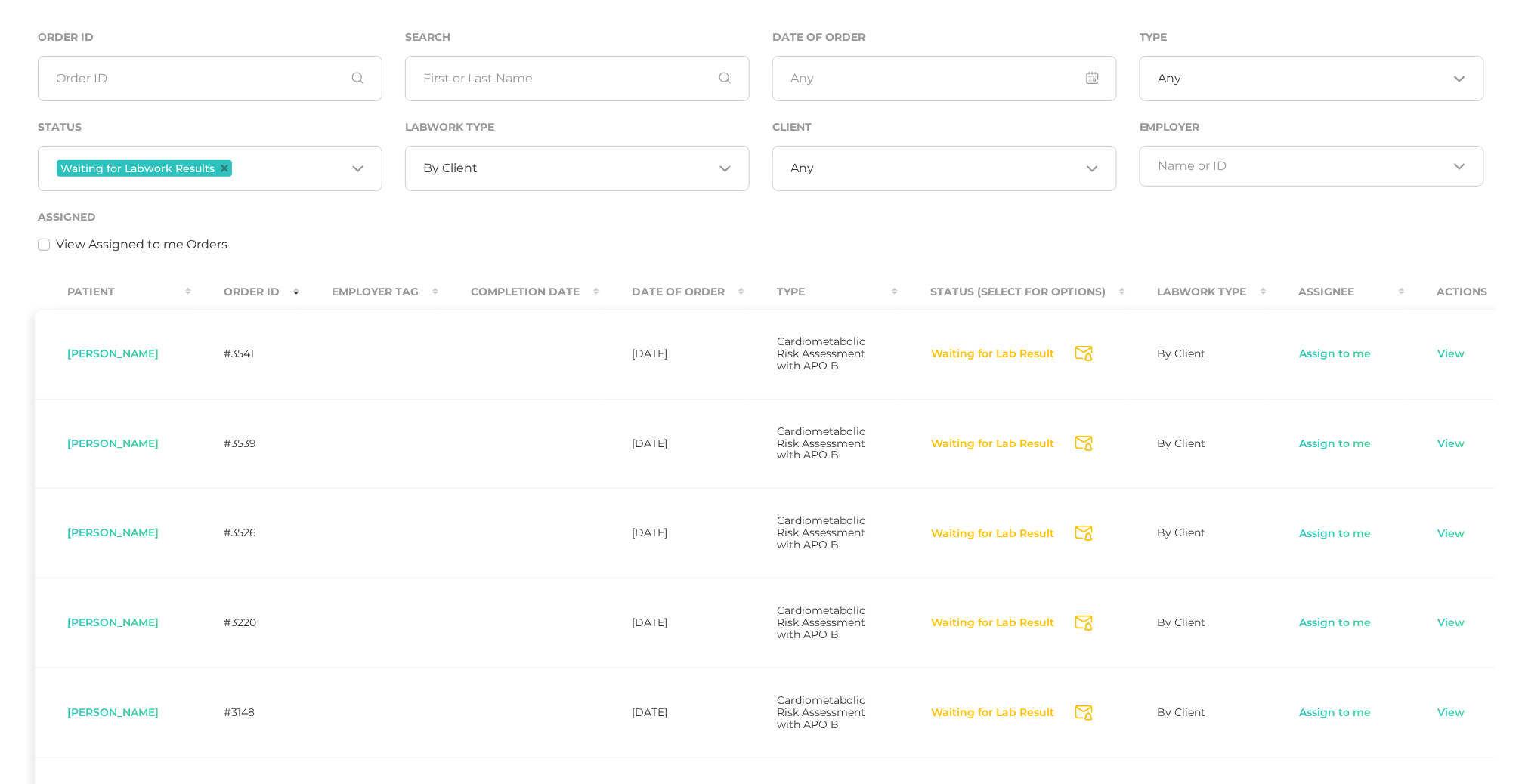
click at [550, 155] on div "By Client Loading..." at bounding box center [578, 168] width 345 height 45
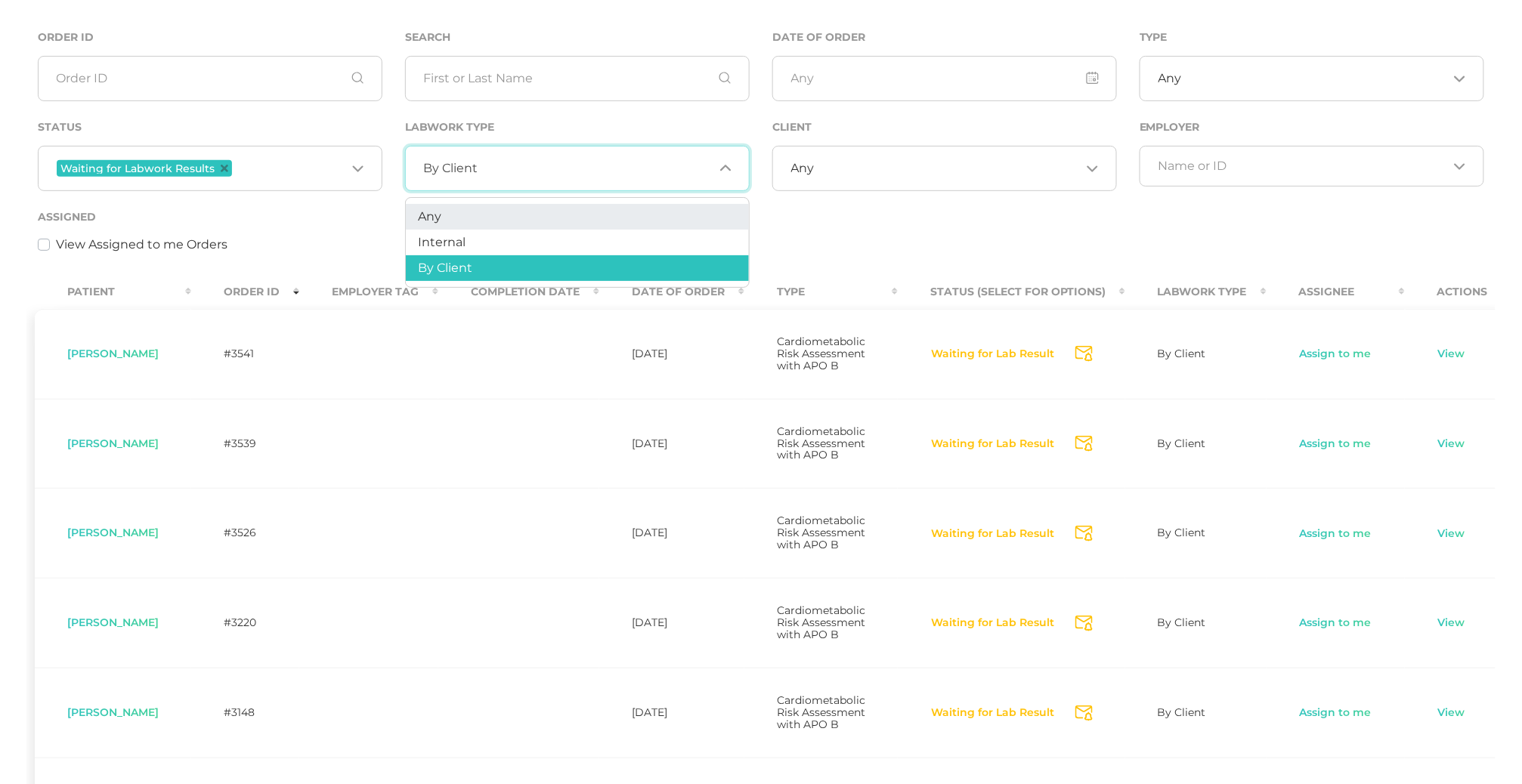
click at [524, 218] on li "Any" at bounding box center [578, 217] width 343 height 25
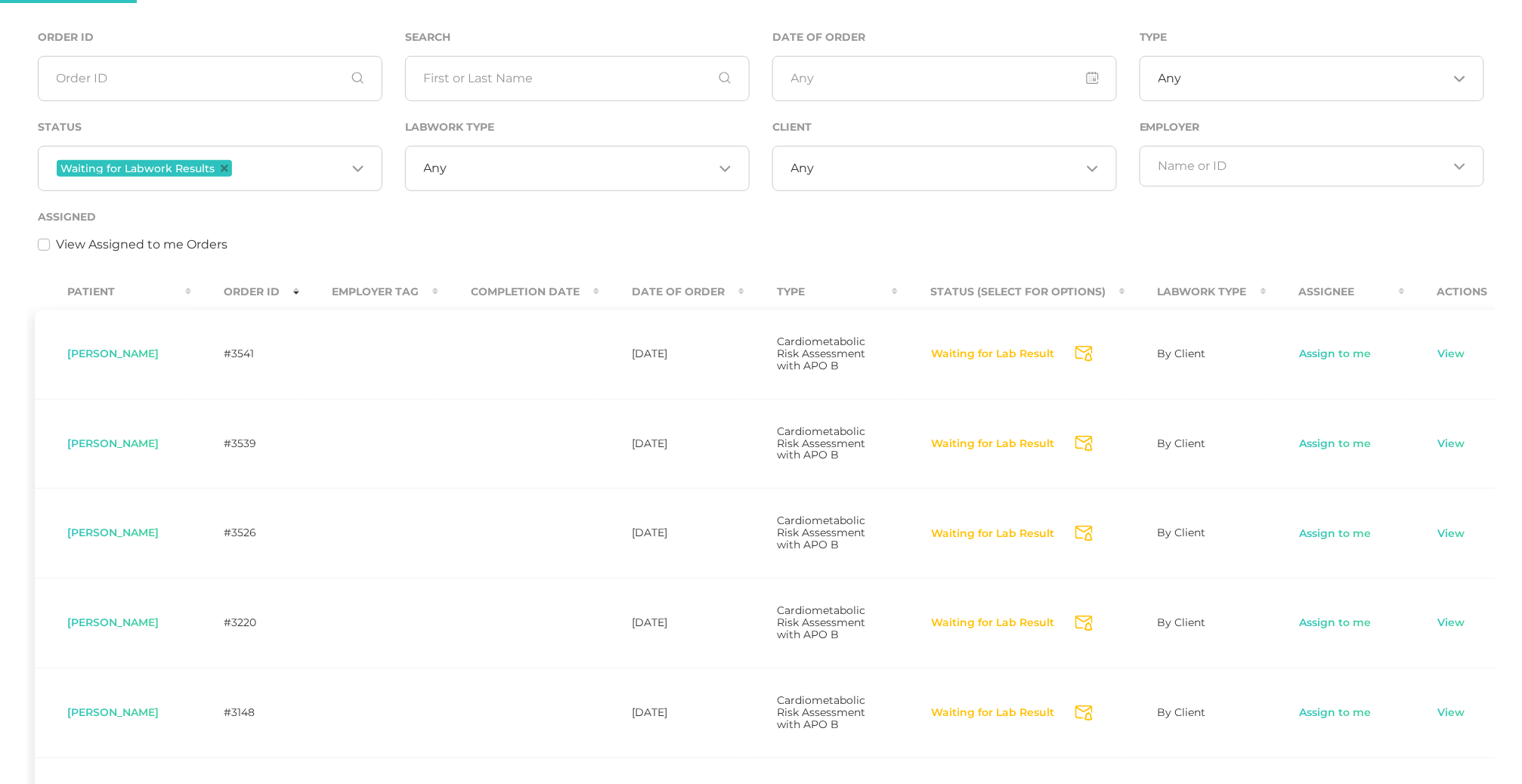
click at [856, 161] on input "Search for option" at bounding box center [947, 168] width 266 height 15
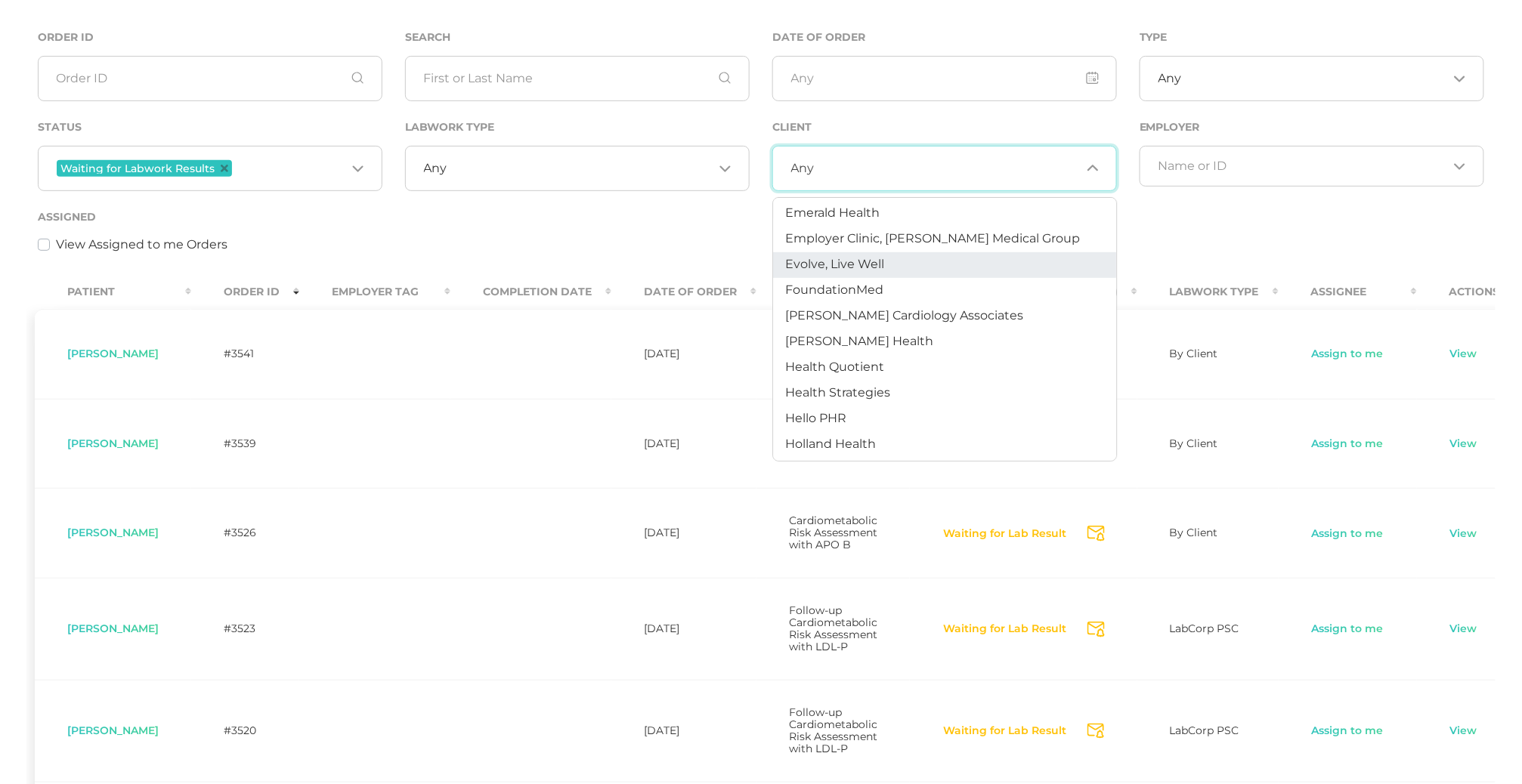
scroll to position [361, 0]
click at [871, 338] on span "[PERSON_NAME] Health" at bounding box center [860, 343] width 148 height 14
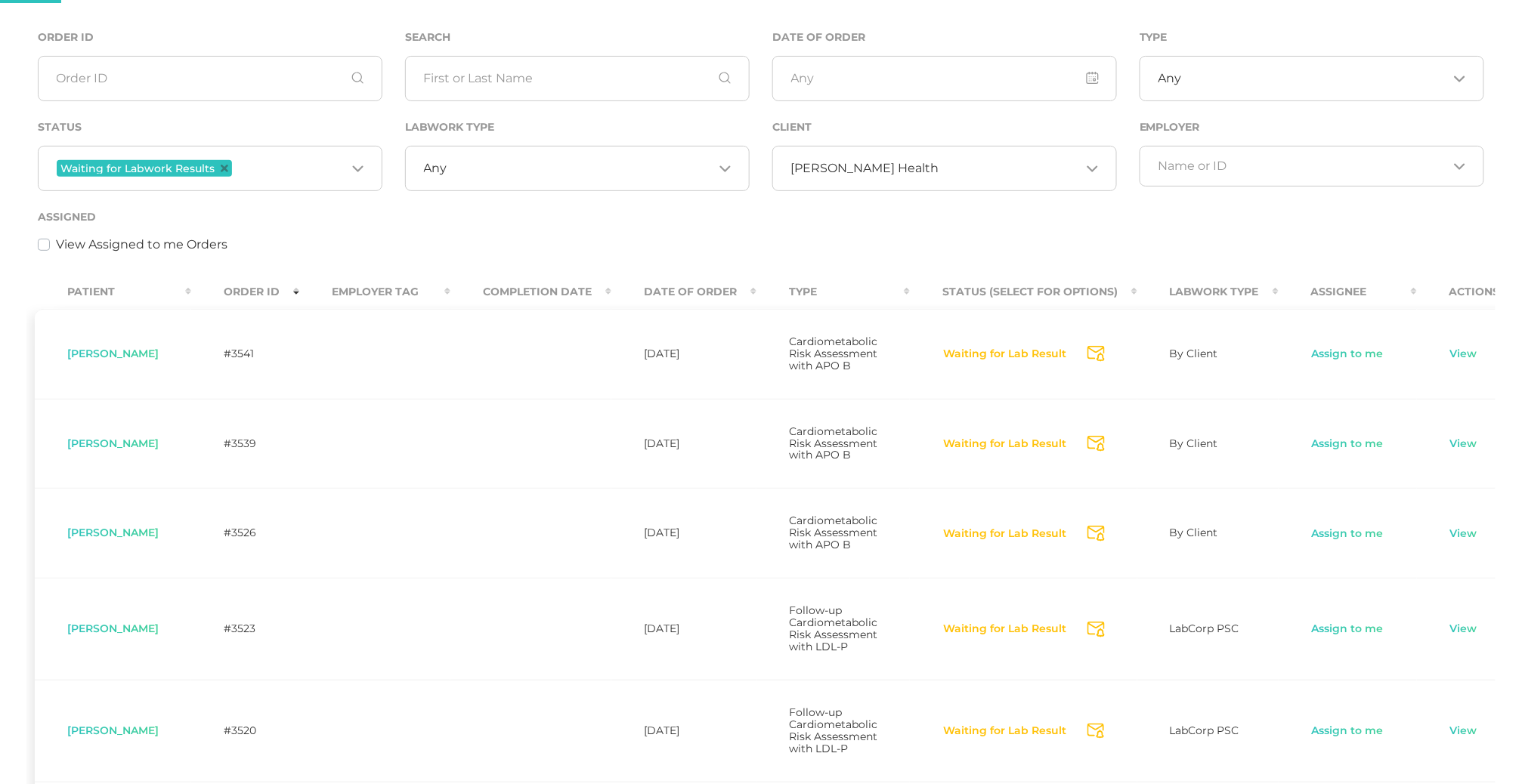
scroll to position [0, 0]
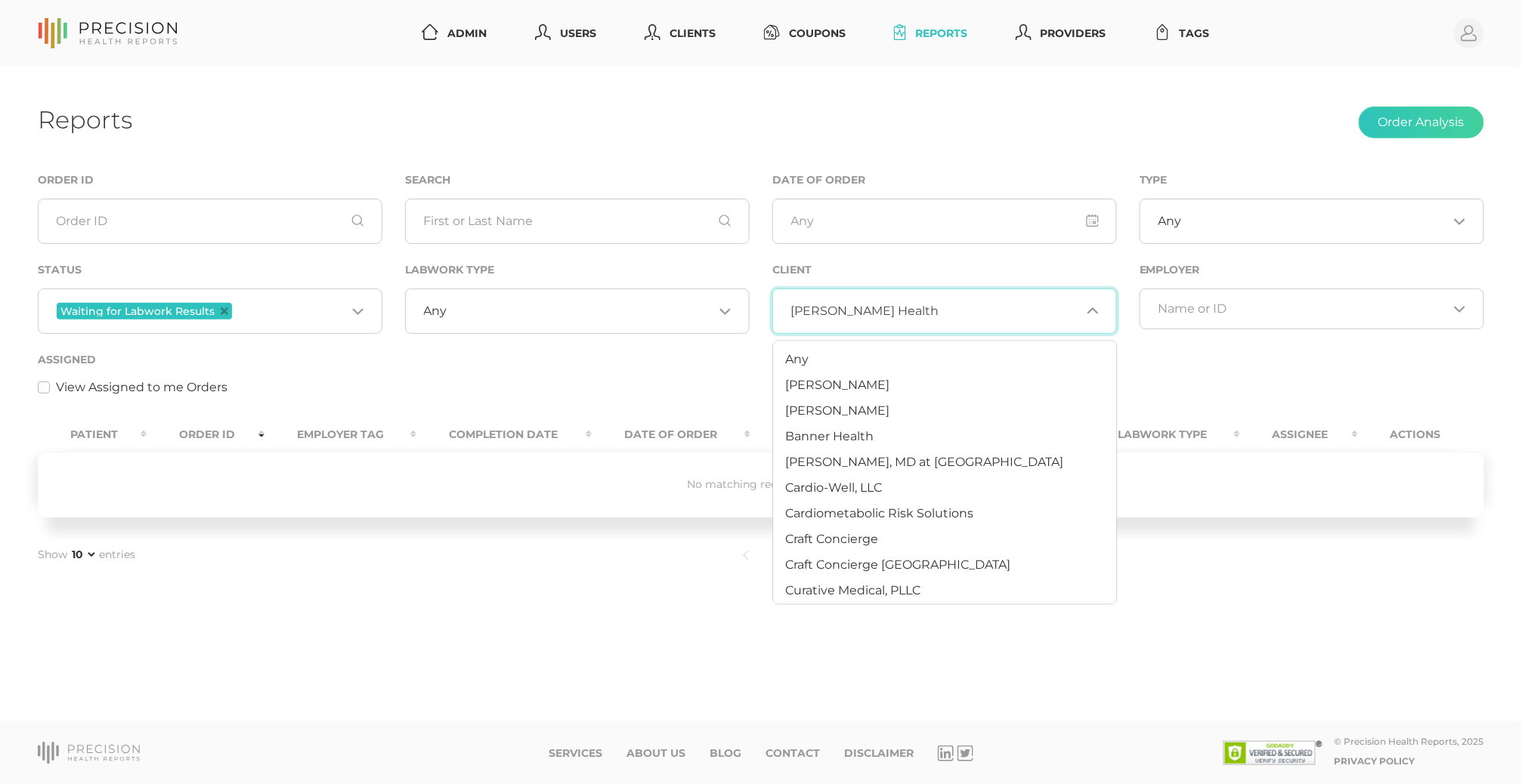
click at [840, 295] on div "[PERSON_NAME] Health Loading..." at bounding box center [945, 311] width 345 height 45
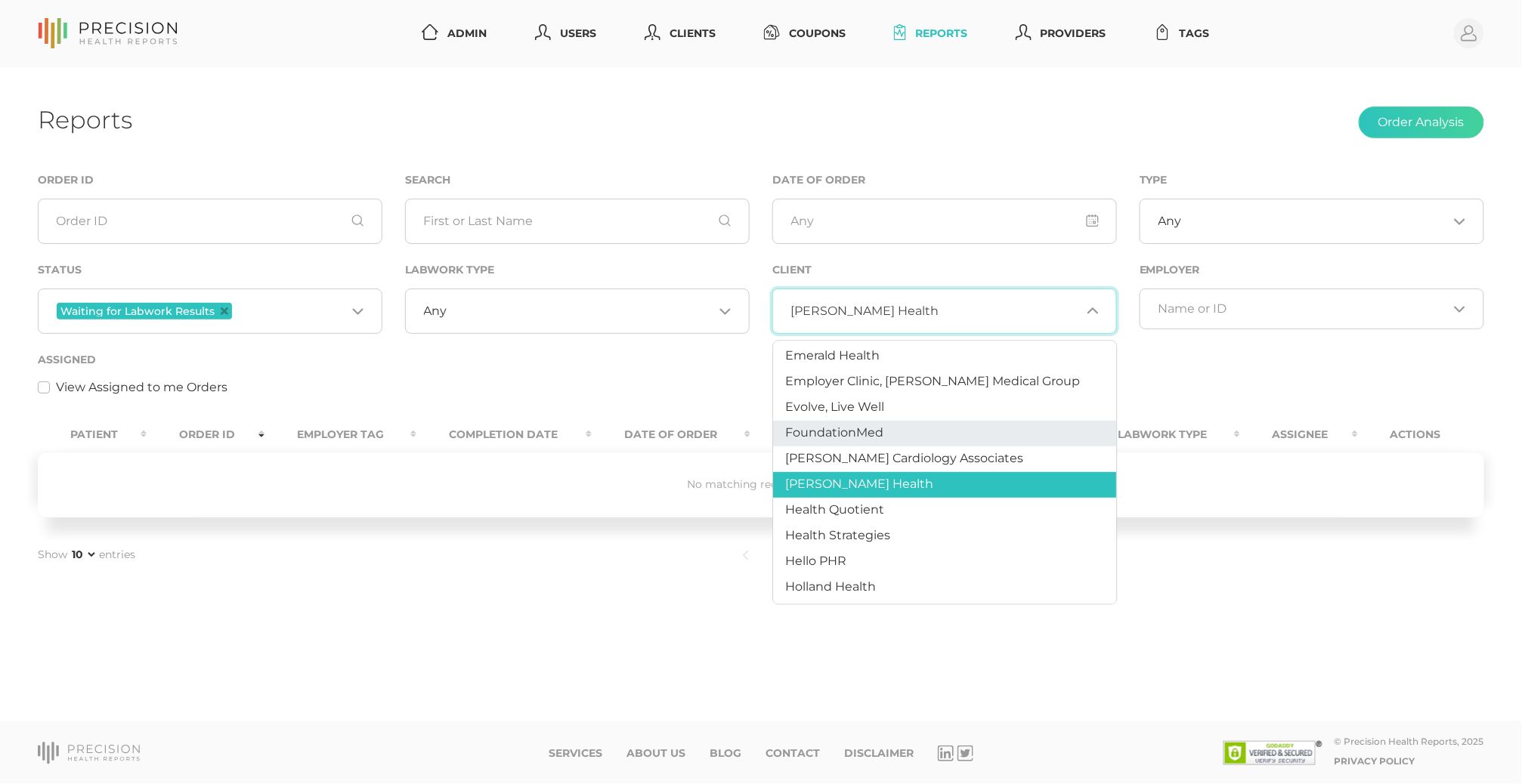
scroll to position [365, 0]
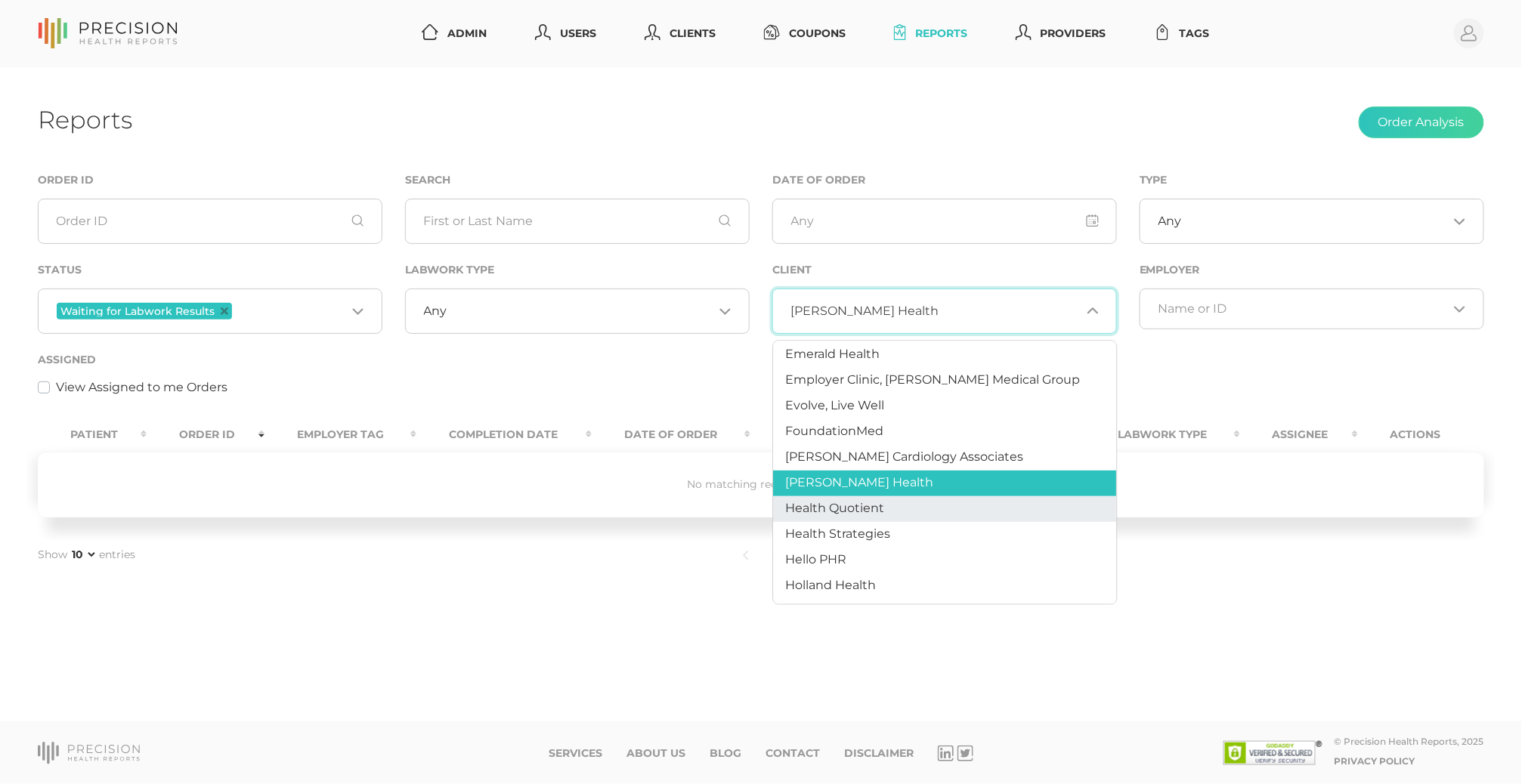
click at [842, 508] on span "Health Quotient" at bounding box center [835, 508] width 99 height 14
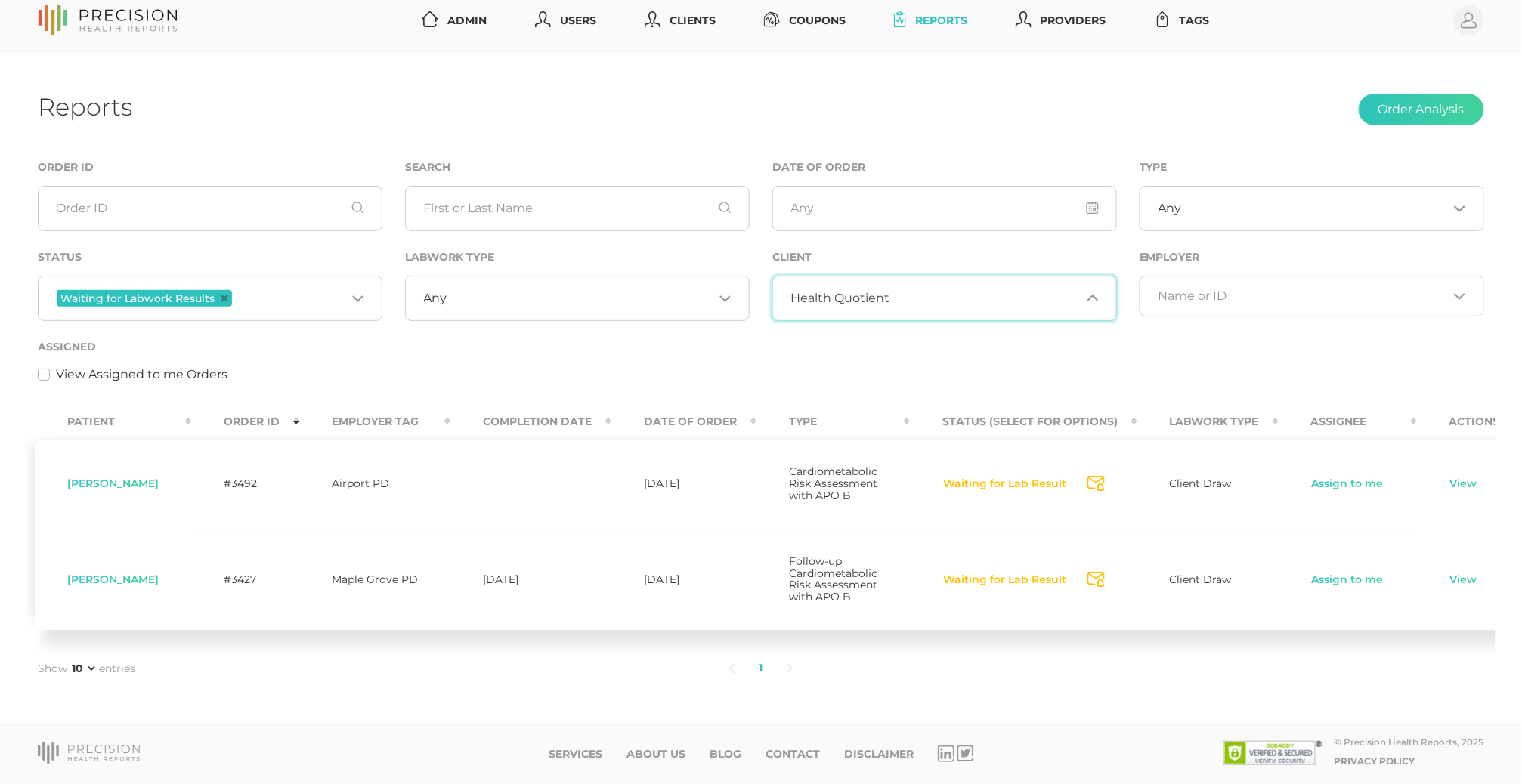
scroll to position [278, 0]
click at [513, 340] on div "Assigned View Assigned to me Orders" at bounding box center [761, 361] width 1446 height 46
